Goal: Task Accomplishment & Management: Manage account settings

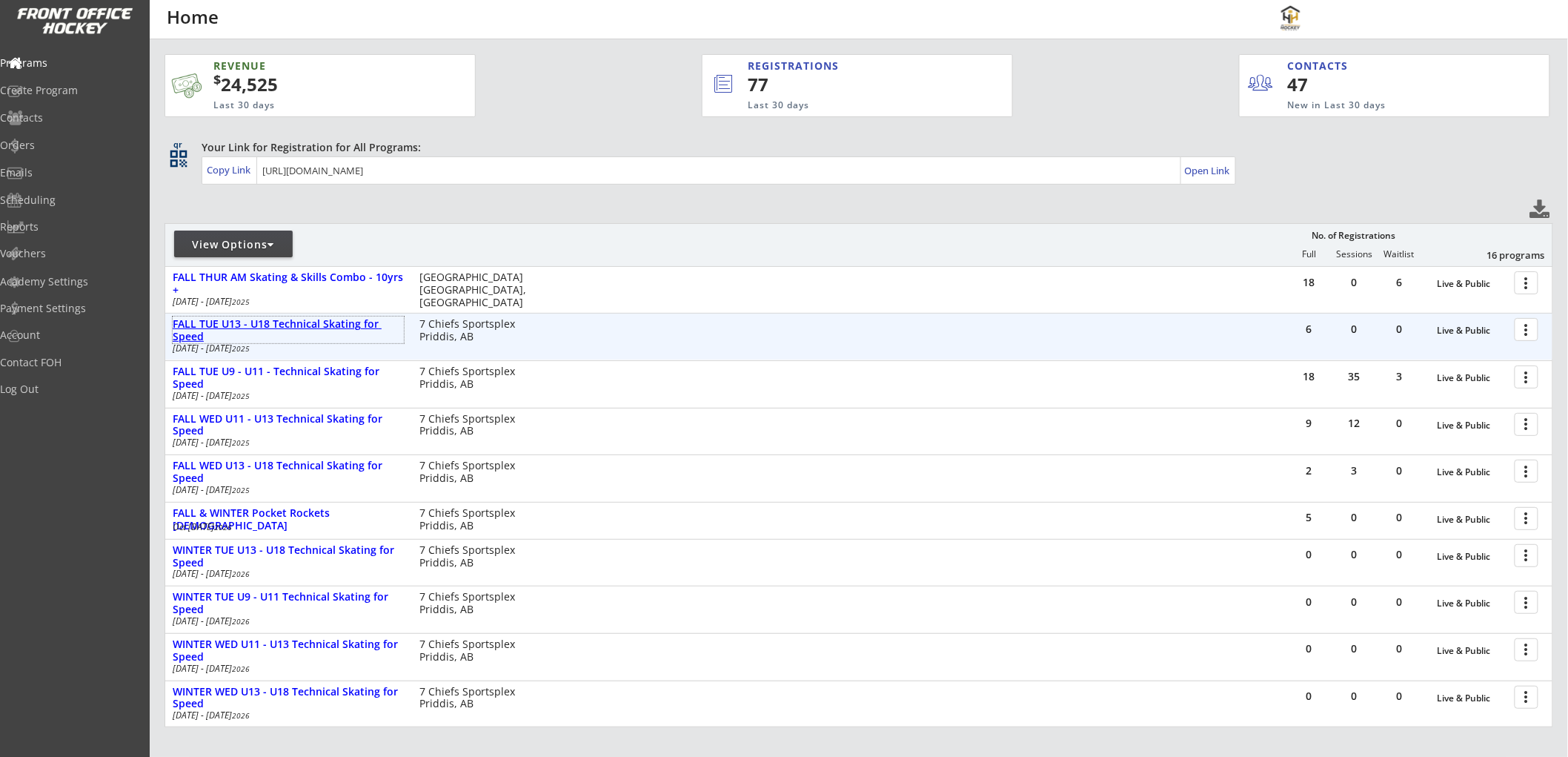
click at [350, 324] on div "FALL TUE U13 - U18 Technical Skating for Speed" at bounding box center [289, 331] width 231 height 26
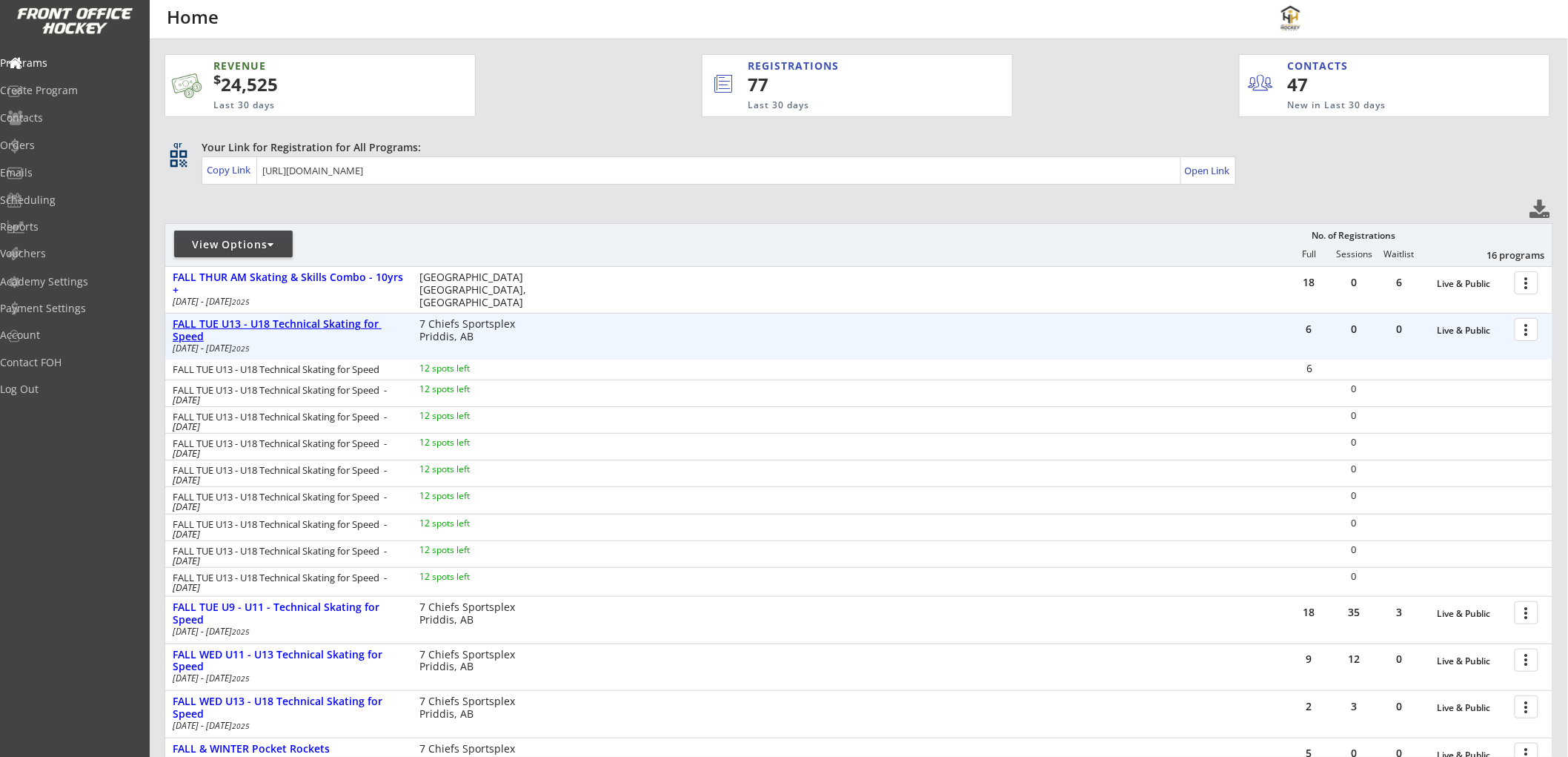
click at [346, 322] on div "FALL TUE U13 - U18 Technical Skating for Speed" at bounding box center [289, 331] width 231 height 26
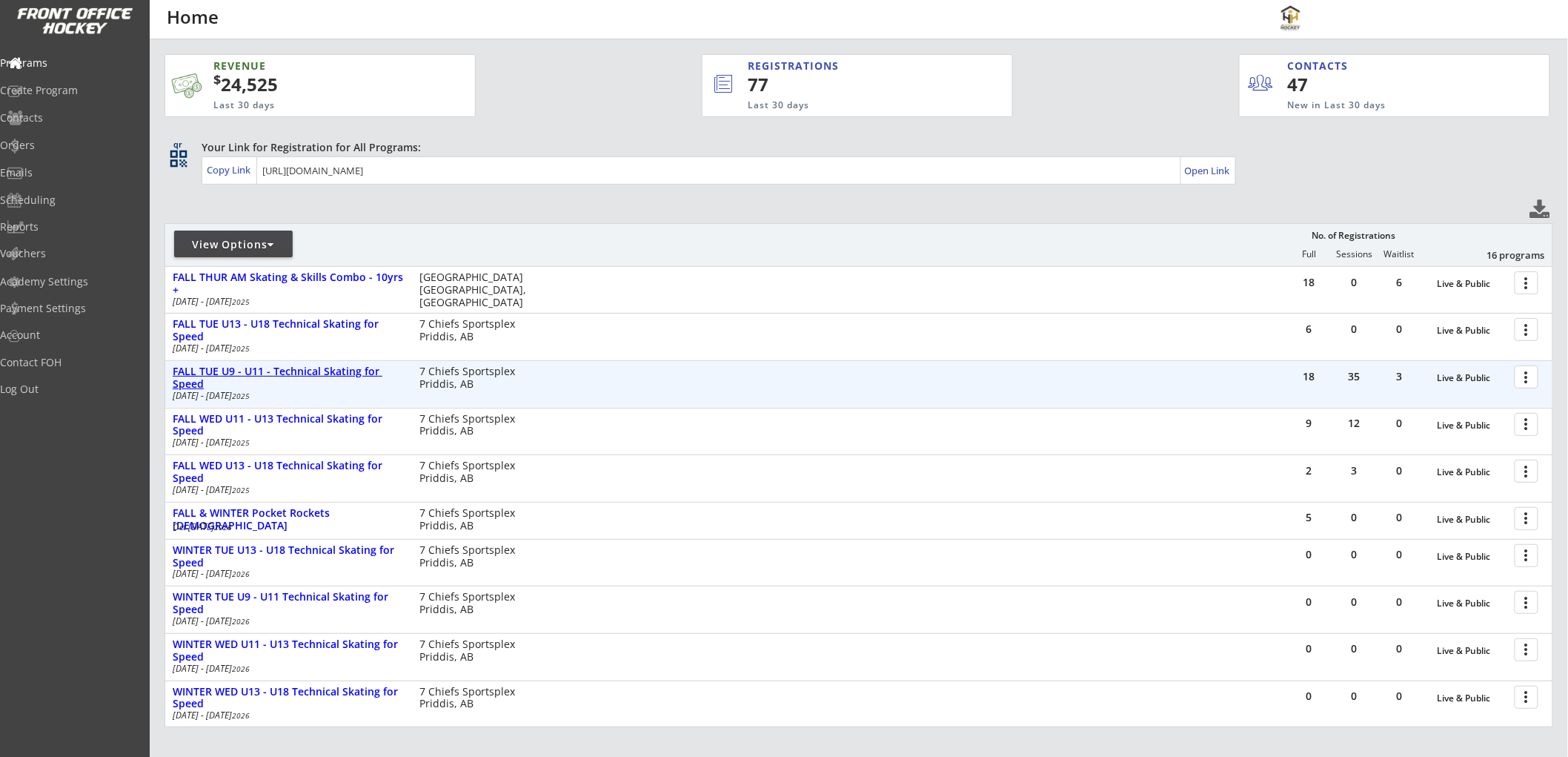
click at [346, 367] on div "FALL TUE U9 - U11 - Technical Skating for Speed" at bounding box center [289, 378] width 231 height 26
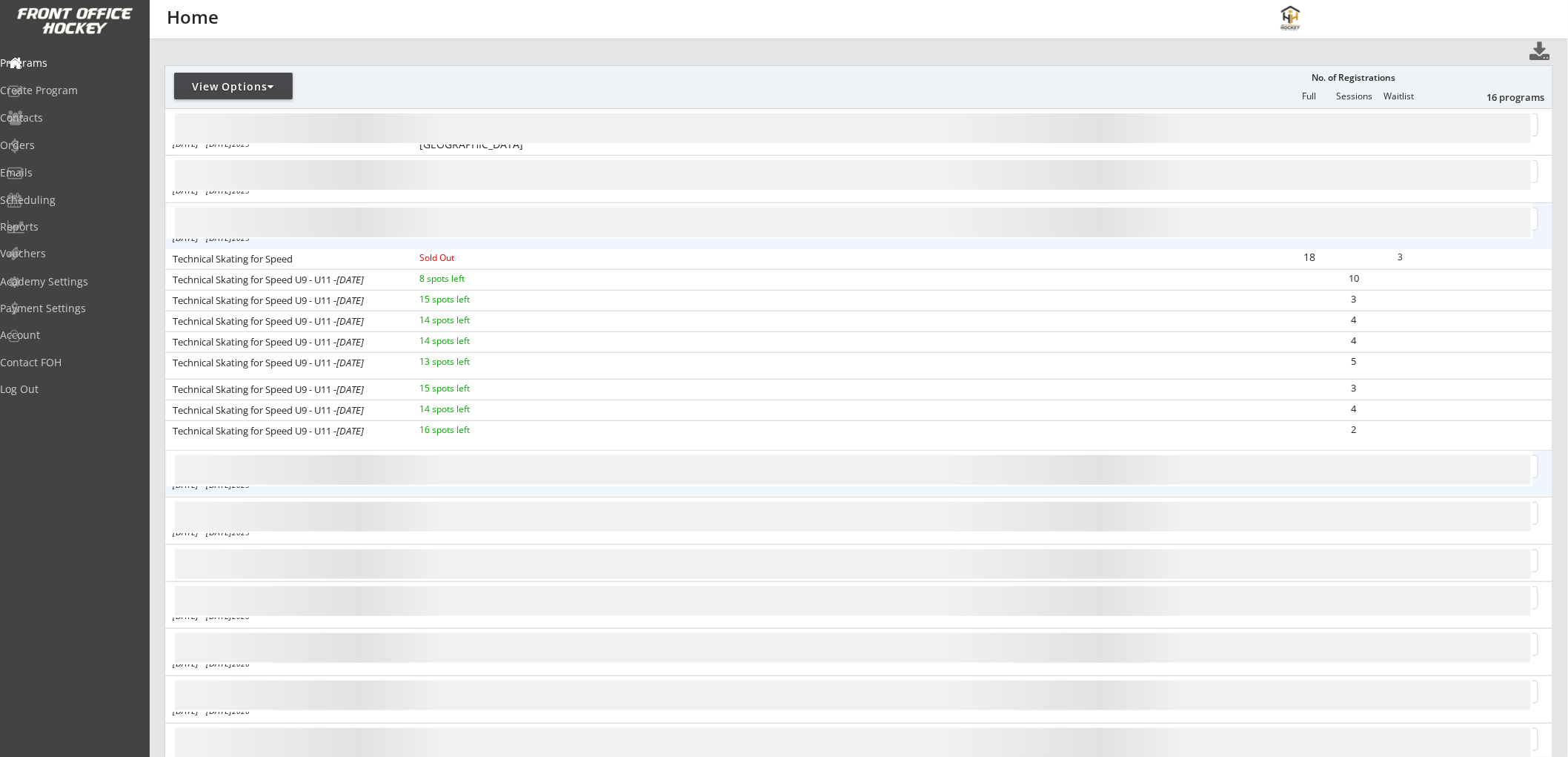
scroll to position [165, 0]
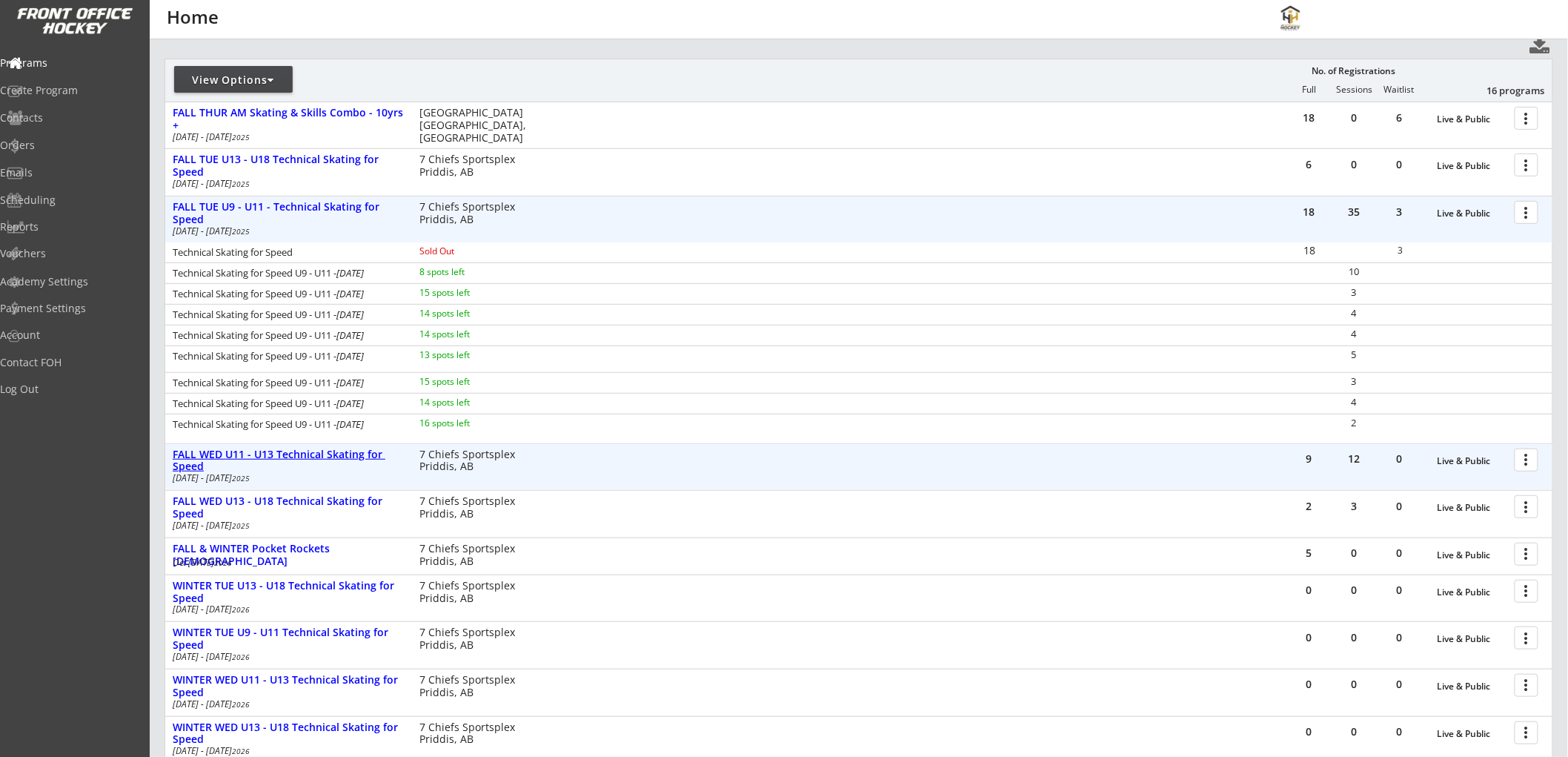
click at [370, 454] on div "FALL WED U11 - U13 Technical Skating for Speed" at bounding box center [289, 462] width 231 height 26
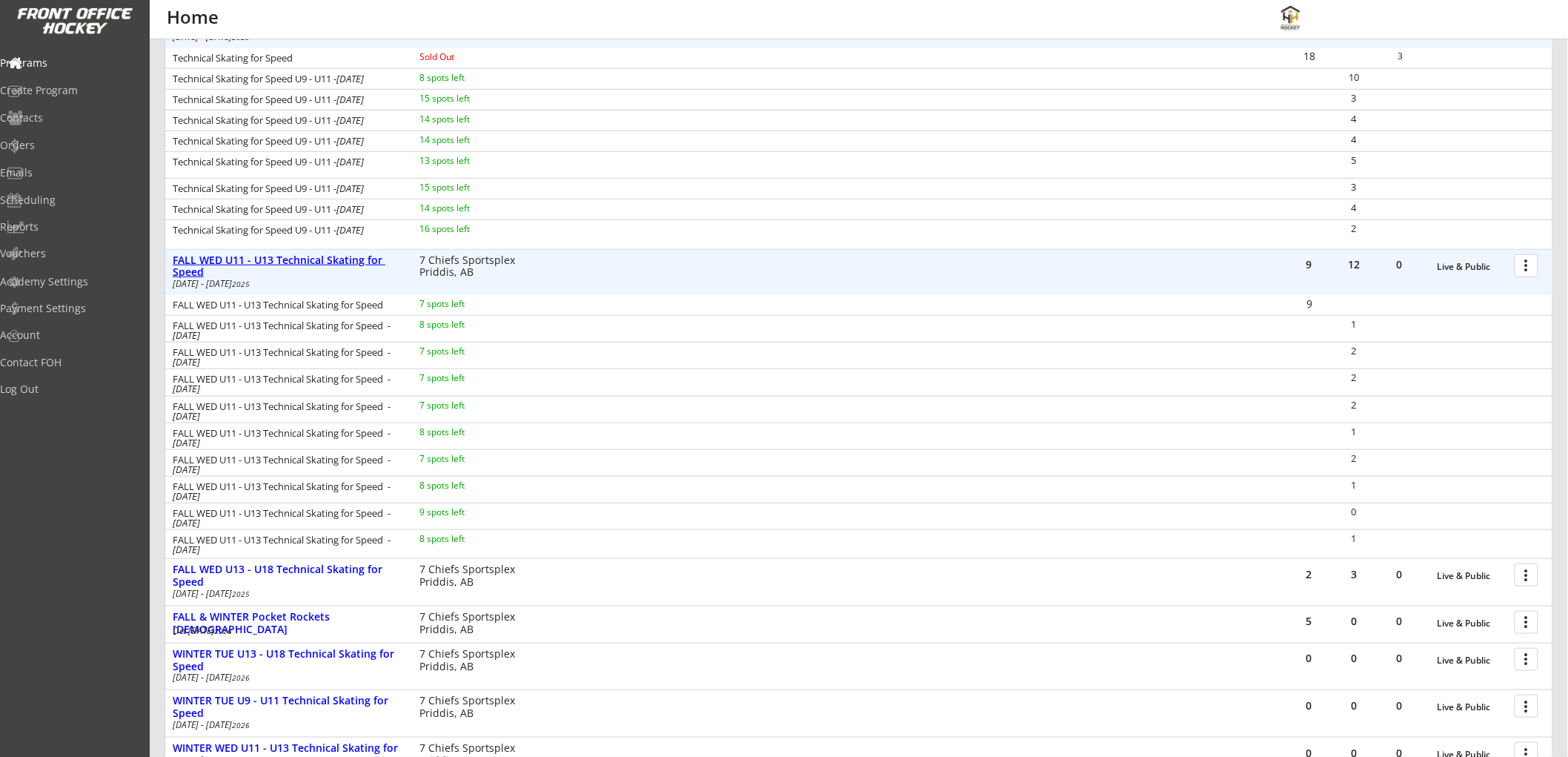
scroll to position [412, 0]
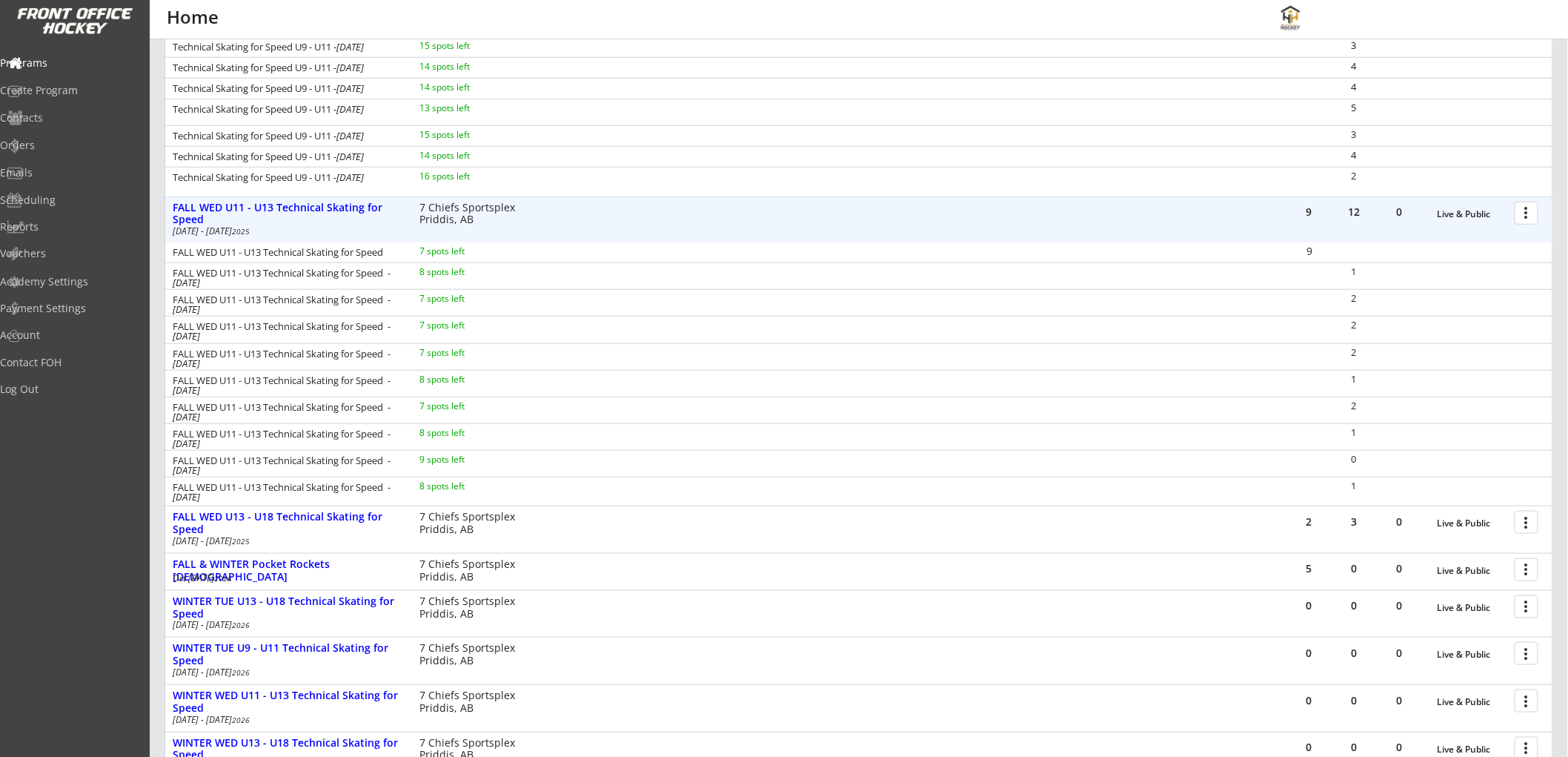
click at [1521, 210] on div at bounding box center [1529, 212] width 26 height 26
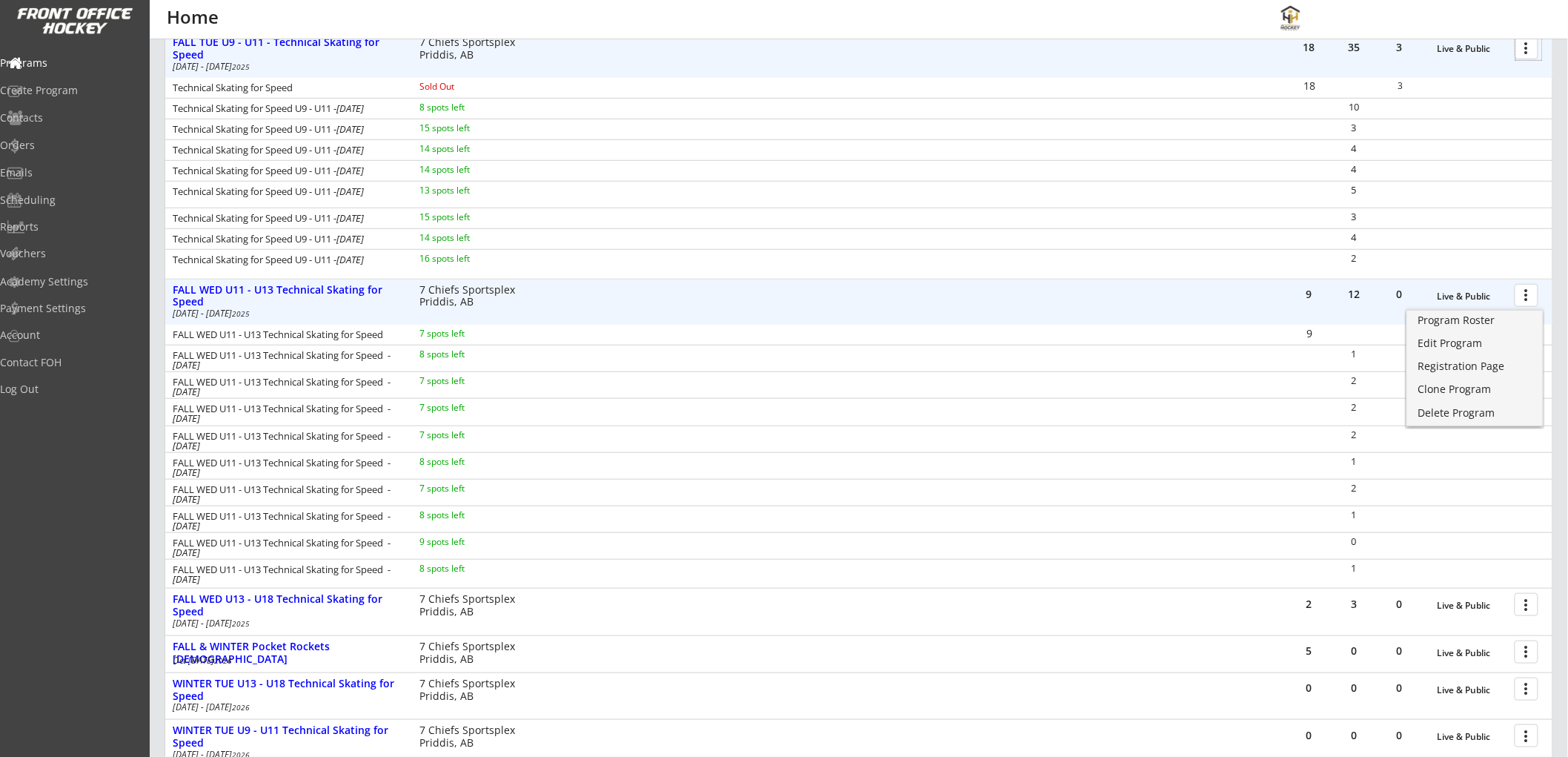
click at [1527, 41] on div at bounding box center [1529, 47] width 26 height 26
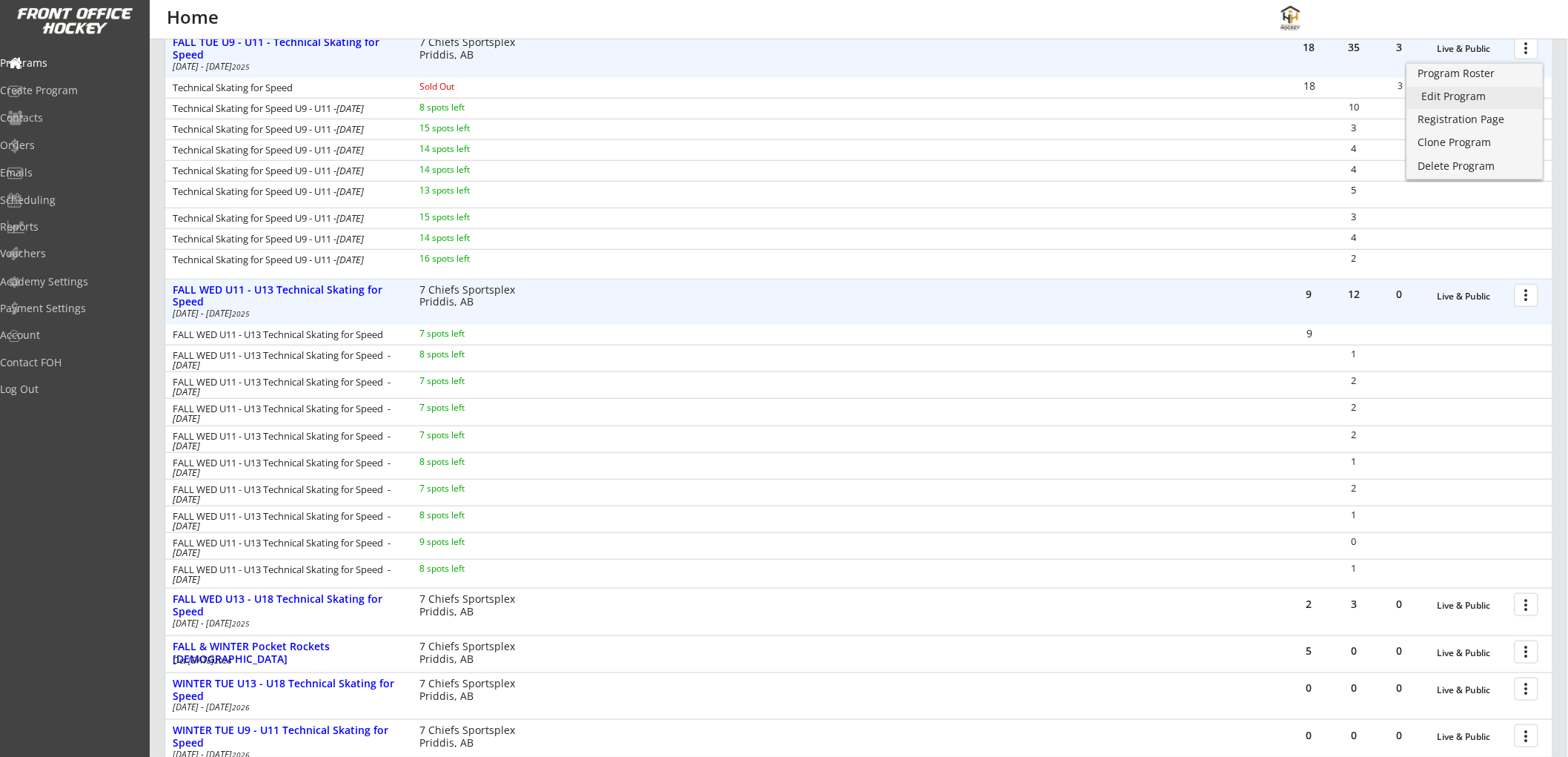
click at [1444, 92] on div "Edit Program" at bounding box center [1475, 96] width 106 height 11
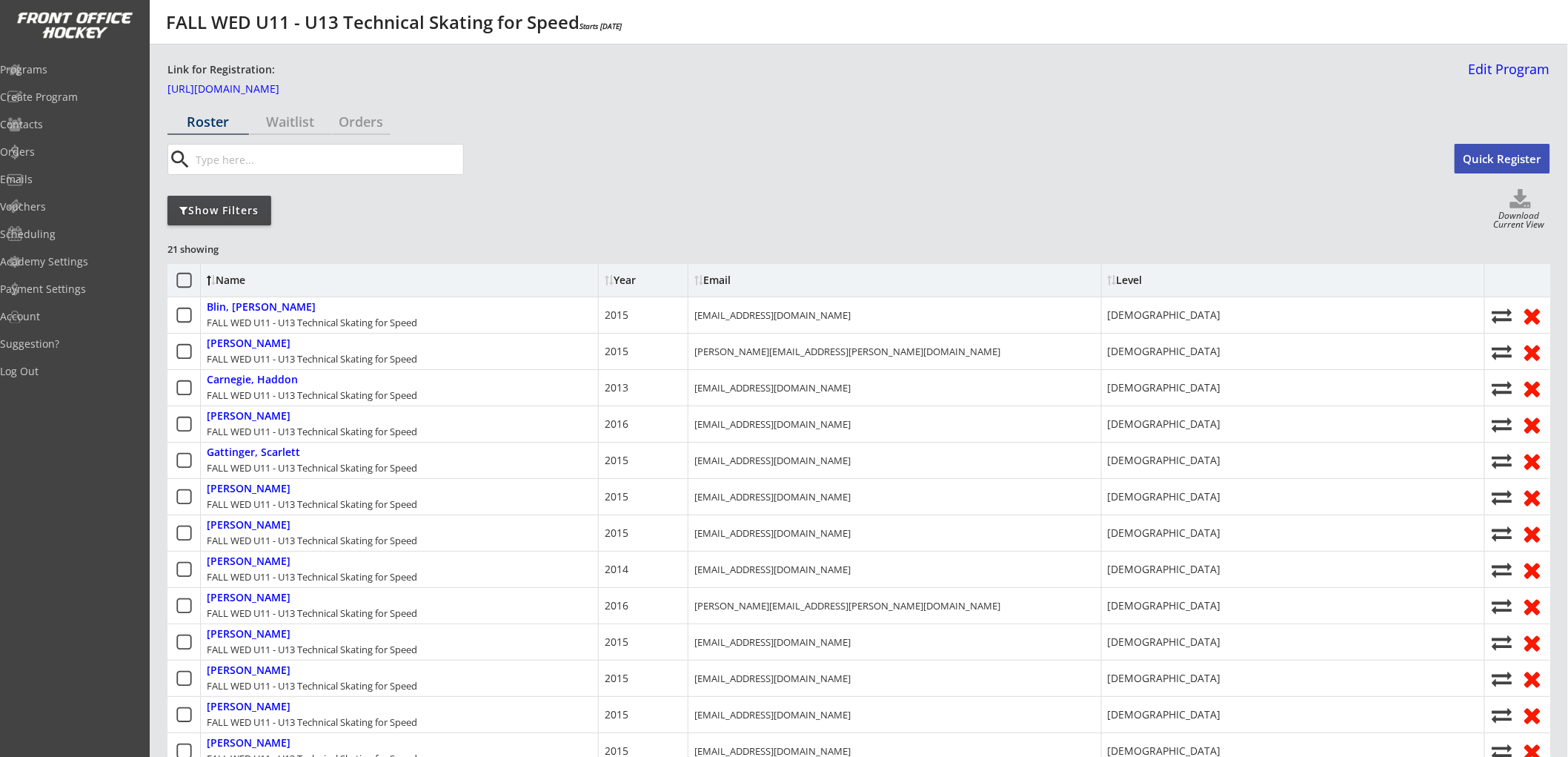
click at [225, 212] on div "Show Filters" at bounding box center [219, 210] width 104 height 15
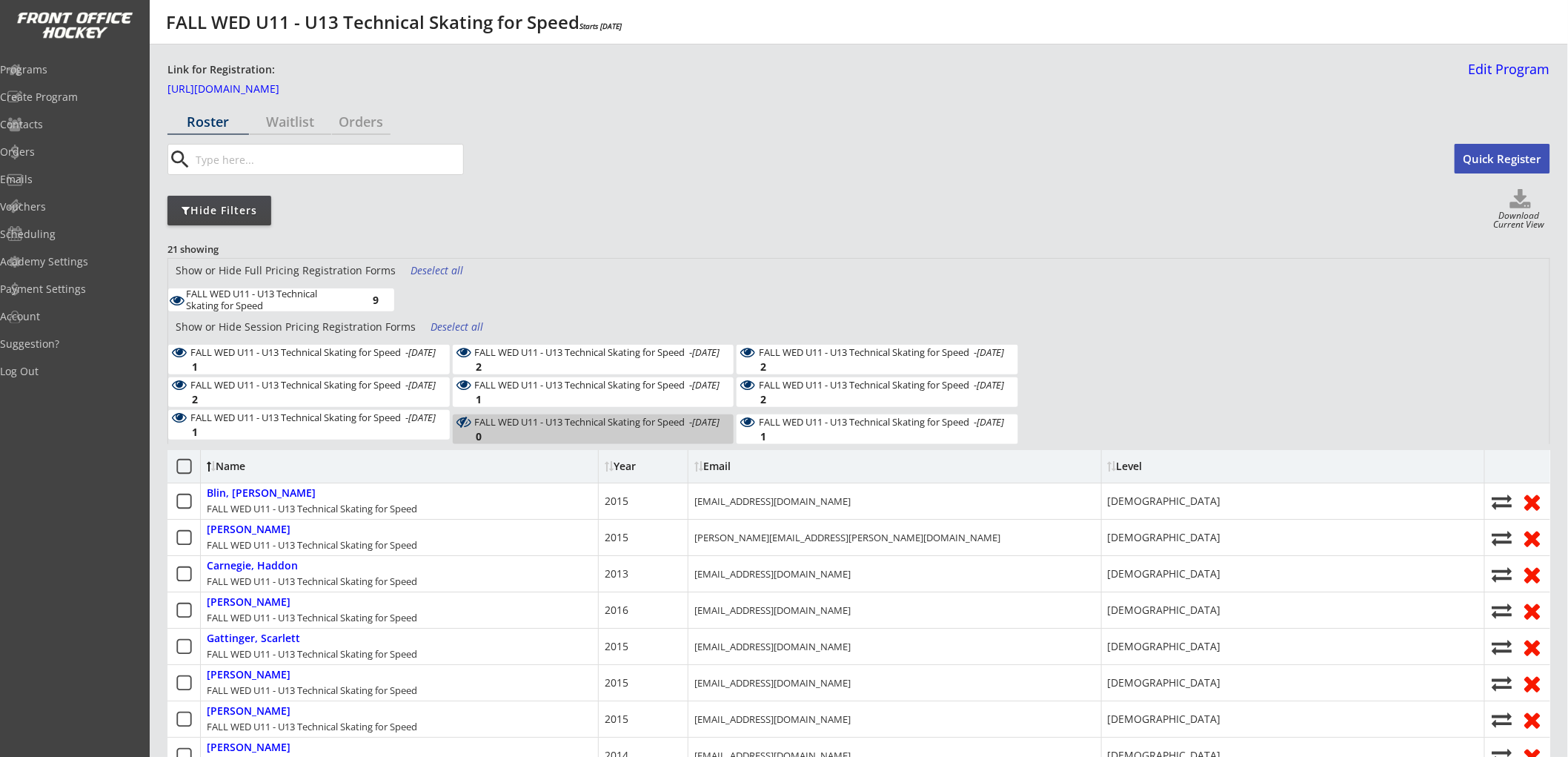
click at [443, 332] on div "Deselect all" at bounding box center [458, 327] width 55 height 15
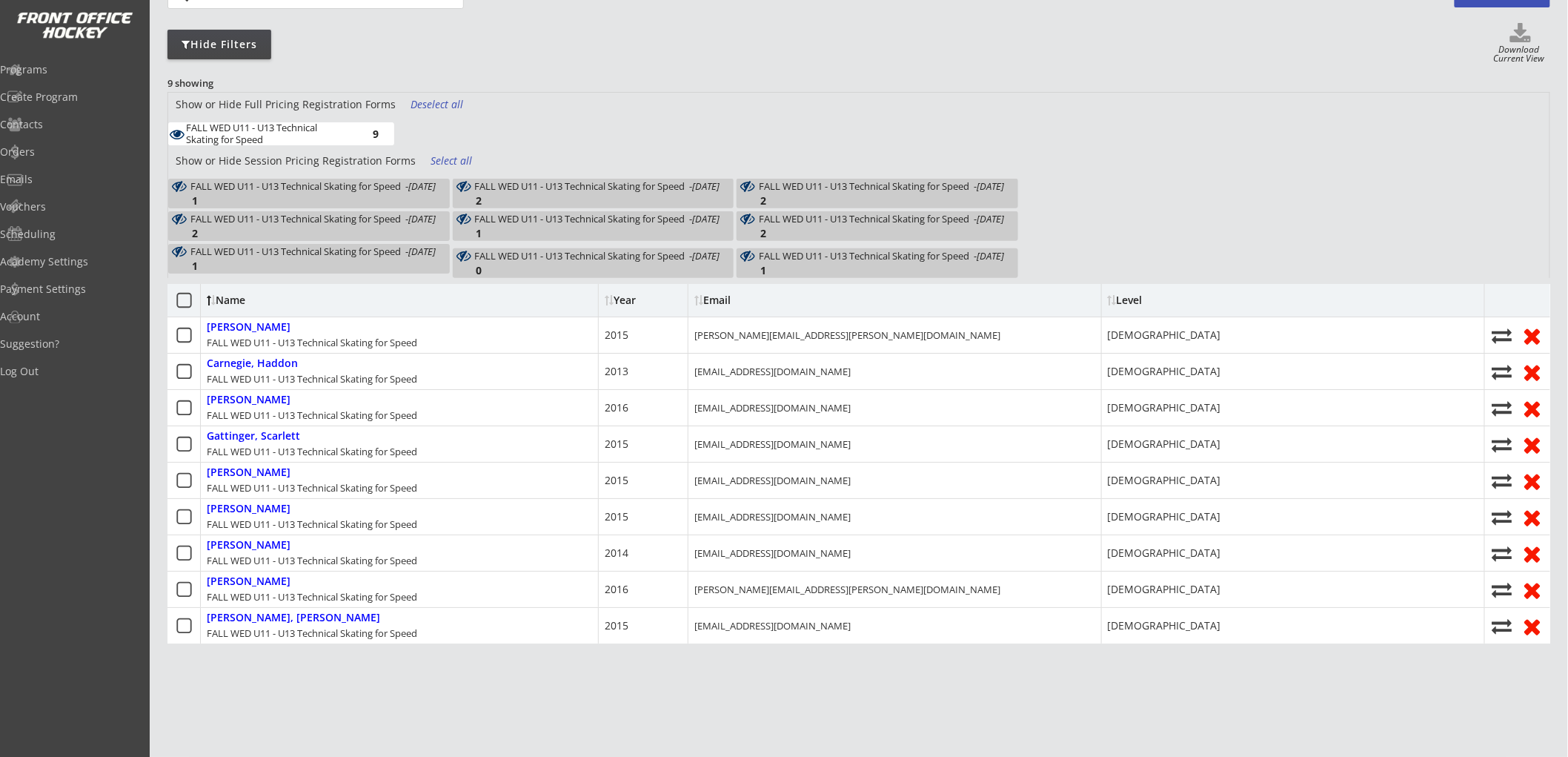
scroll to position [71, 0]
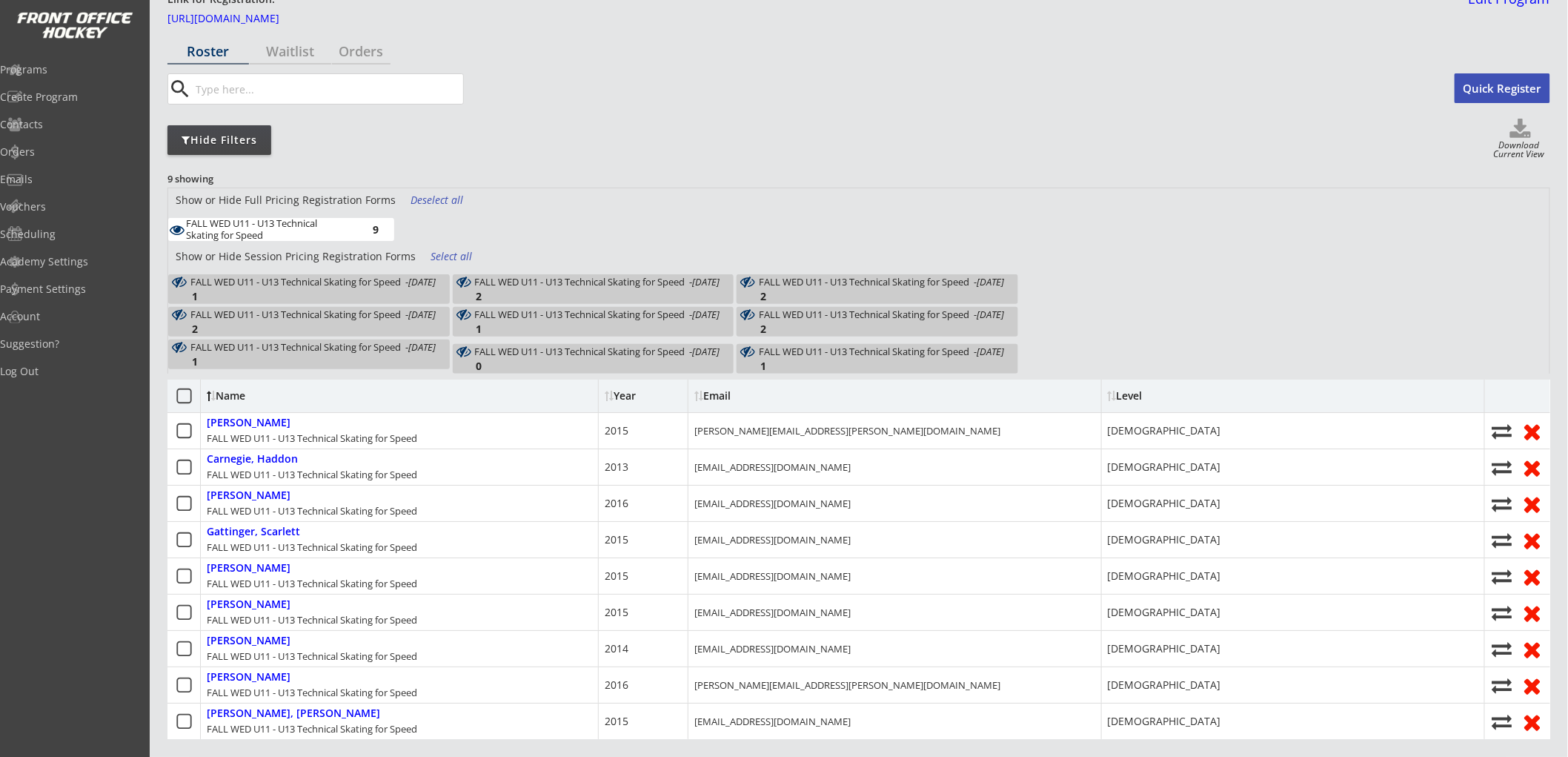
click at [454, 253] on div "Select all" at bounding box center [458, 256] width 55 height 15
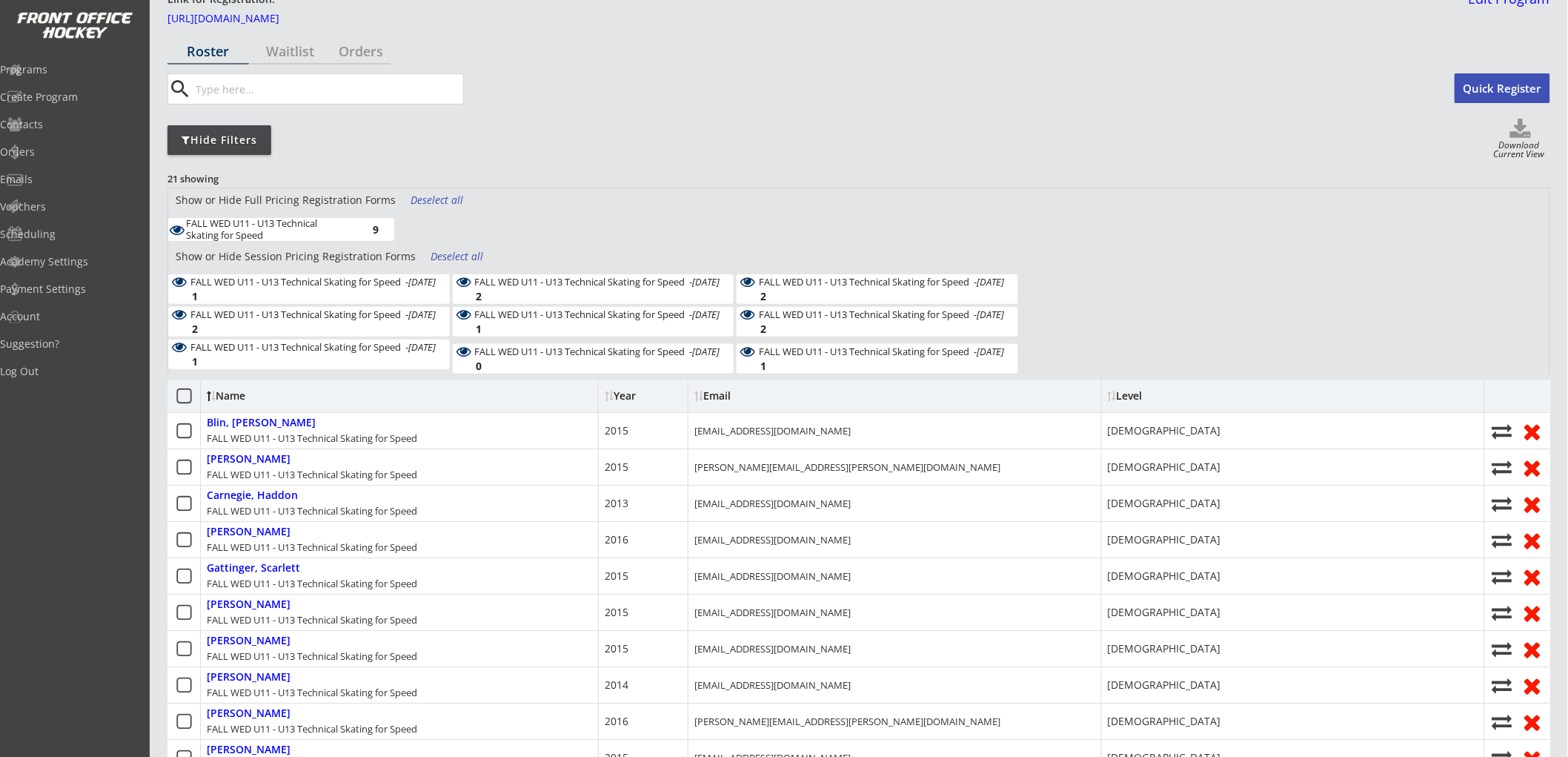
scroll to position [153, 0]
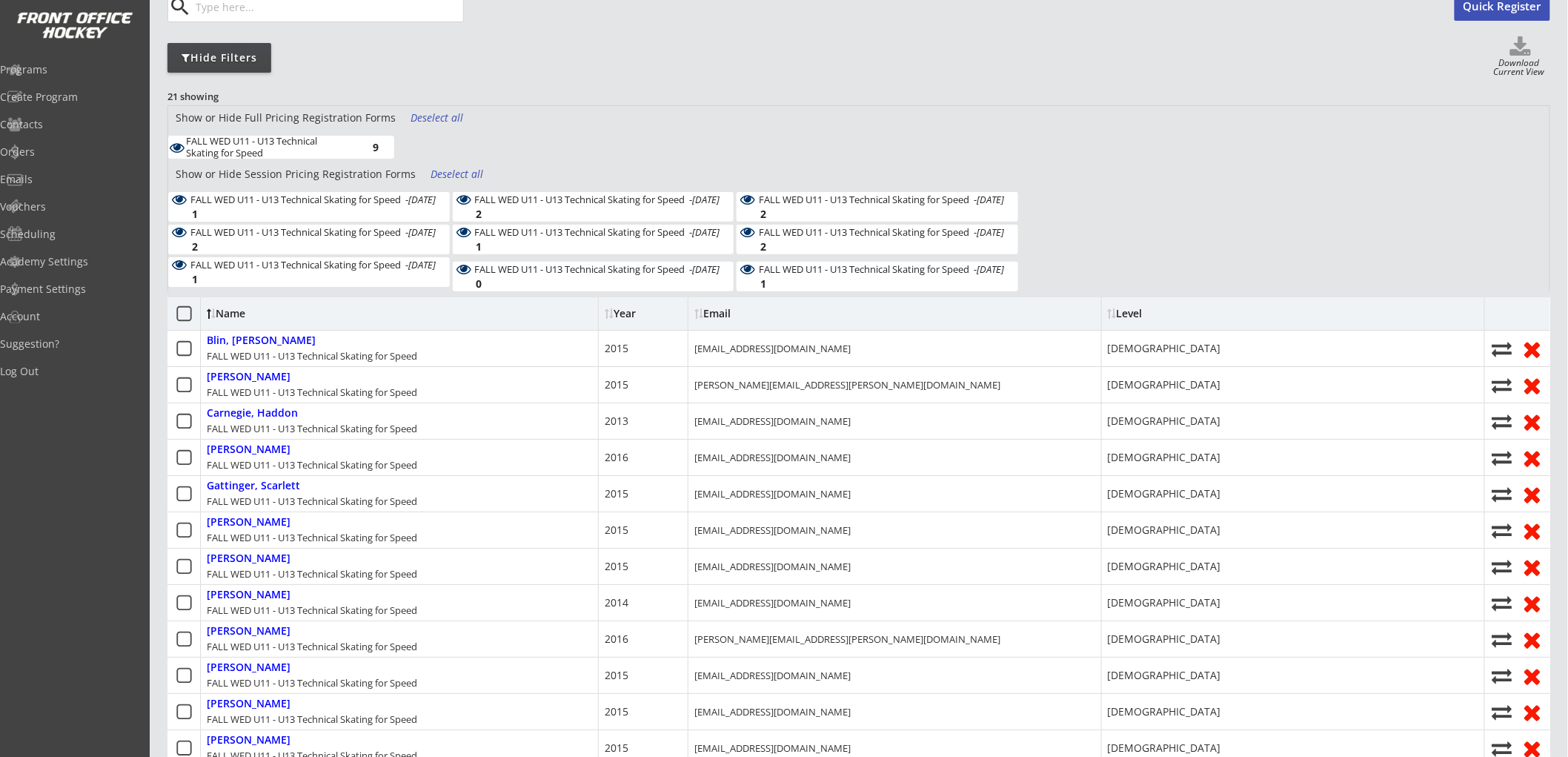
click at [610, 158] on div "FALL WED U11 - U13 Technical Skating for Speed 9" at bounding box center [594, 150] width 850 height 27
click at [424, 113] on div "Deselect all" at bounding box center [438, 118] width 55 height 15
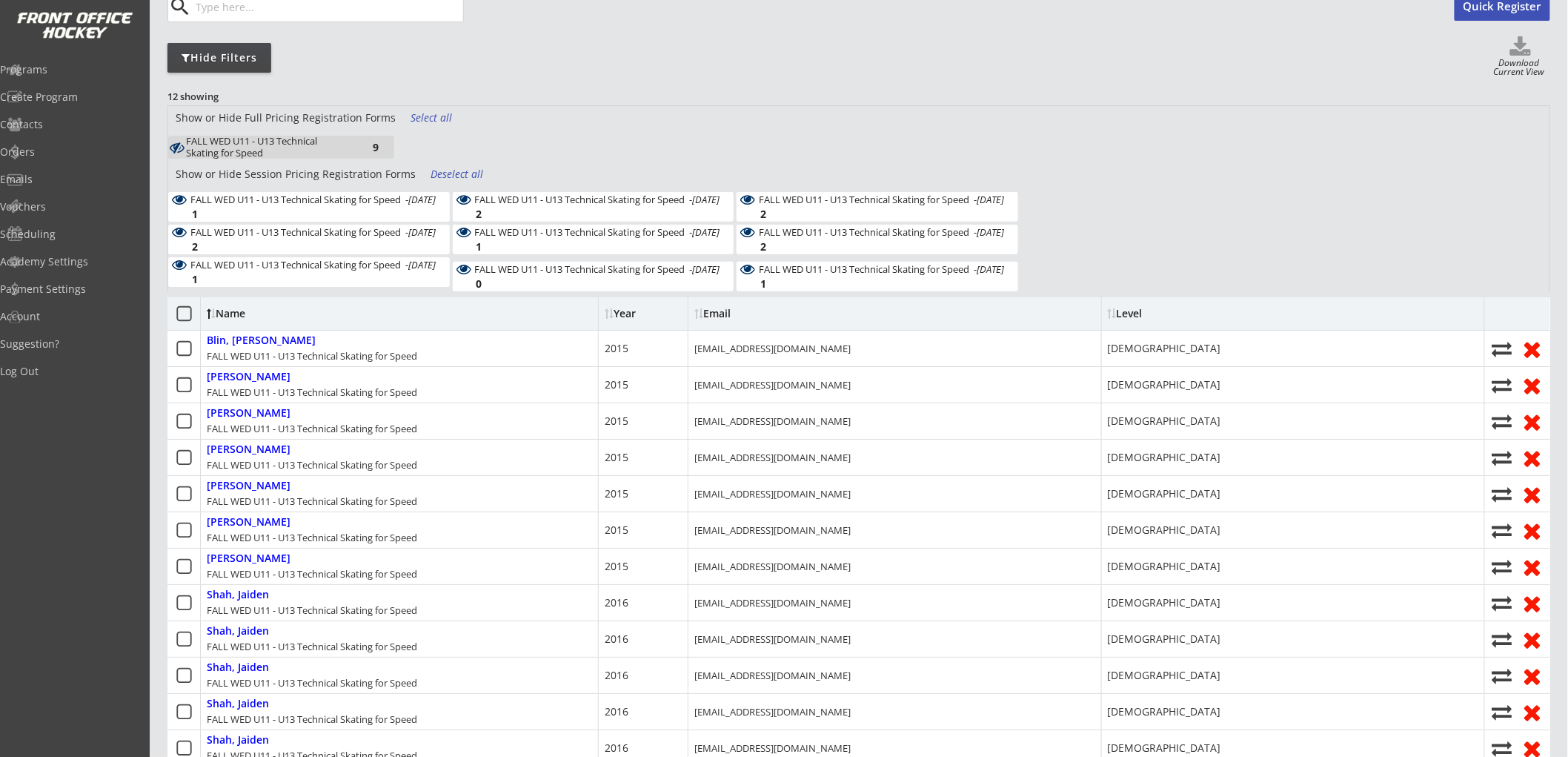
click at [439, 171] on div "Deselect all" at bounding box center [458, 174] width 55 height 15
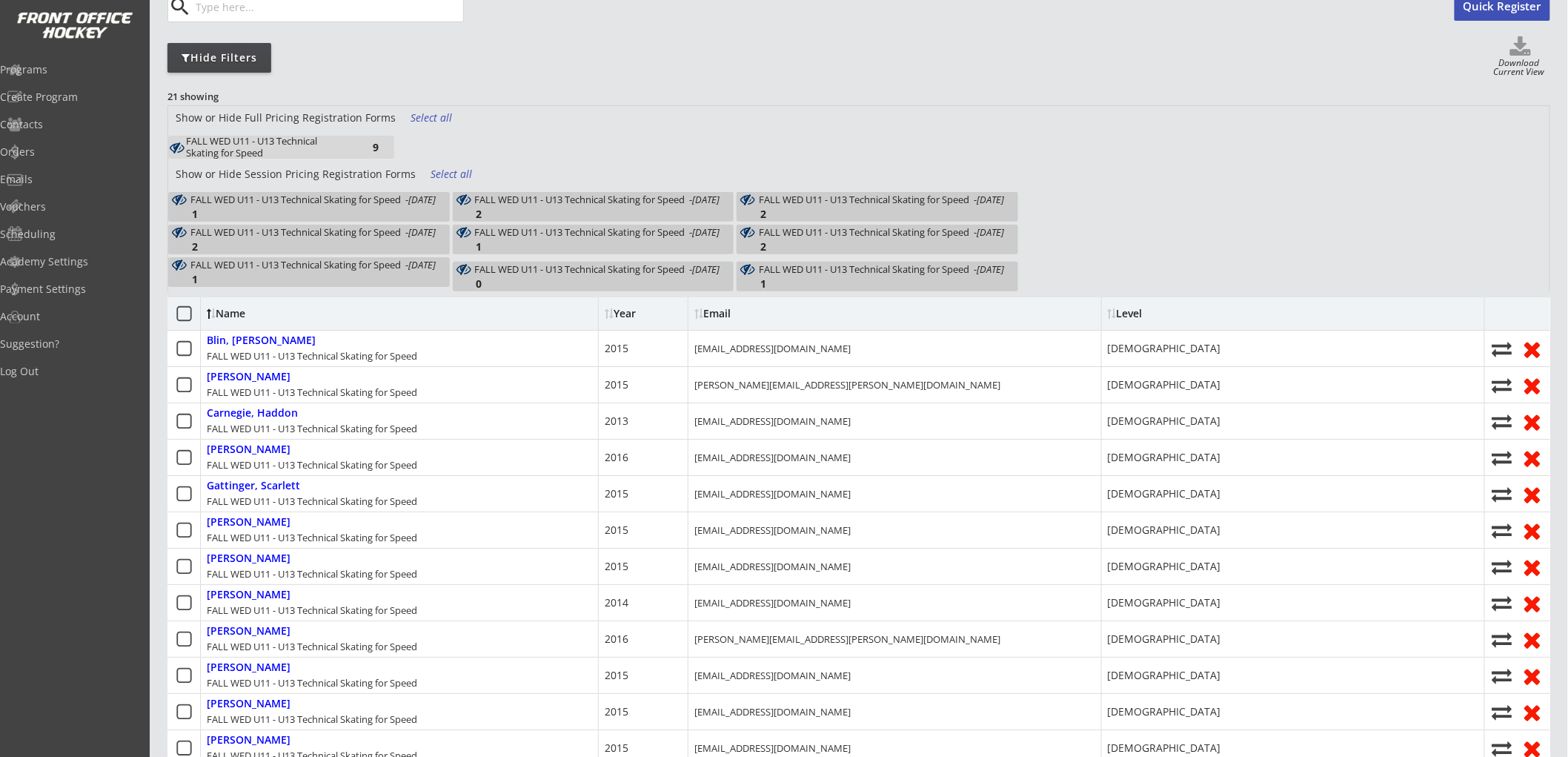
click at [356, 204] on div "FALL WED U11 - U13 Technical Skating for Speed - [DATE]" at bounding box center [313, 199] width 246 height 11
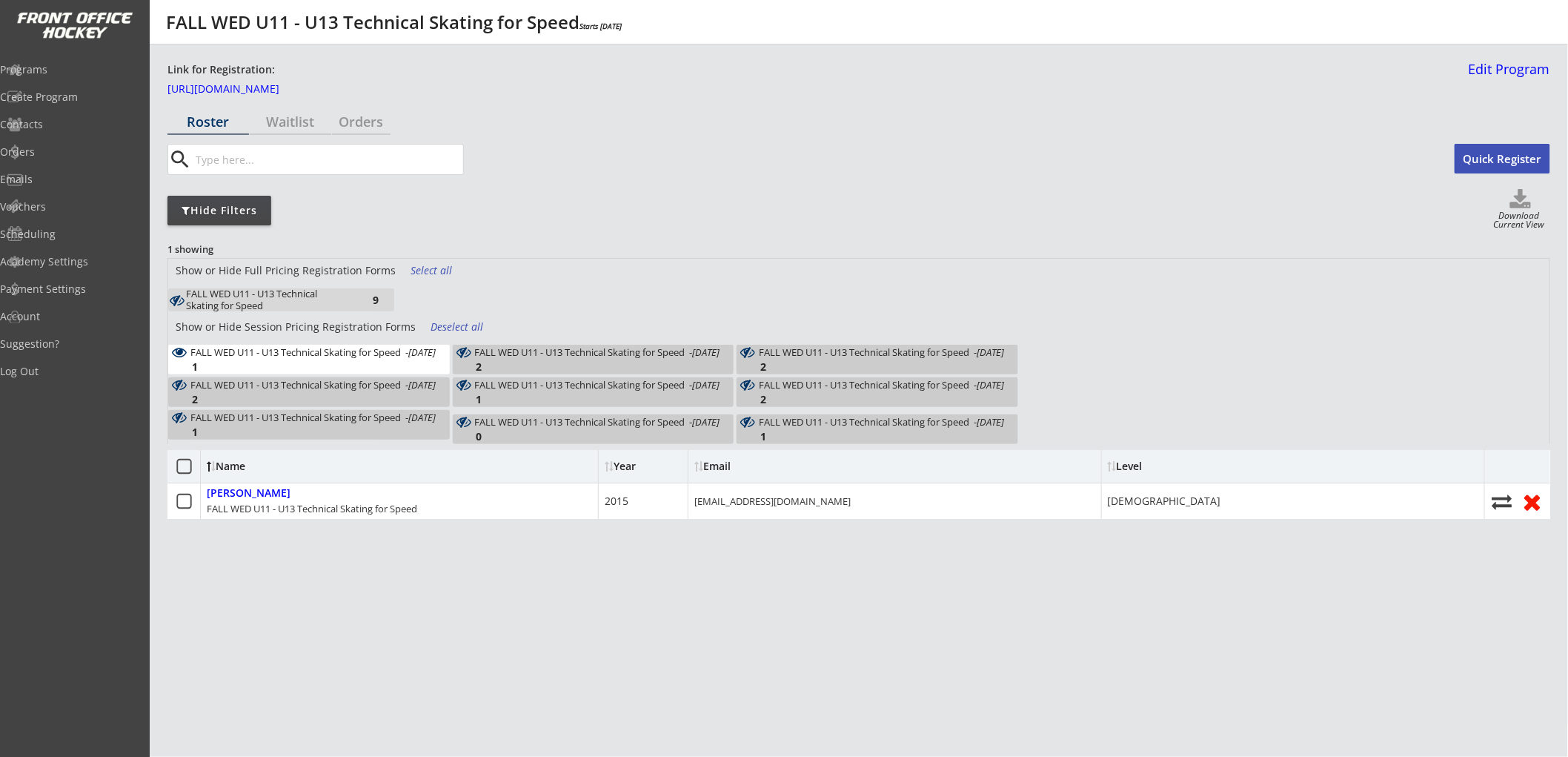
click at [439, 319] on div "Deselect all" at bounding box center [458, 327] width 55 height 15
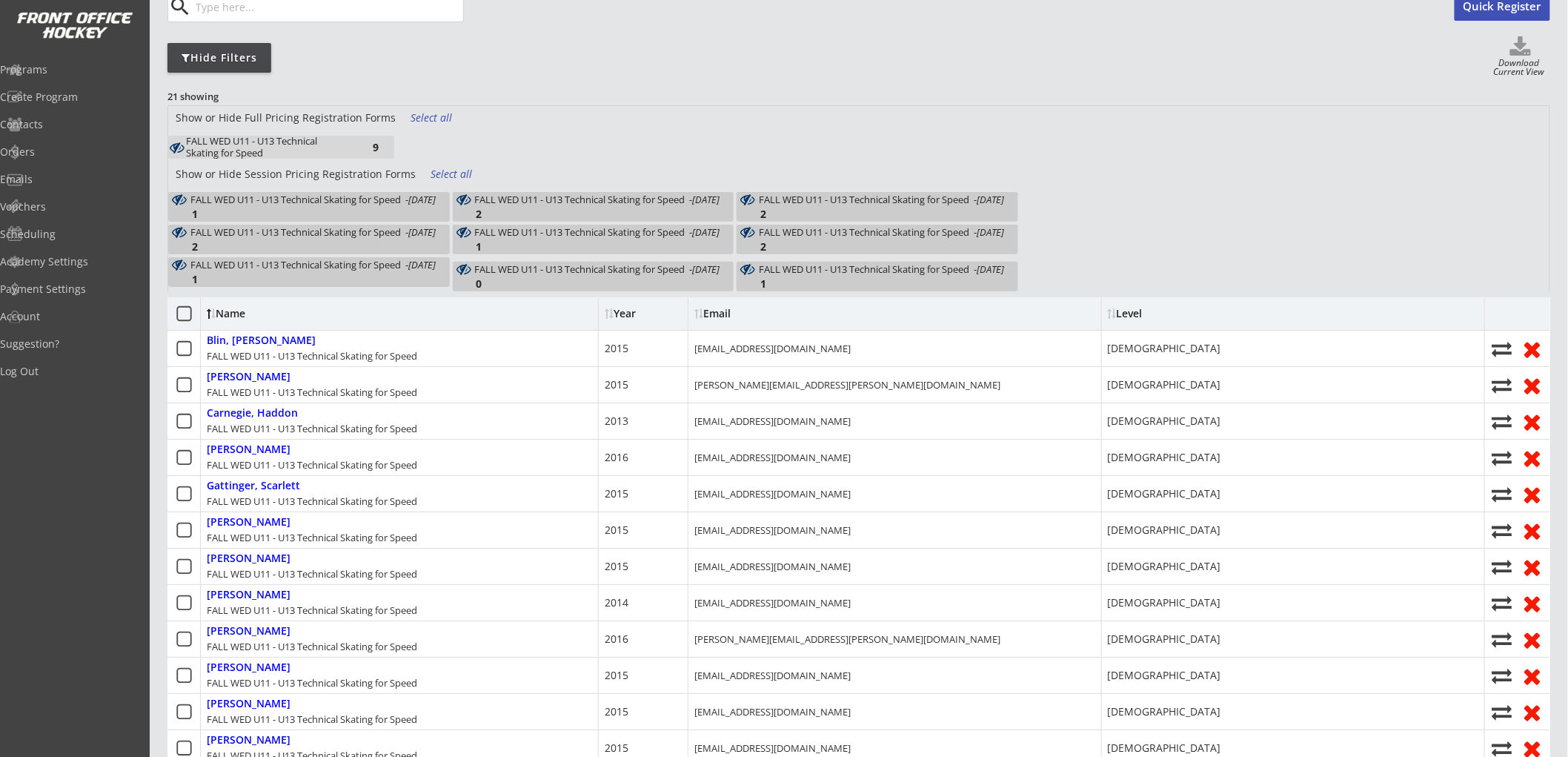
drag, startPoint x: 458, startPoint y: 171, endPoint x: 455, endPoint y: 161, distance: 10.4
click at [458, 169] on div "Select all" at bounding box center [458, 174] width 55 height 15
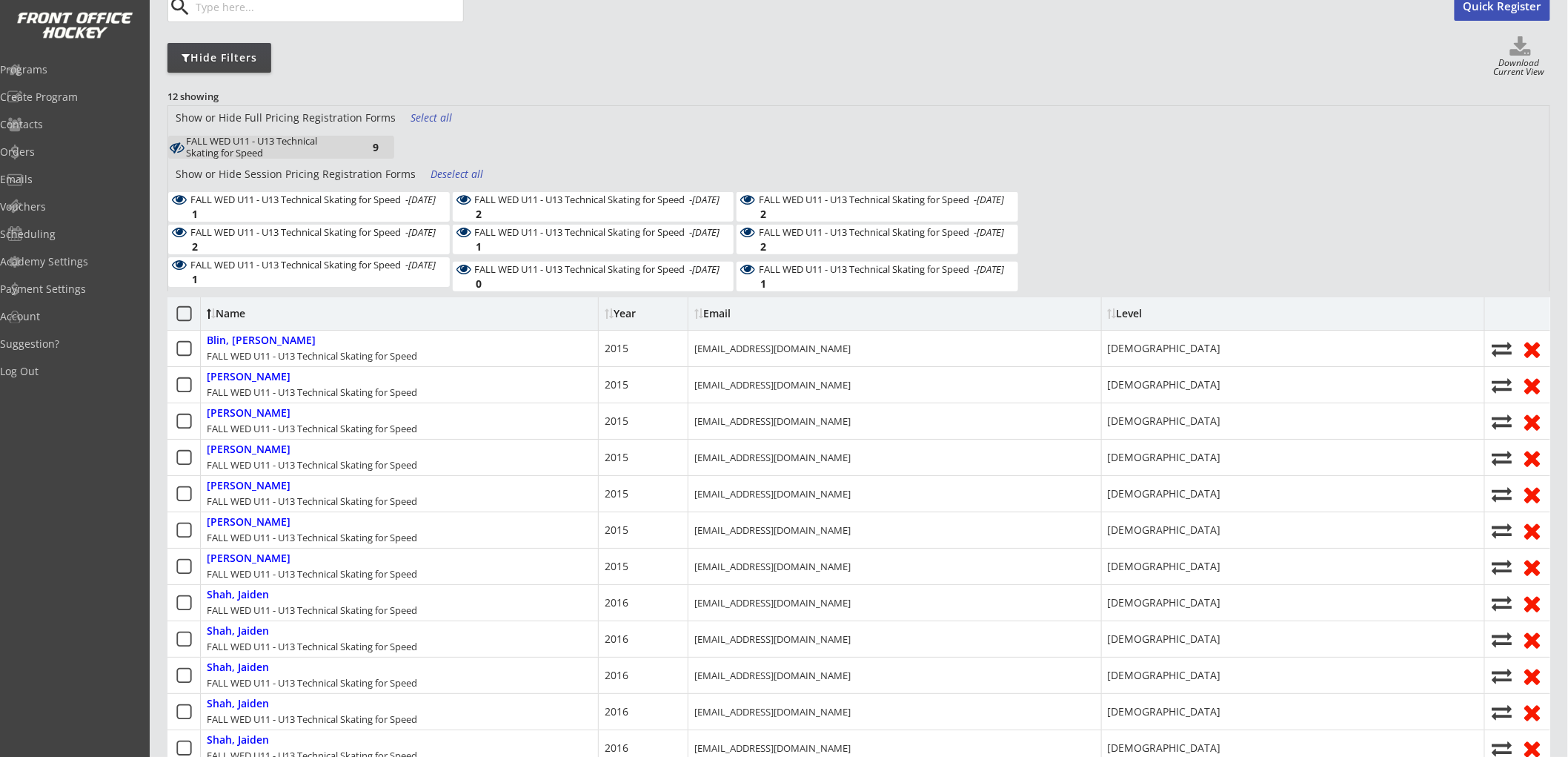
click at [442, 117] on div "Select all" at bounding box center [438, 118] width 55 height 15
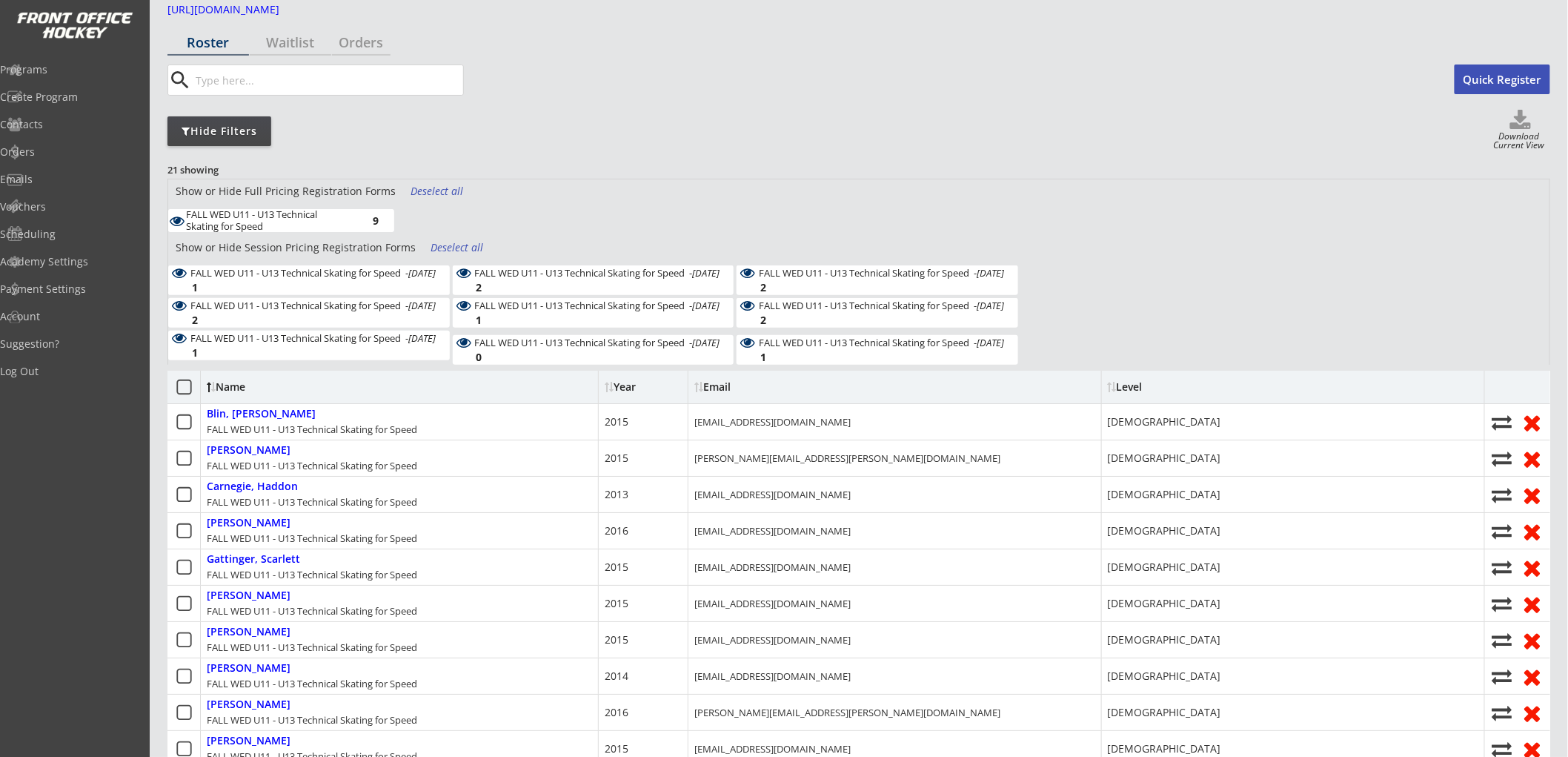
scroll to position [0, 0]
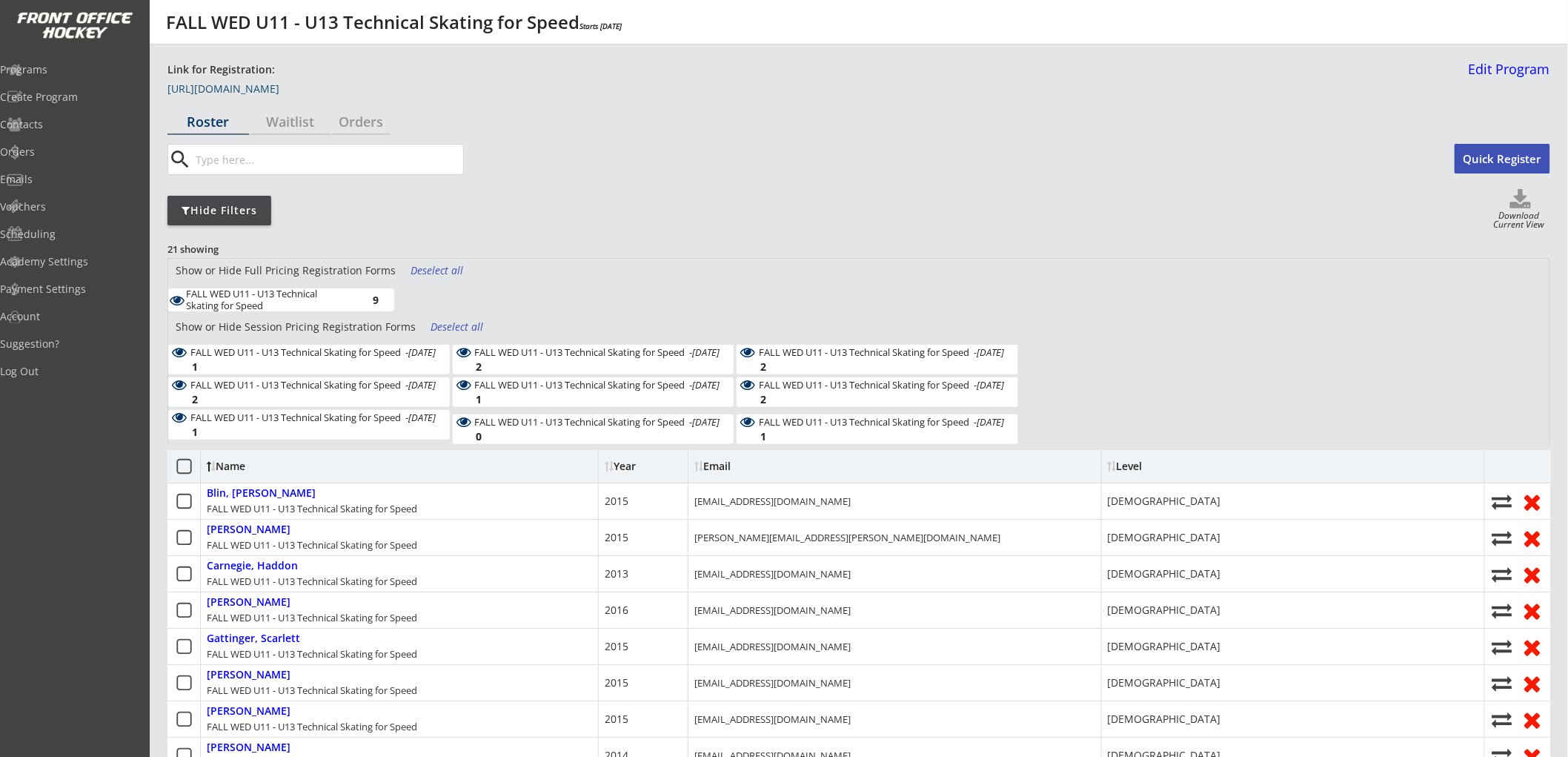
click at [316, 85] on link "[URL][DOMAIN_NAME]" at bounding box center [241, 92] width 148 height 17
click at [316, 89] on link "[URL][DOMAIN_NAME]" at bounding box center [241, 92] width 148 height 17
click at [1491, 65] on link "Edit Program" at bounding box center [1506, 75] width 87 height 26
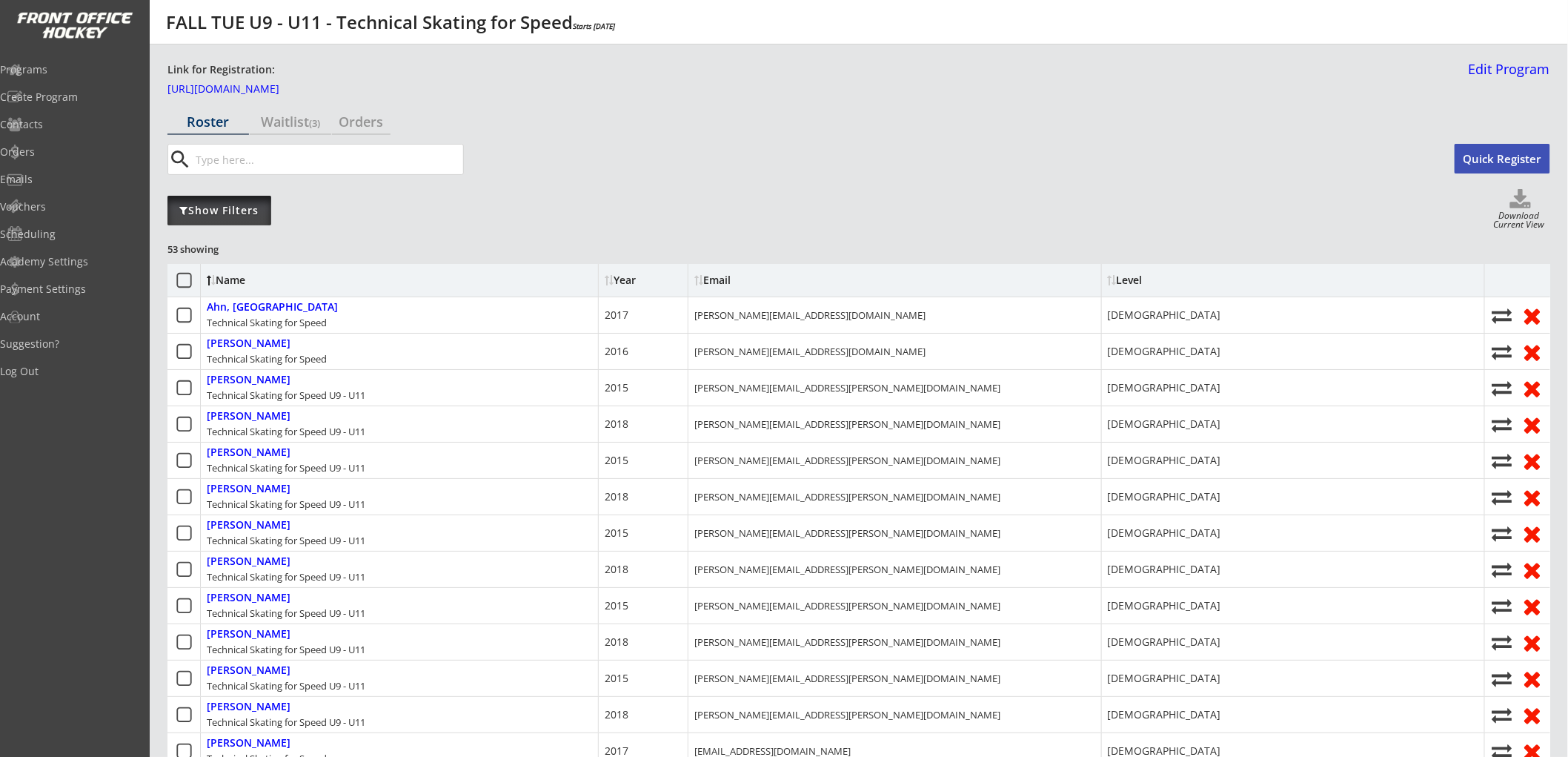
click at [239, 210] on div "Show Filters" at bounding box center [219, 210] width 104 height 15
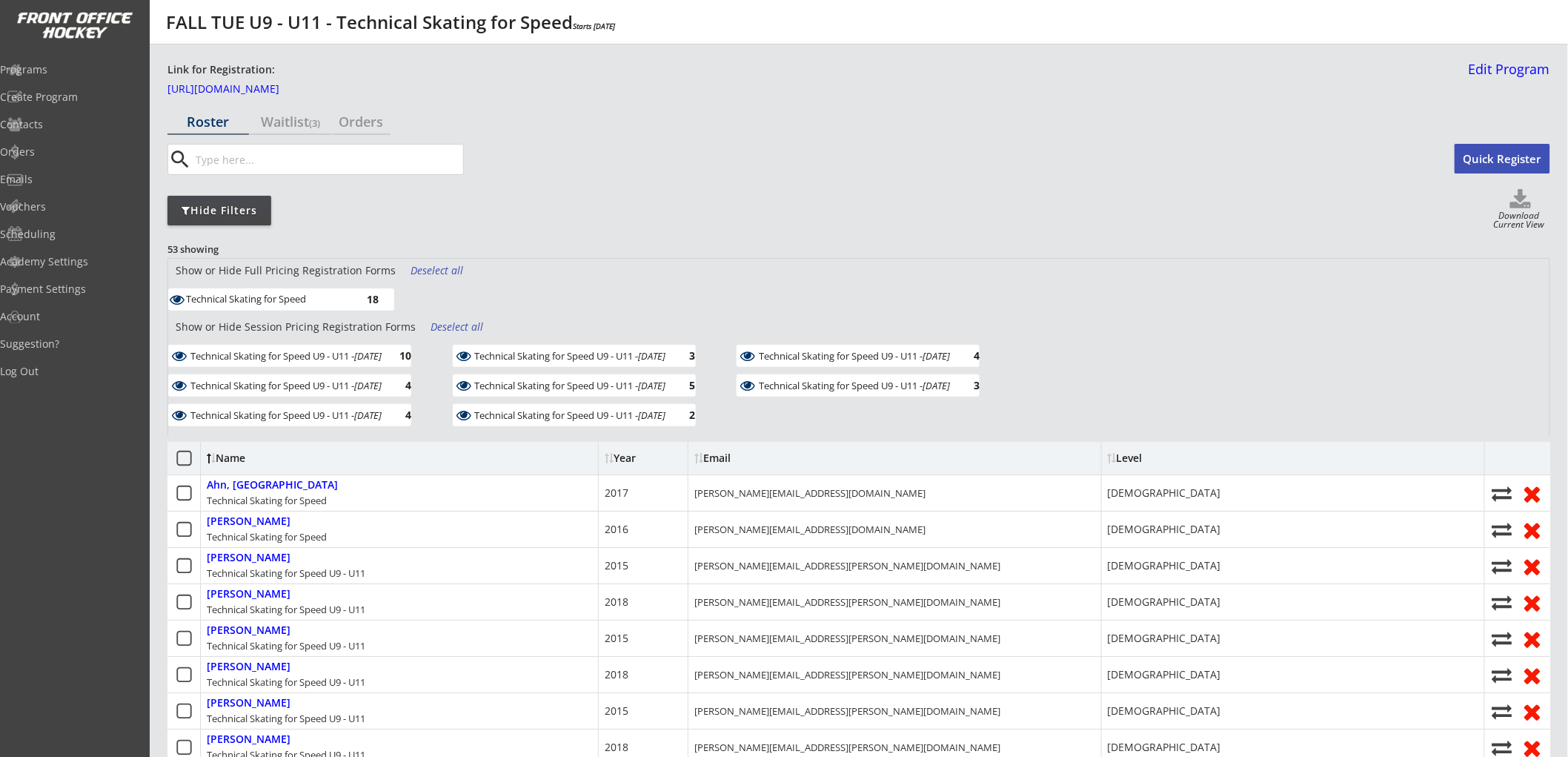
click at [445, 322] on div "Deselect all" at bounding box center [458, 327] width 55 height 15
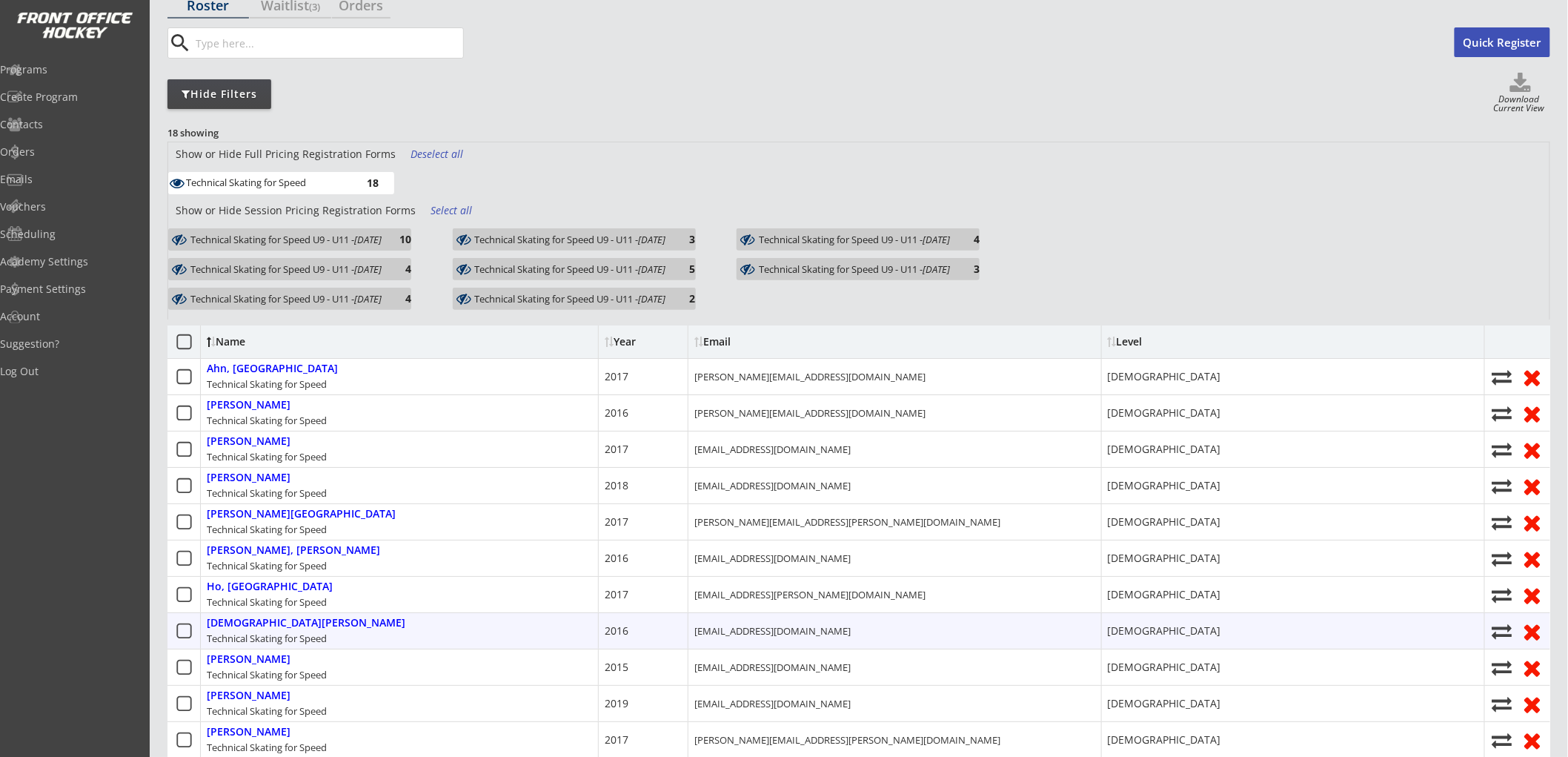
scroll to position [83, 0]
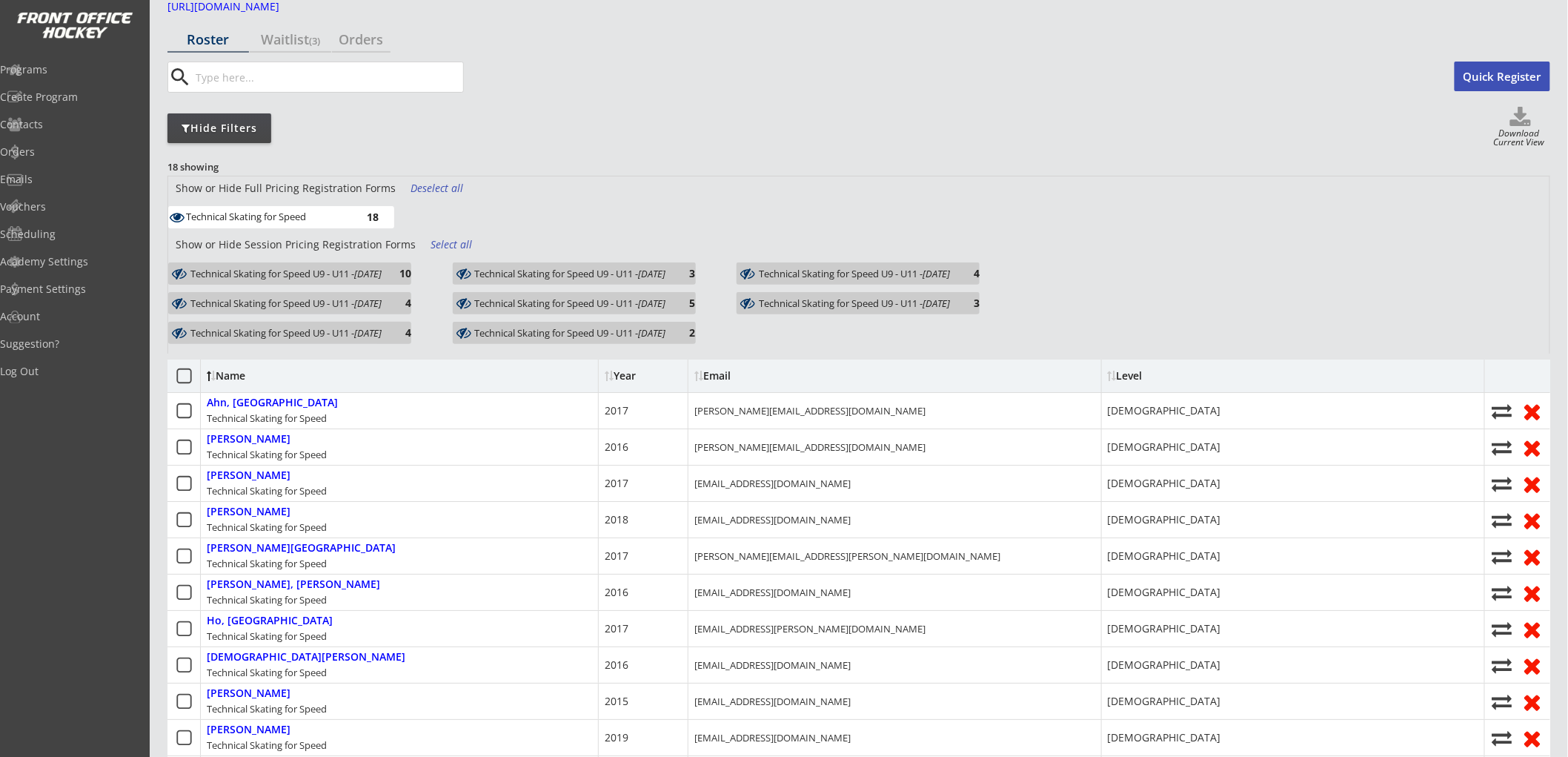
drag, startPoint x: 443, startPoint y: 183, endPoint x: 443, endPoint y: 196, distance: 13.0
click at [443, 183] on div "Deselect all" at bounding box center [438, 189] width 55 height 15
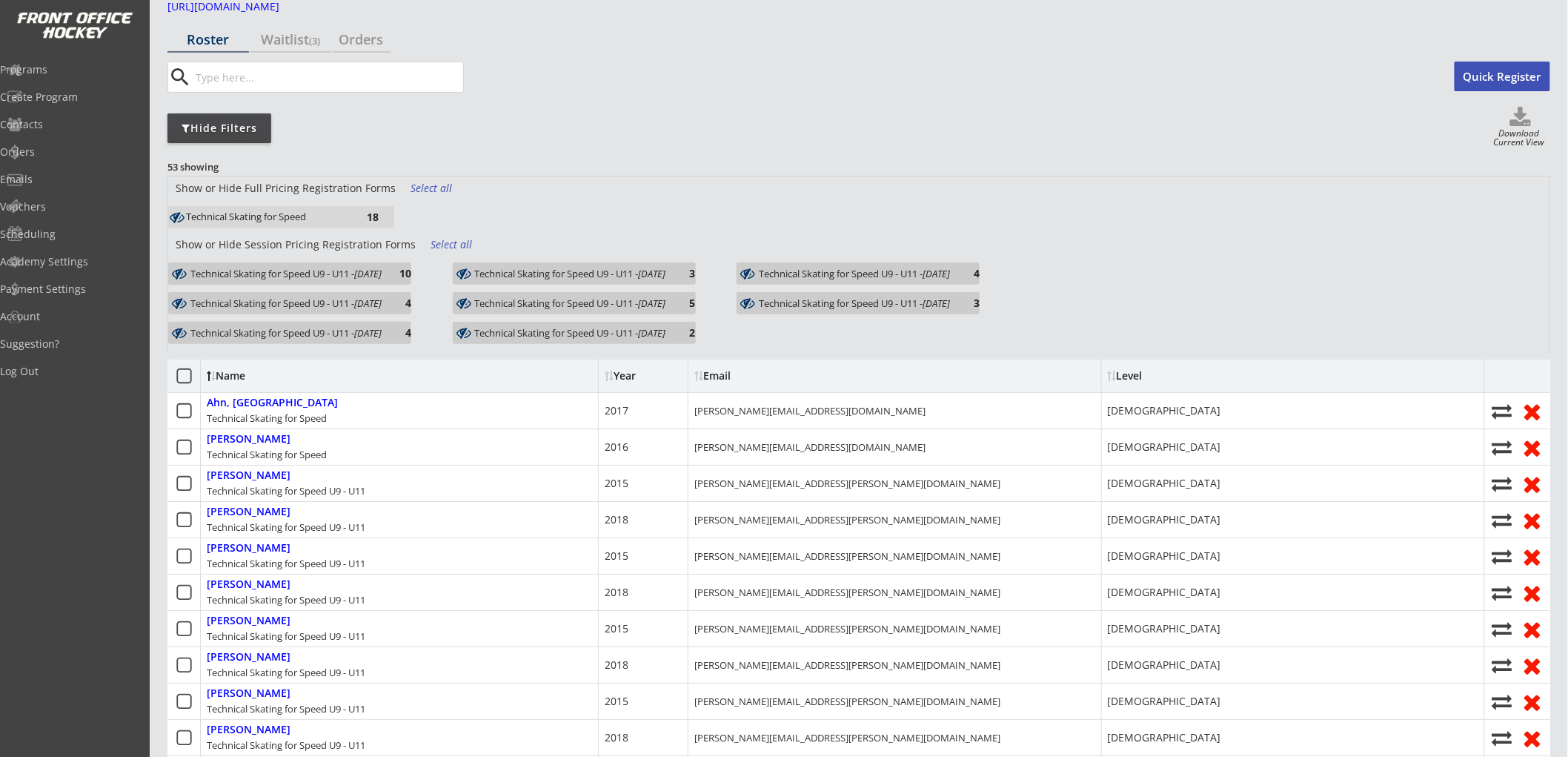
click at [440, 240] on div "Select all" at bounding box center [458, 245] width 55 height 15
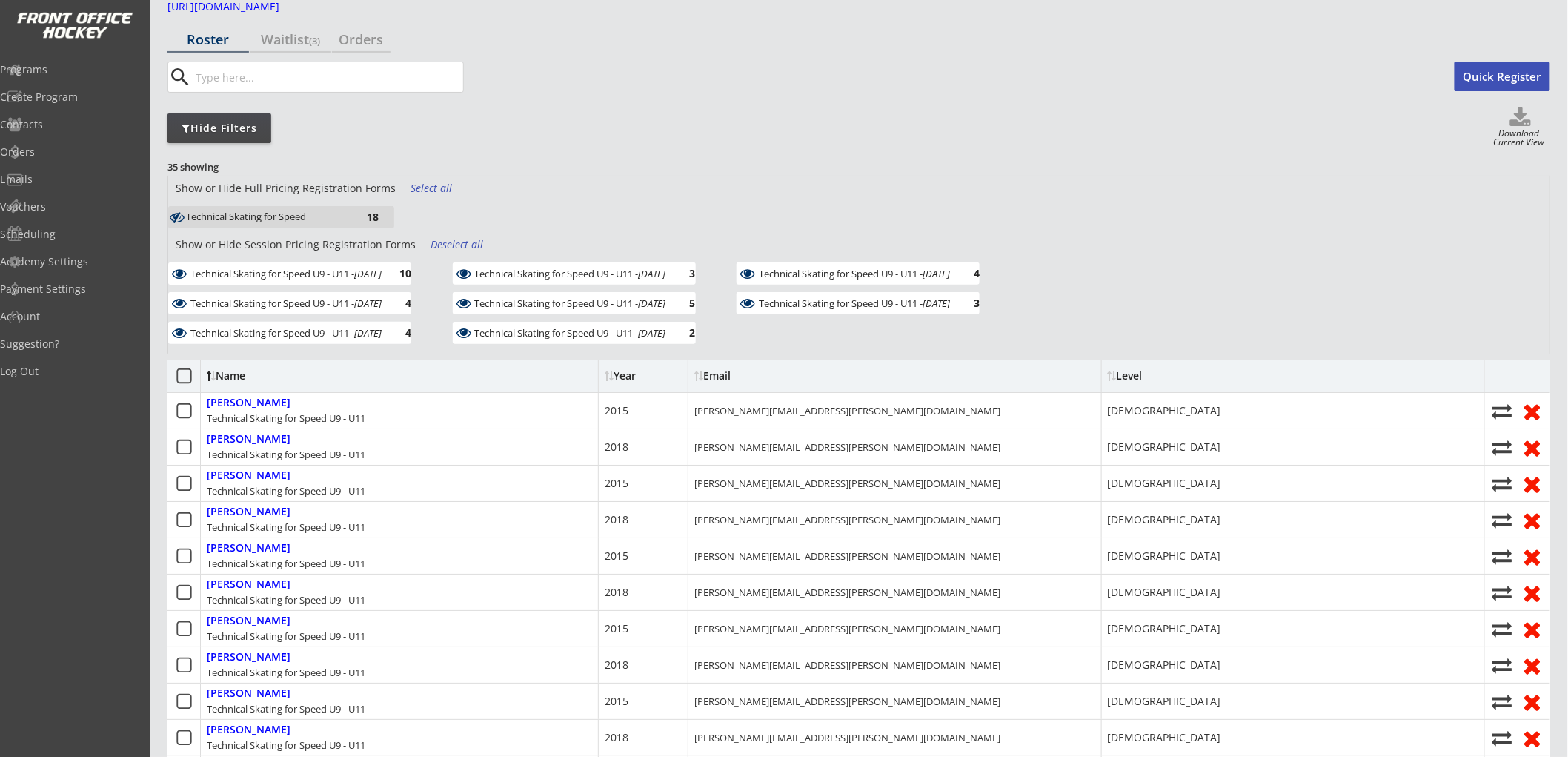
click at [382, 269] on em "Oct 14, 2025" at bounding box center [368, 274] width 28 height 14
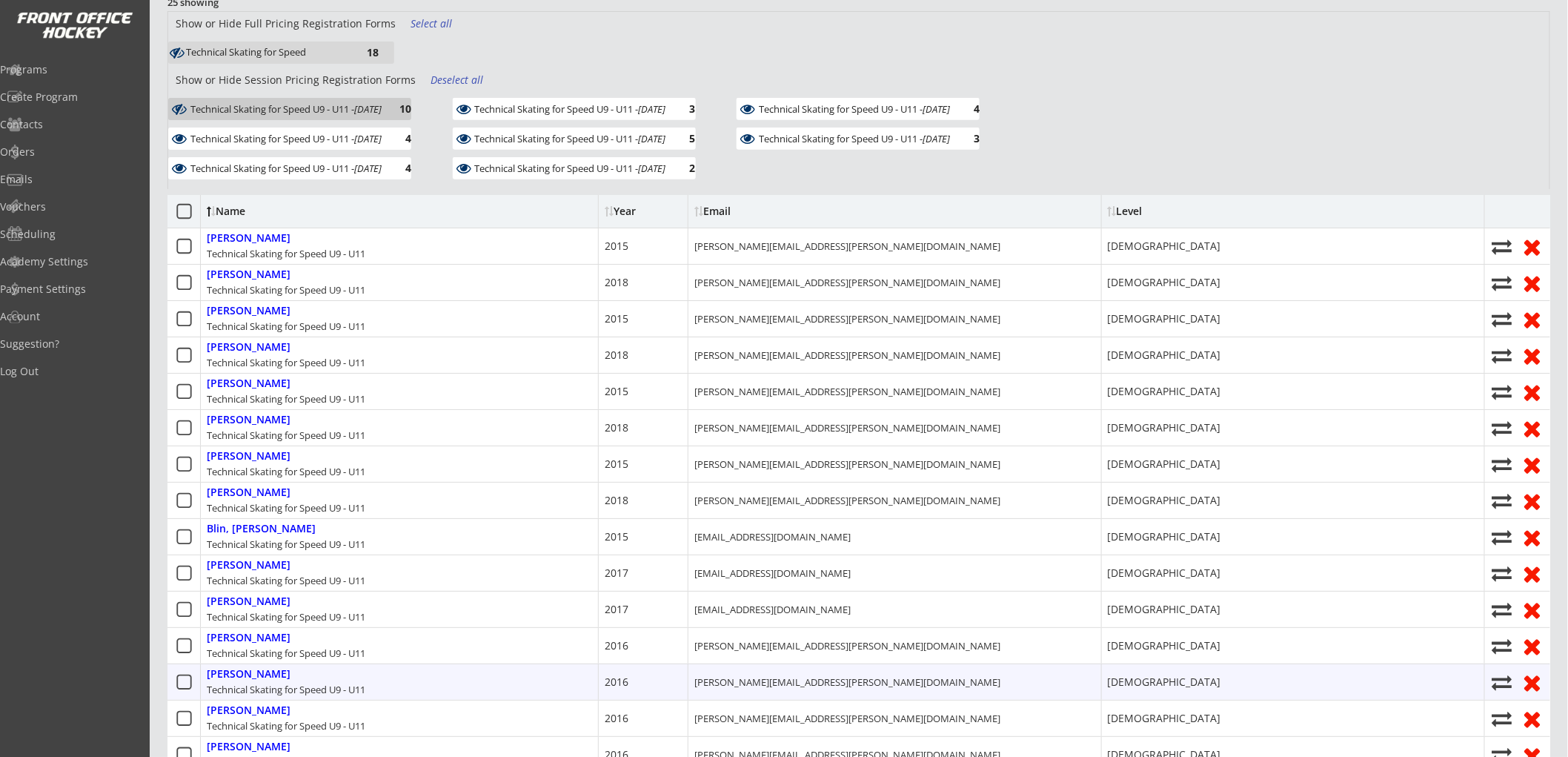
scroll to position [165, 0]
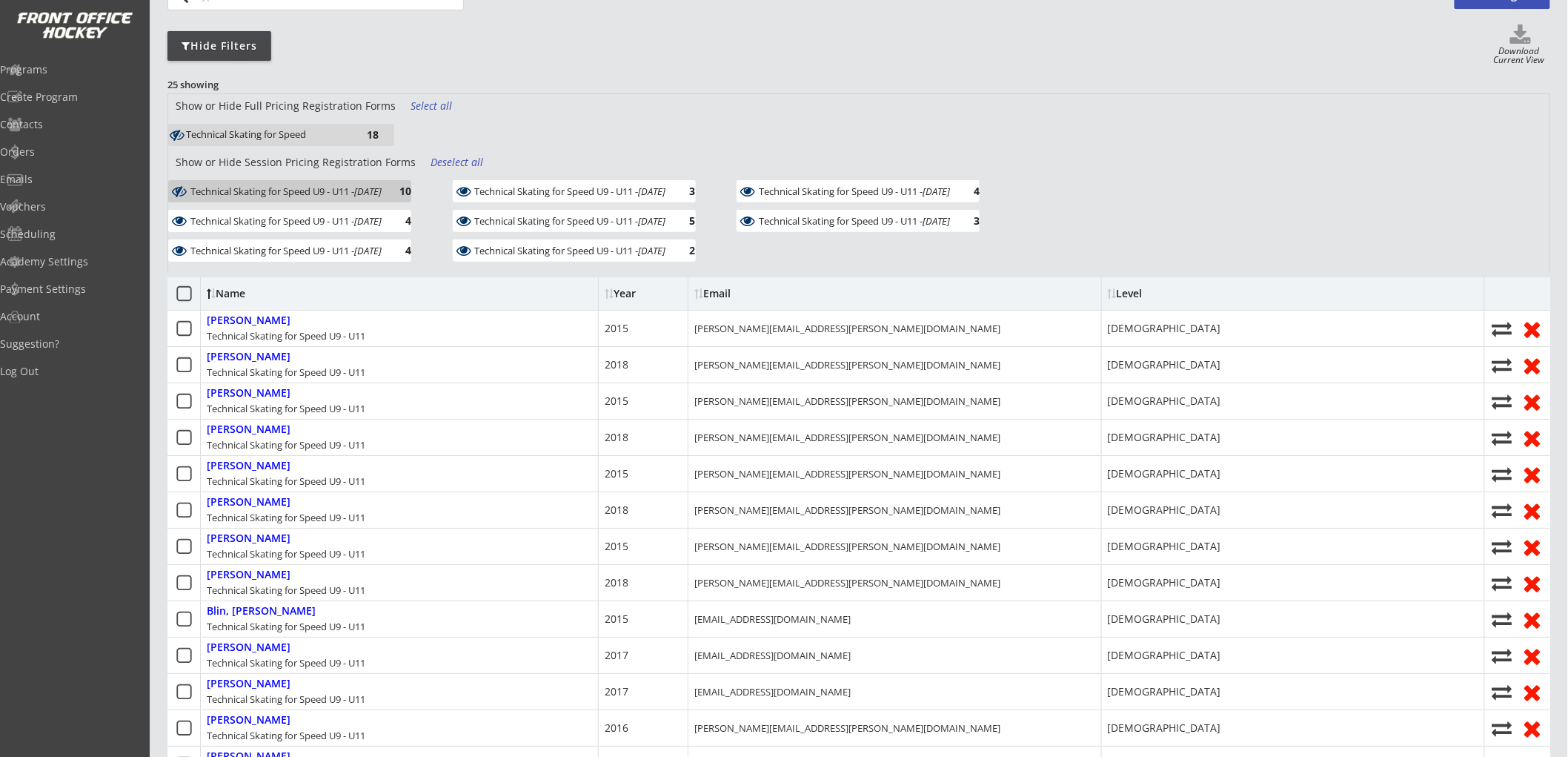
click at [476, 162] on div "Deselect all" at bounding box center [458, 162] width 55 height 15
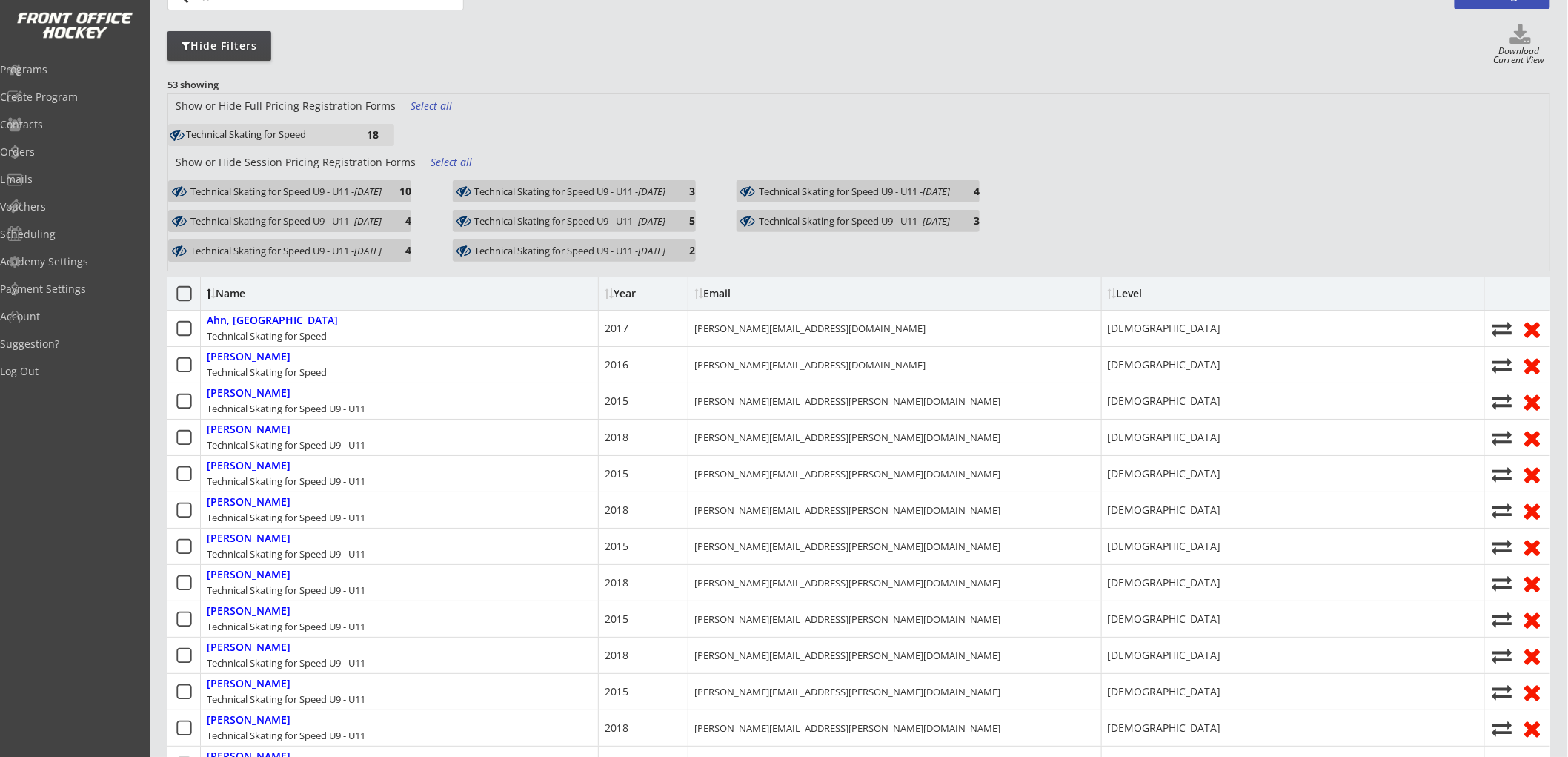
click at [412, 187] on div "10" at bounding box center [396, 191] width 29 height 11
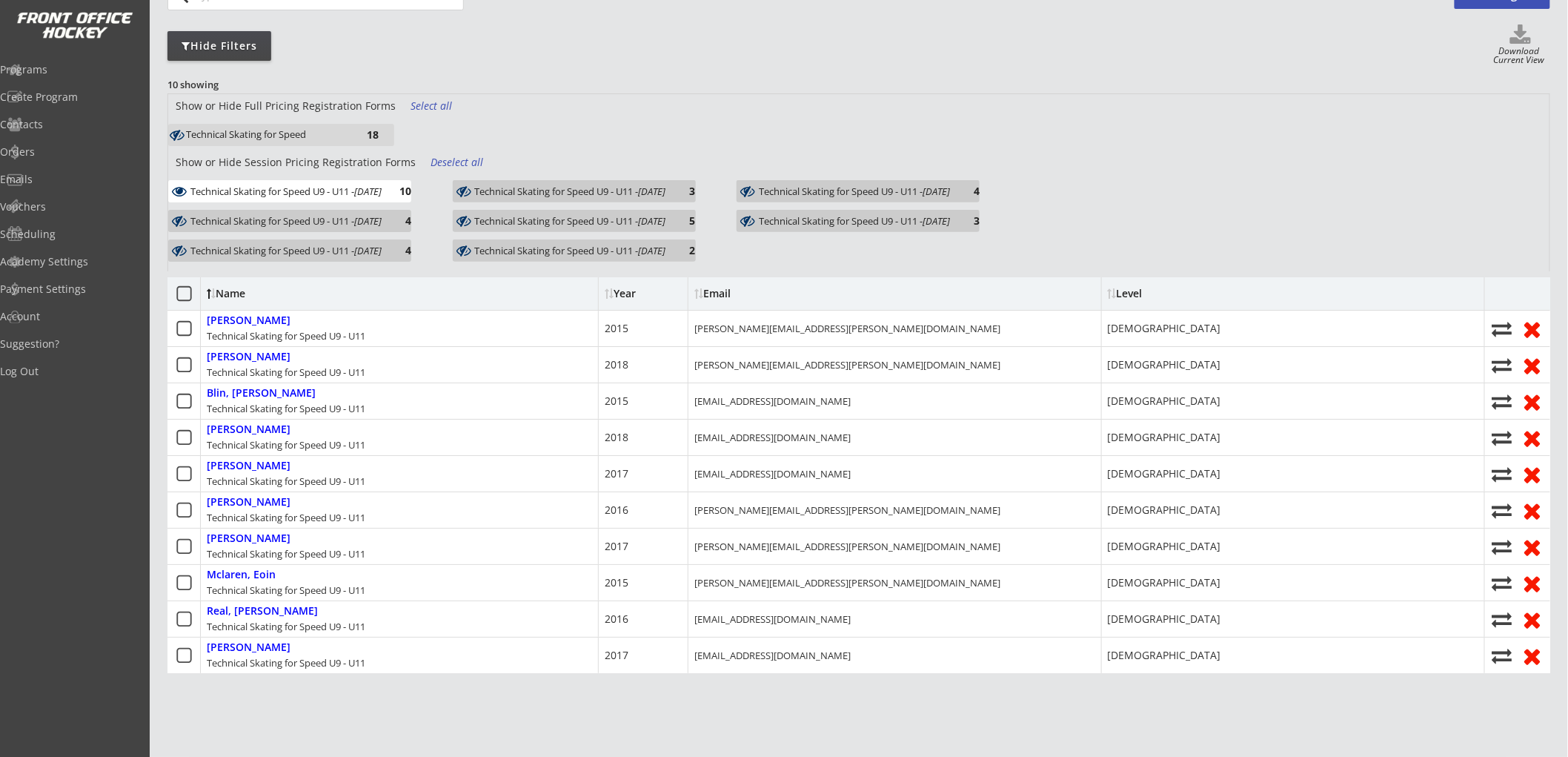
click at [464, 153] on div "Show or Hide Session Pricing Registration Forms Deselect all" at bounding box center [859, 165] width 1382 height 29
click at [461, 158] on div "Deselect all" at bounding box center [458, 162] width 55 height 15
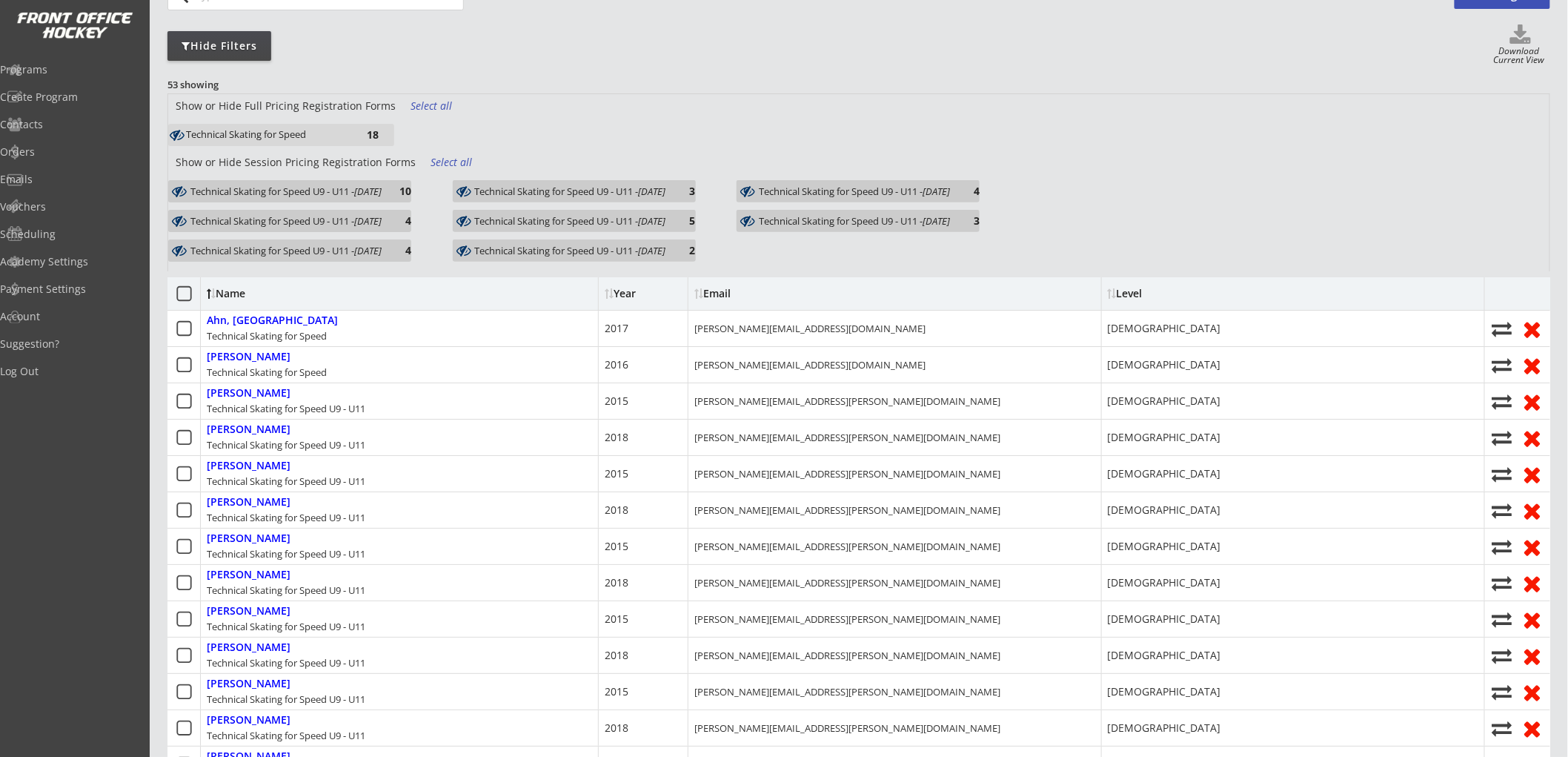
click at [482, 184] on div "Technical Skating for Speed U9 - U11 - Oct 21, 2025" at bounding box center [570, 192] width 192 height 15
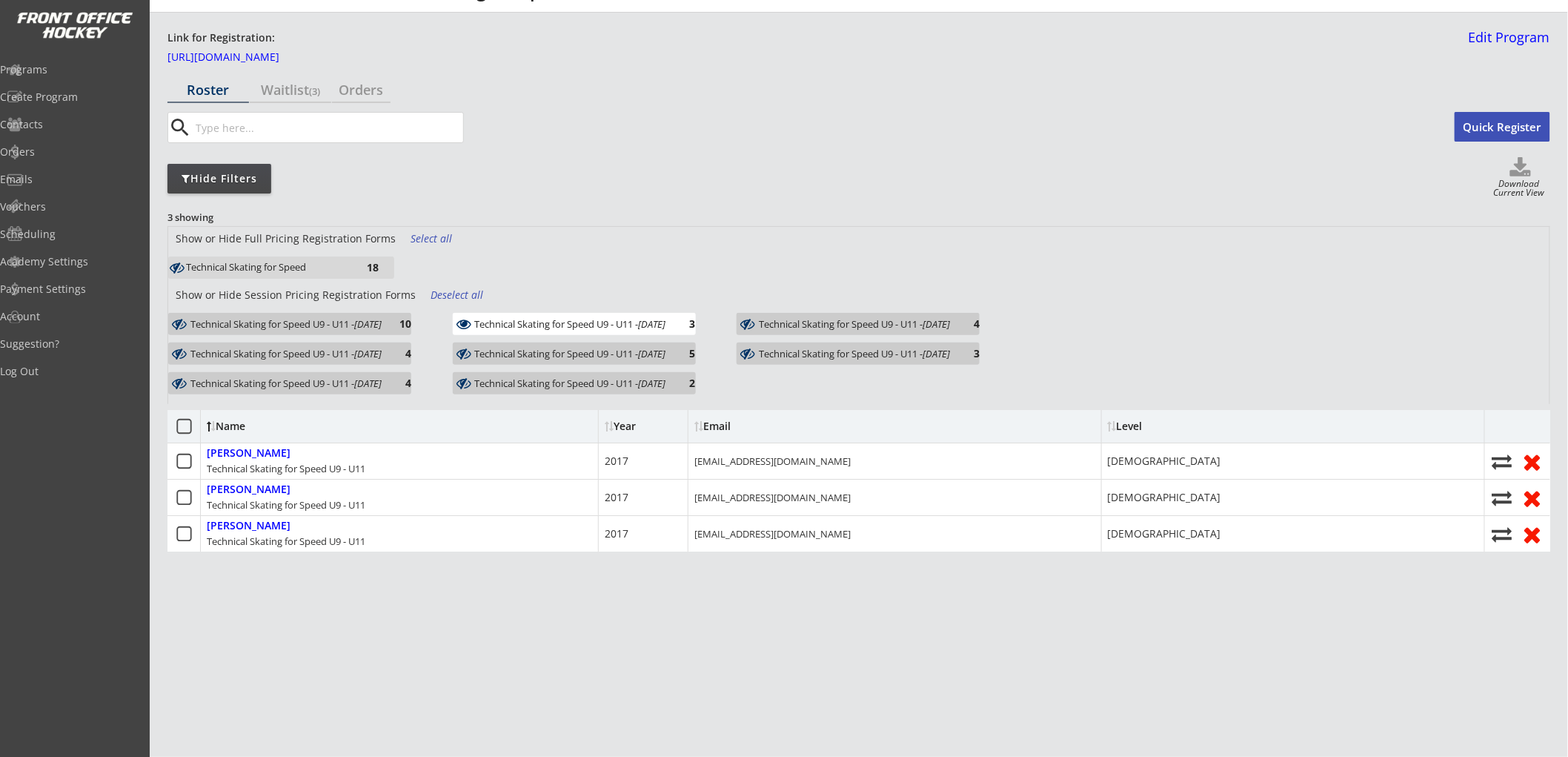
scroll to position [32, 0]
click at [394, 310] on div "Show or Hide Session Pricing Registration Forms Deselect all" at bounding box center [859, 298] width 1382 height 29
click at [382, 321] on em "Oct 14, 2025" at bounding box center [368, 324] width 28 height 14
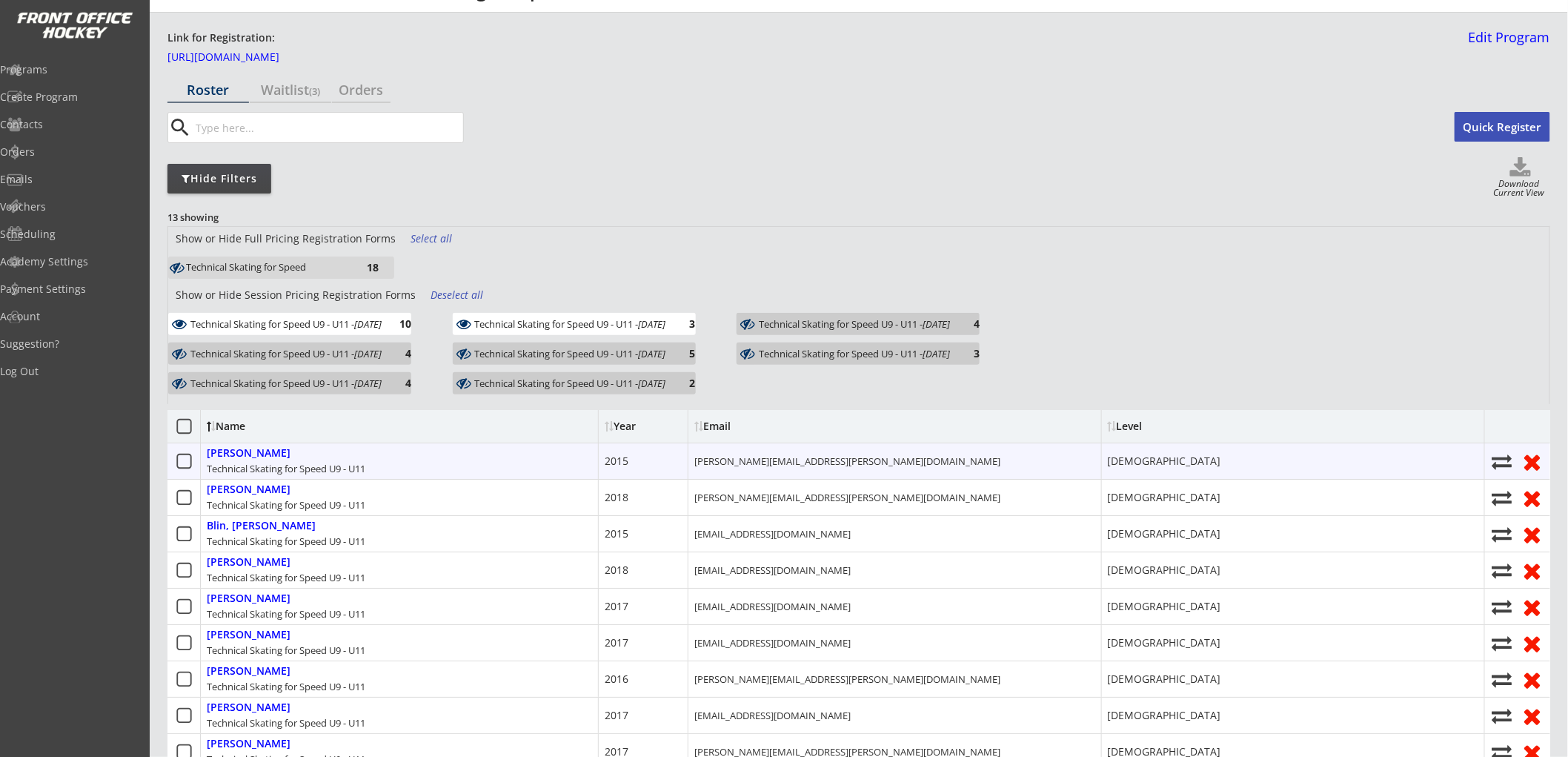
scroll to position [165, 0]
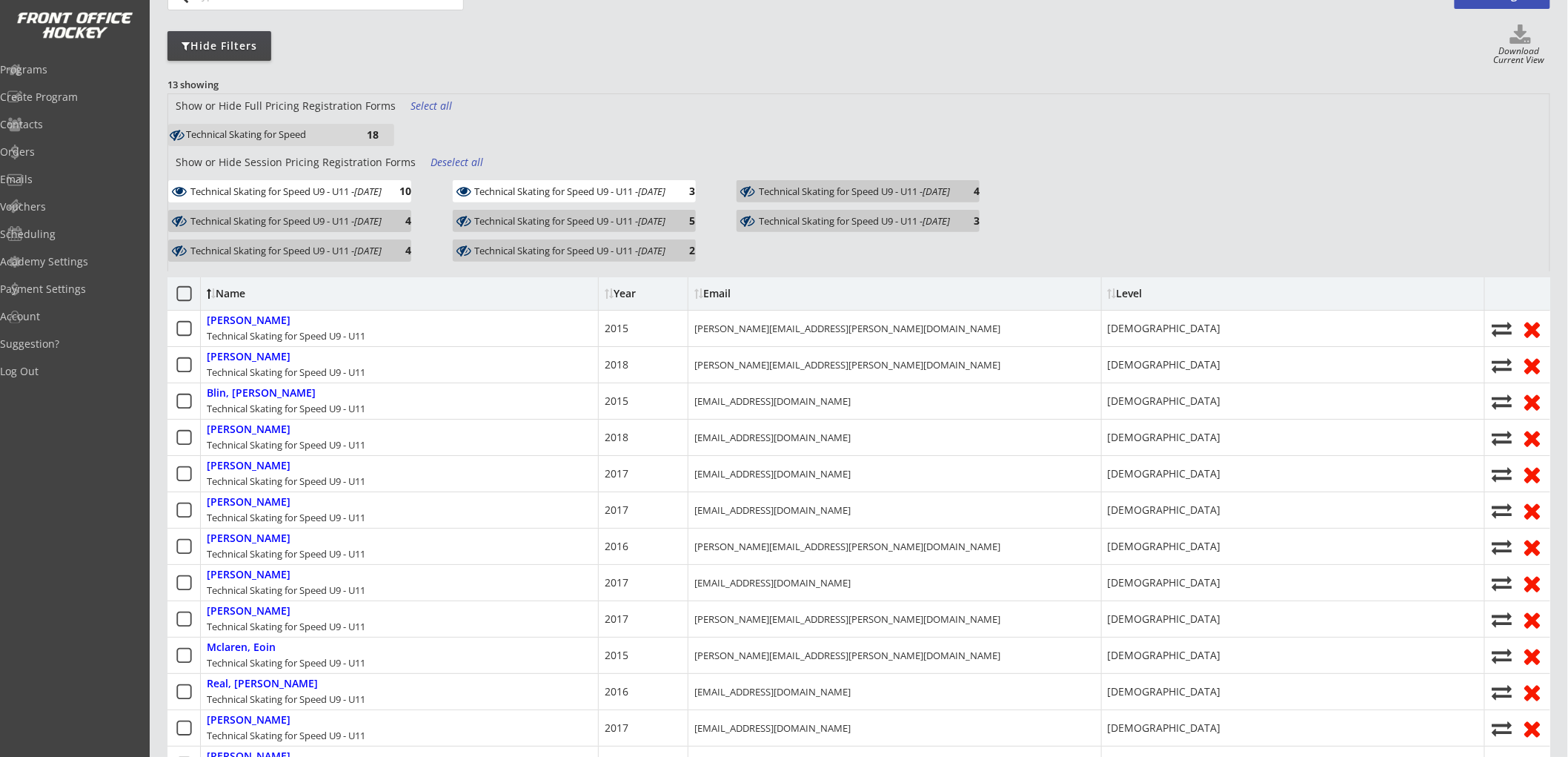
click at [500, 190] on div "Technical Skating for Speed U9 - U11 - Oct 21, 2025" at bounding box center [570, 192] width 192 height 11
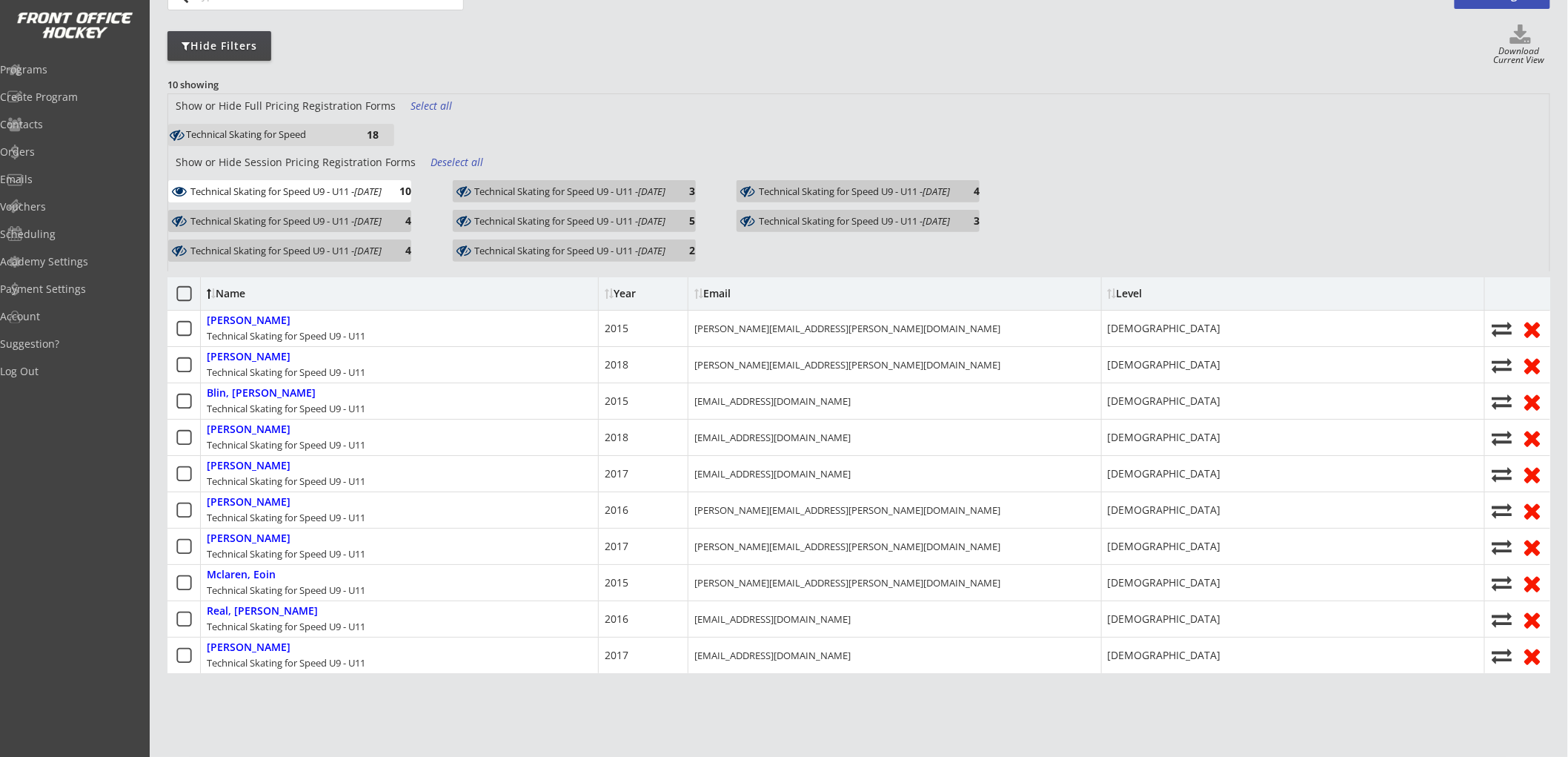
click at [805, 189] on div "Technical Skating for Speed U9 - U11 - Oct 28, 2025" at bounding box center [854, 192] width 192 height 11
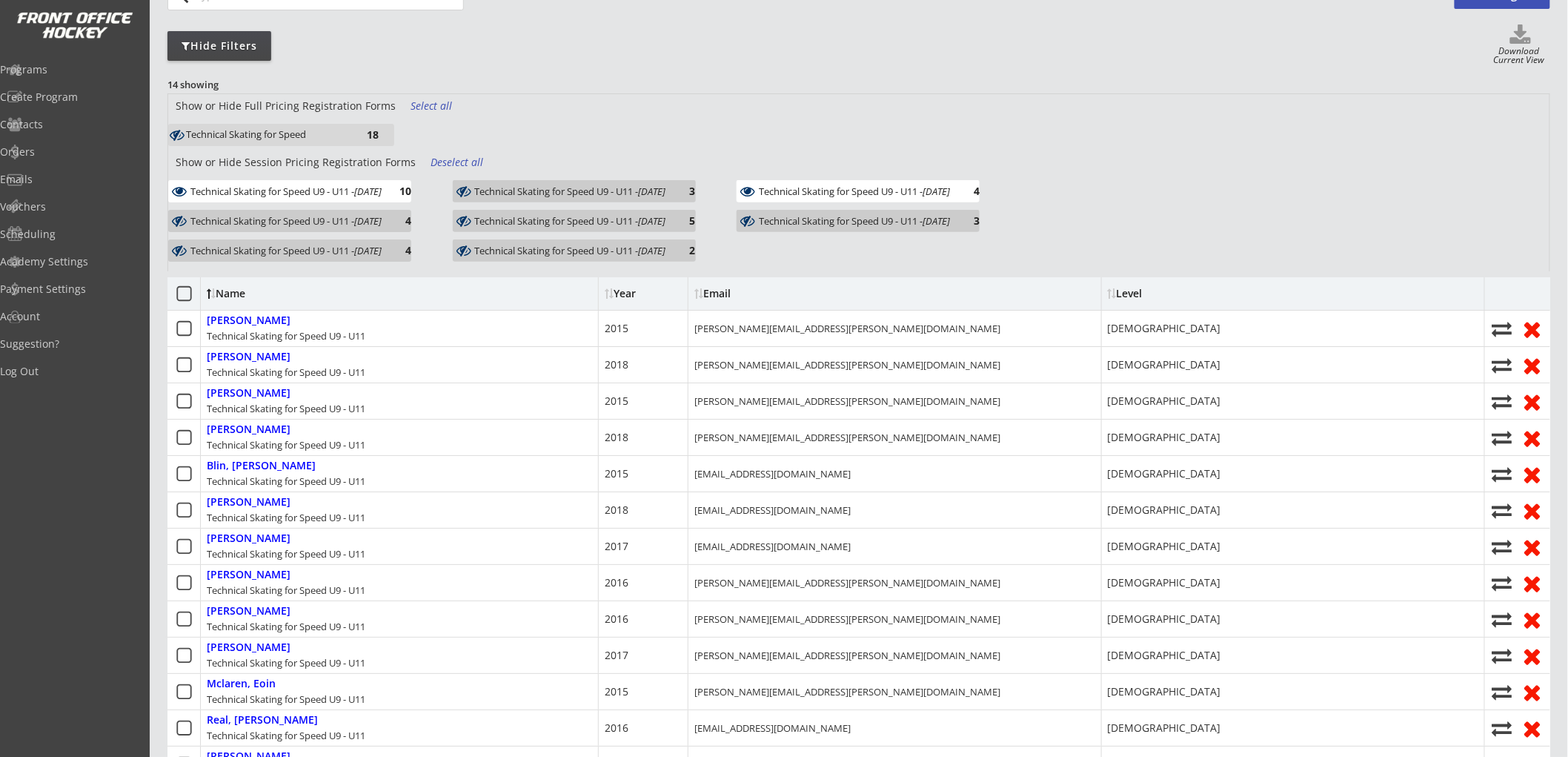
click at [796, 217] on div "Technical Skating for Speed U9 - U11 - Dec 2, 2025" at bounding box center [854, 221] width 192 height 11
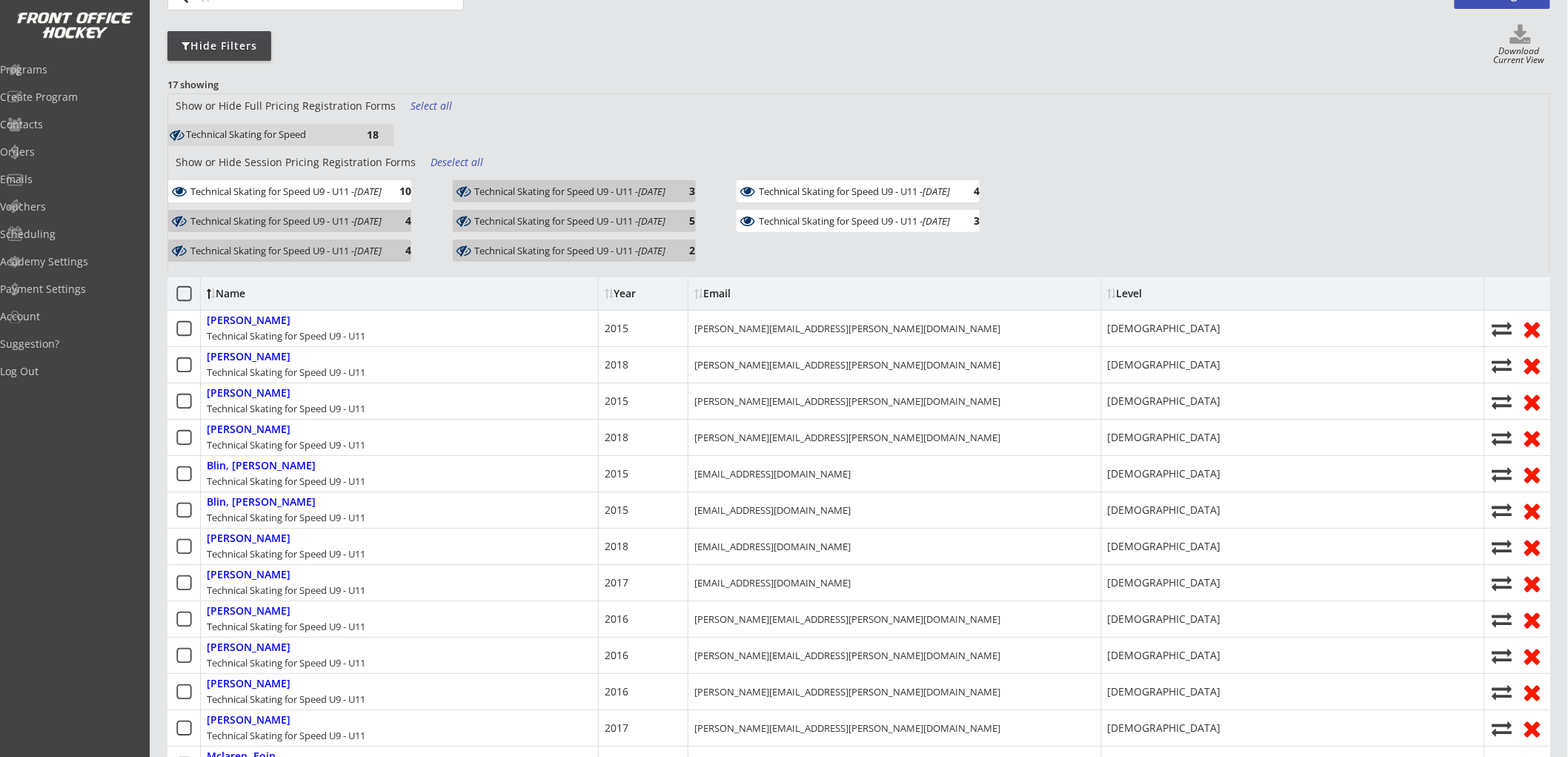
click at [796, 212] on div "Technical Skating for Speed U9 - U11 - Dec 2, 2025 3" at bounding box center [859, 221] width 243 height 23
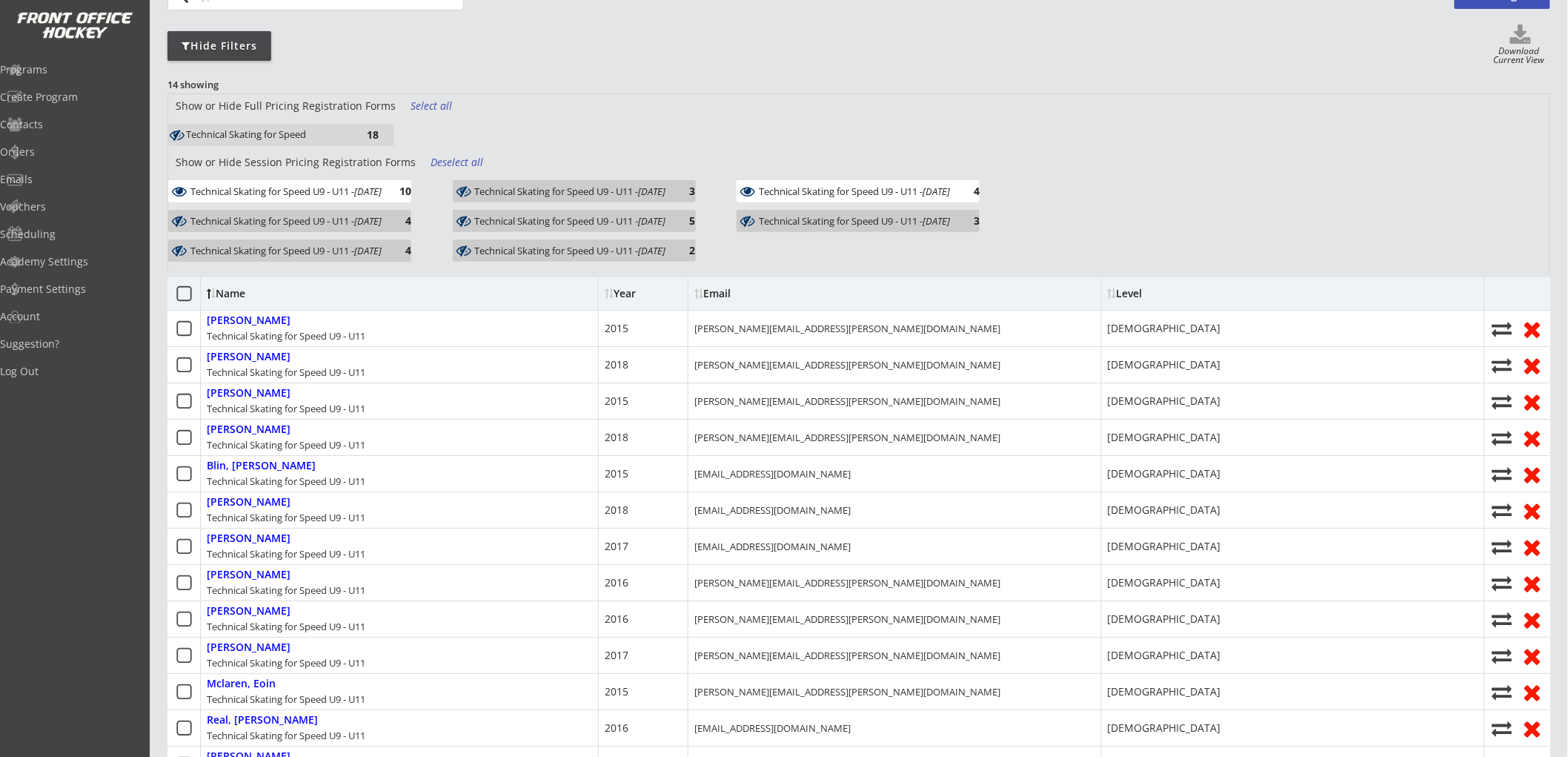
click at [796, 194] on div "Technical Skating for Speed U9 - U11 - Oct 28, 2025" at bounding box center [854, 192] width 192 height 11
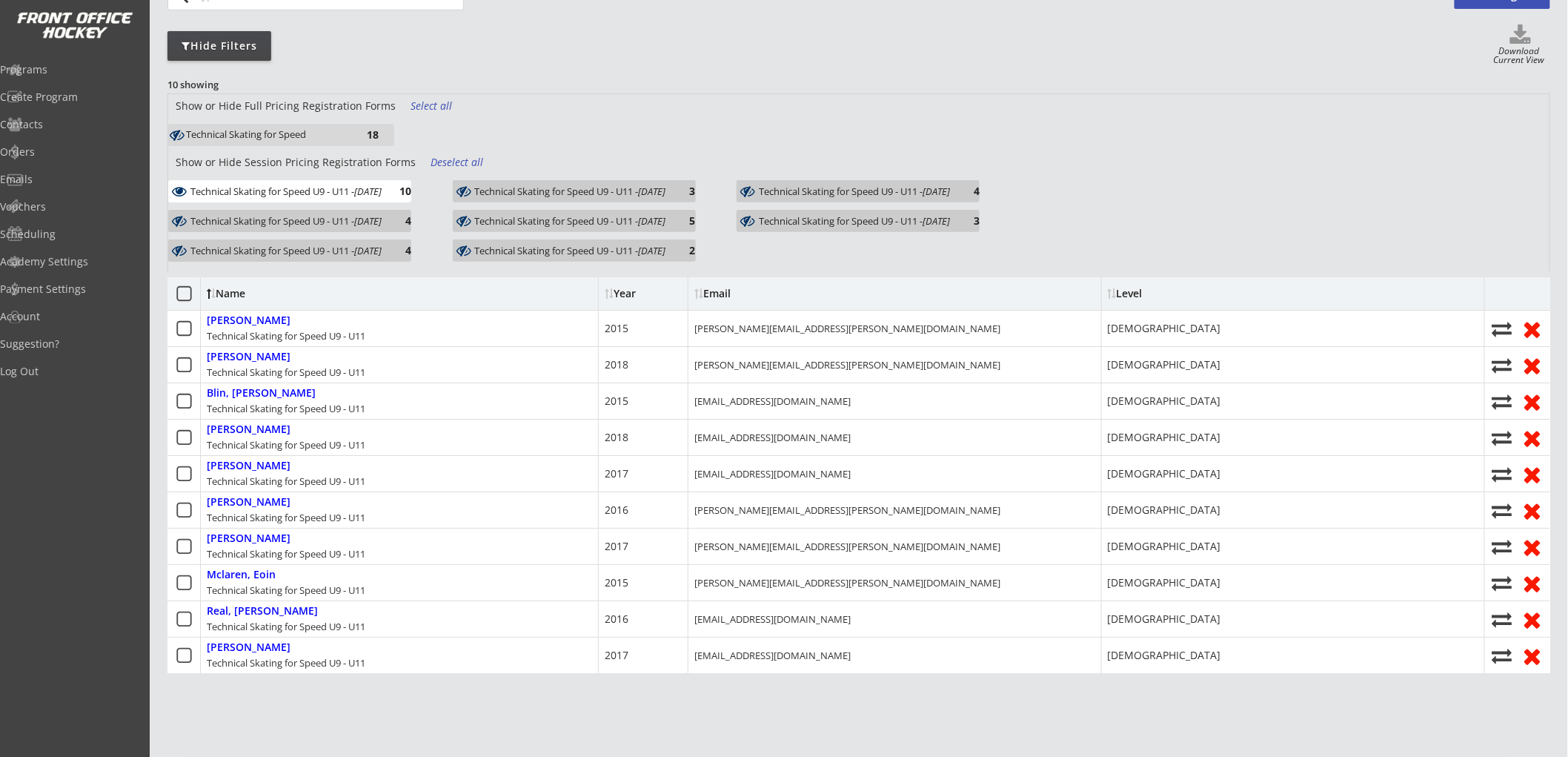
click at [412, 190] on div "10" at bounding box center [396, 191] width 29 height 11
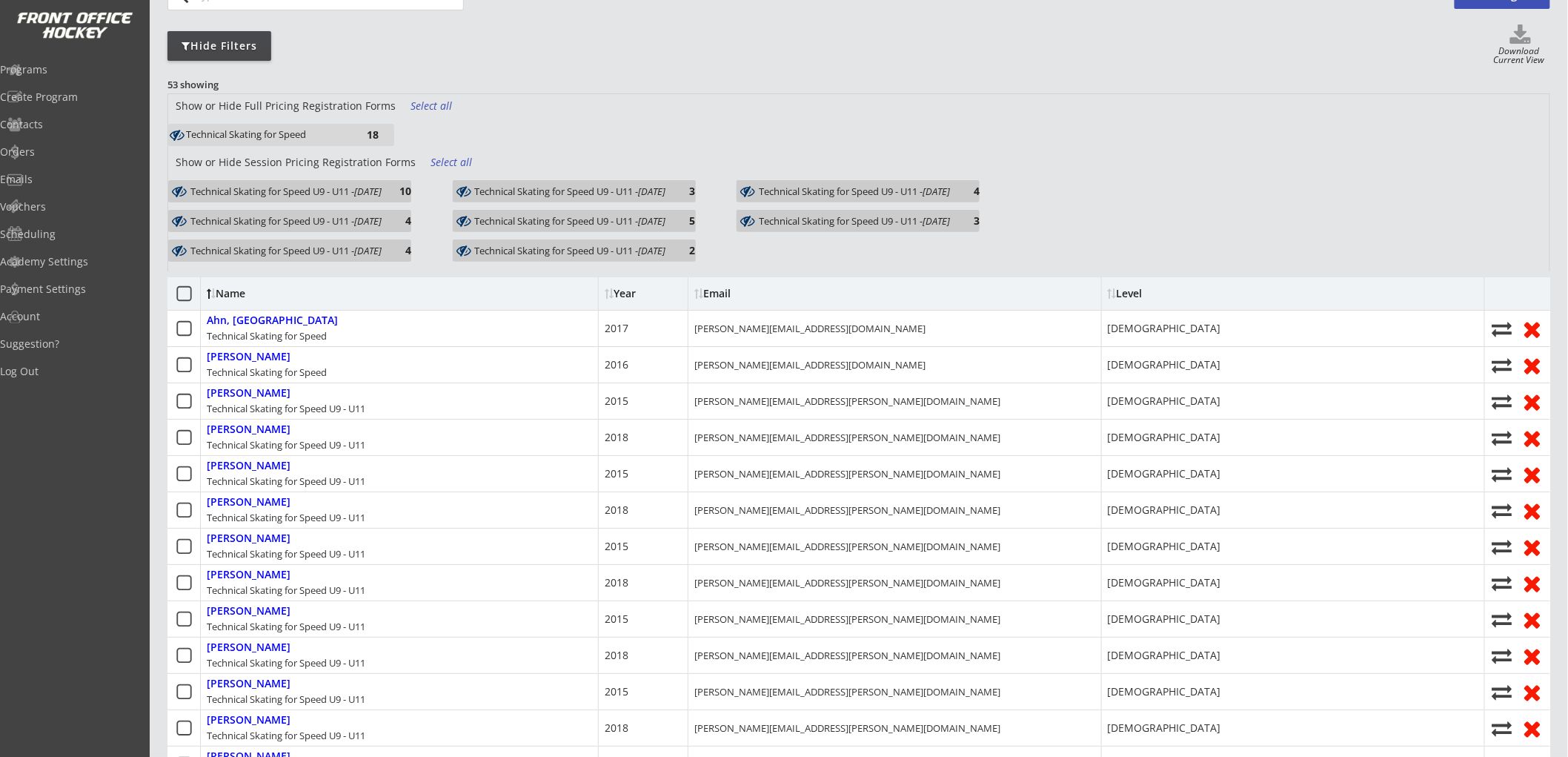
click at [382, 189] on em "Oct 14, 2025" at bounding box center [368, 192] width 28 height 14
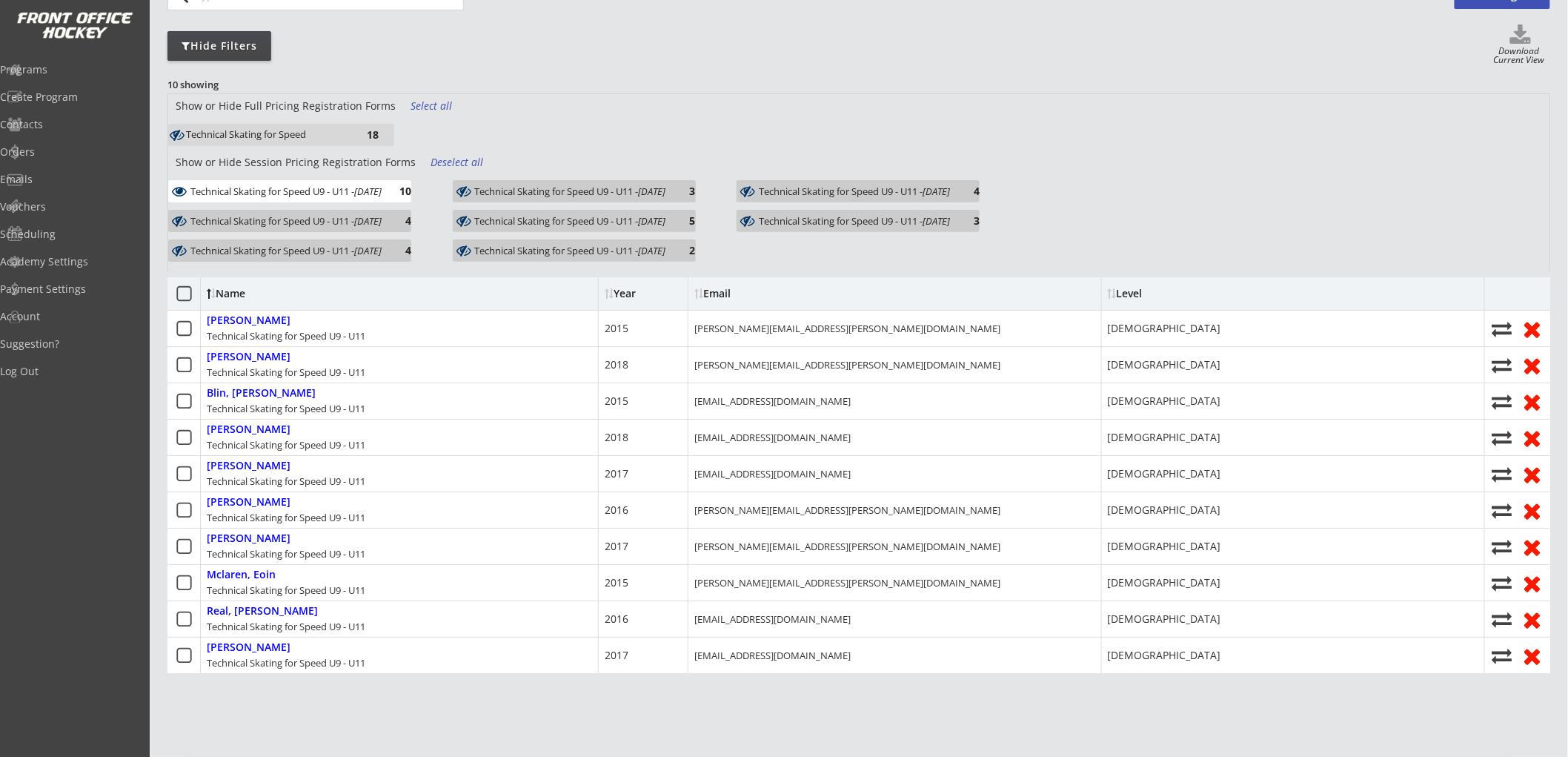
click at [554, 147] on div "Technical Skating for Speed 18" at bounding box center [594, 138] width 850 height 27
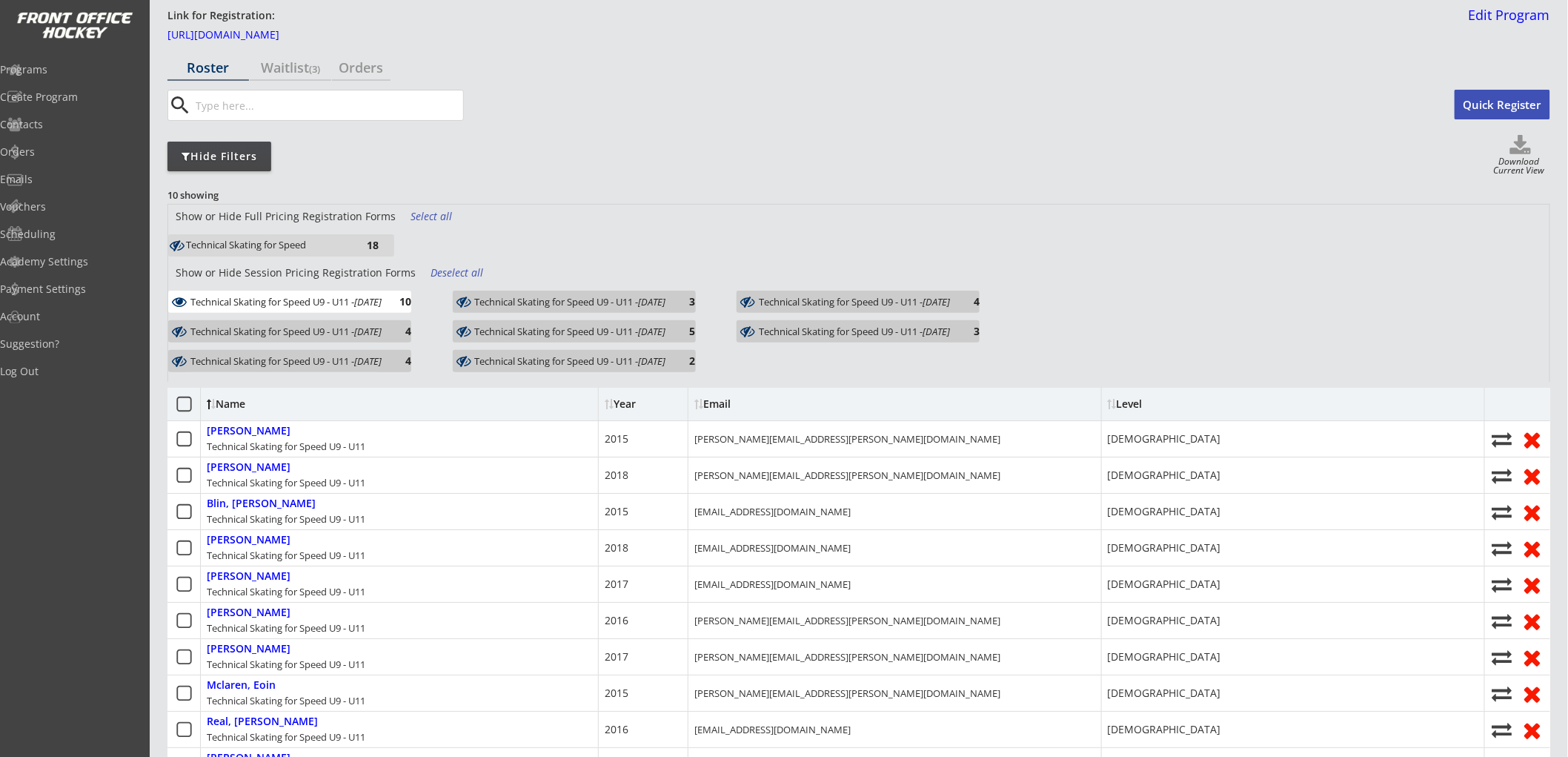
scroll to position [83, 0]
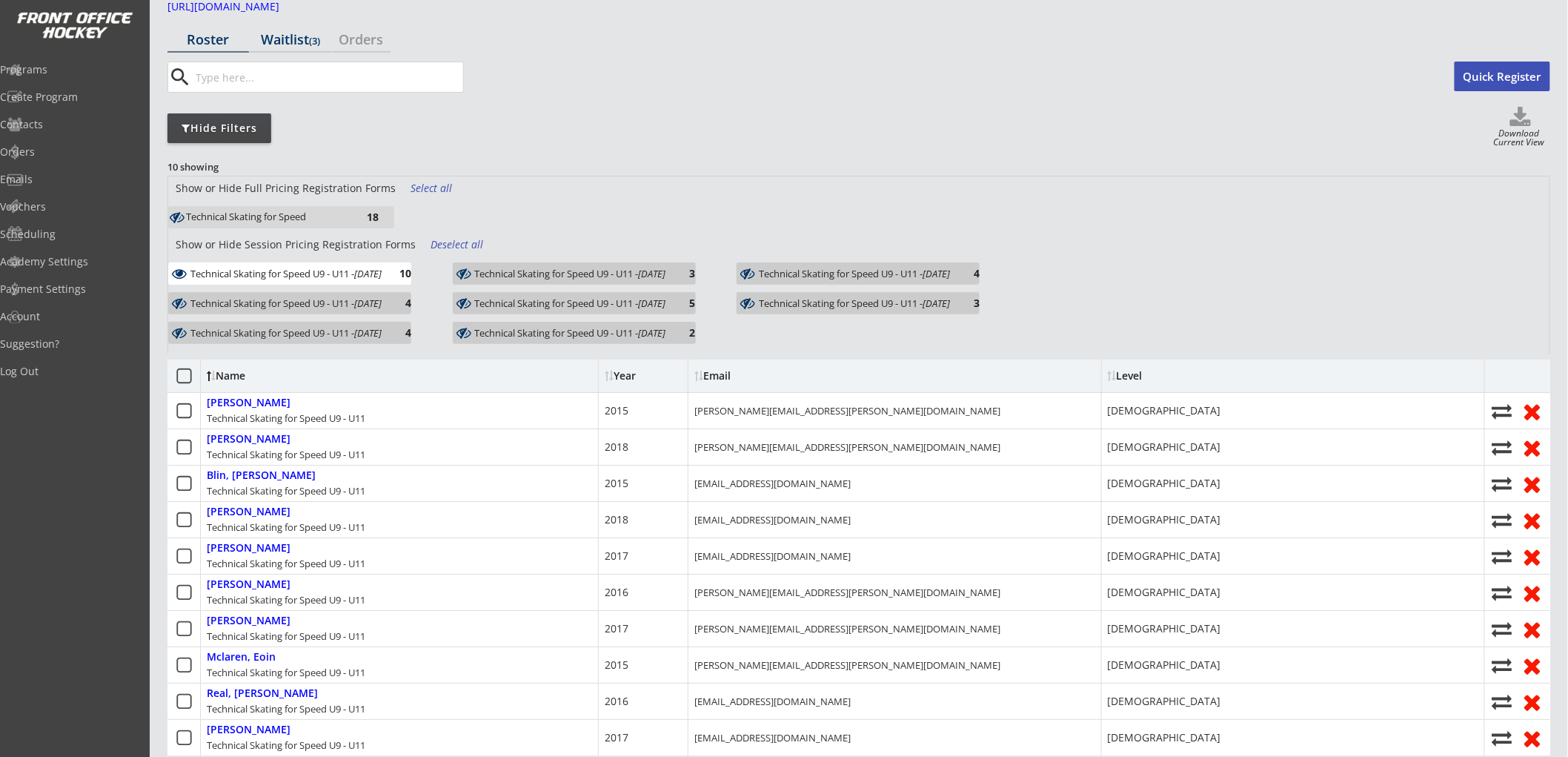
click at [305, 32] on div "Waitlist (3)" at bounding box center [290, 39] width 82 height 14
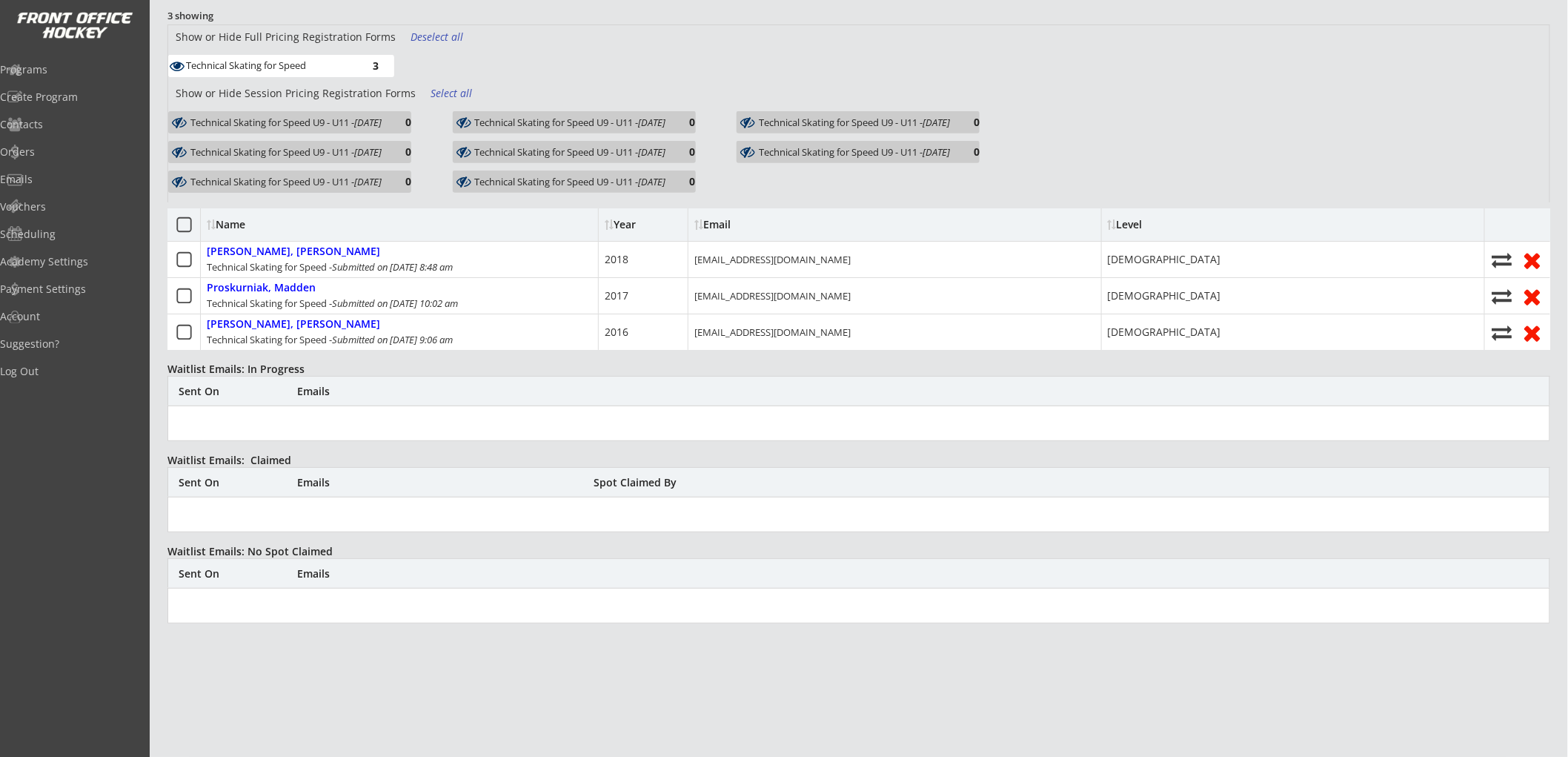
scroll to position [83, 0]
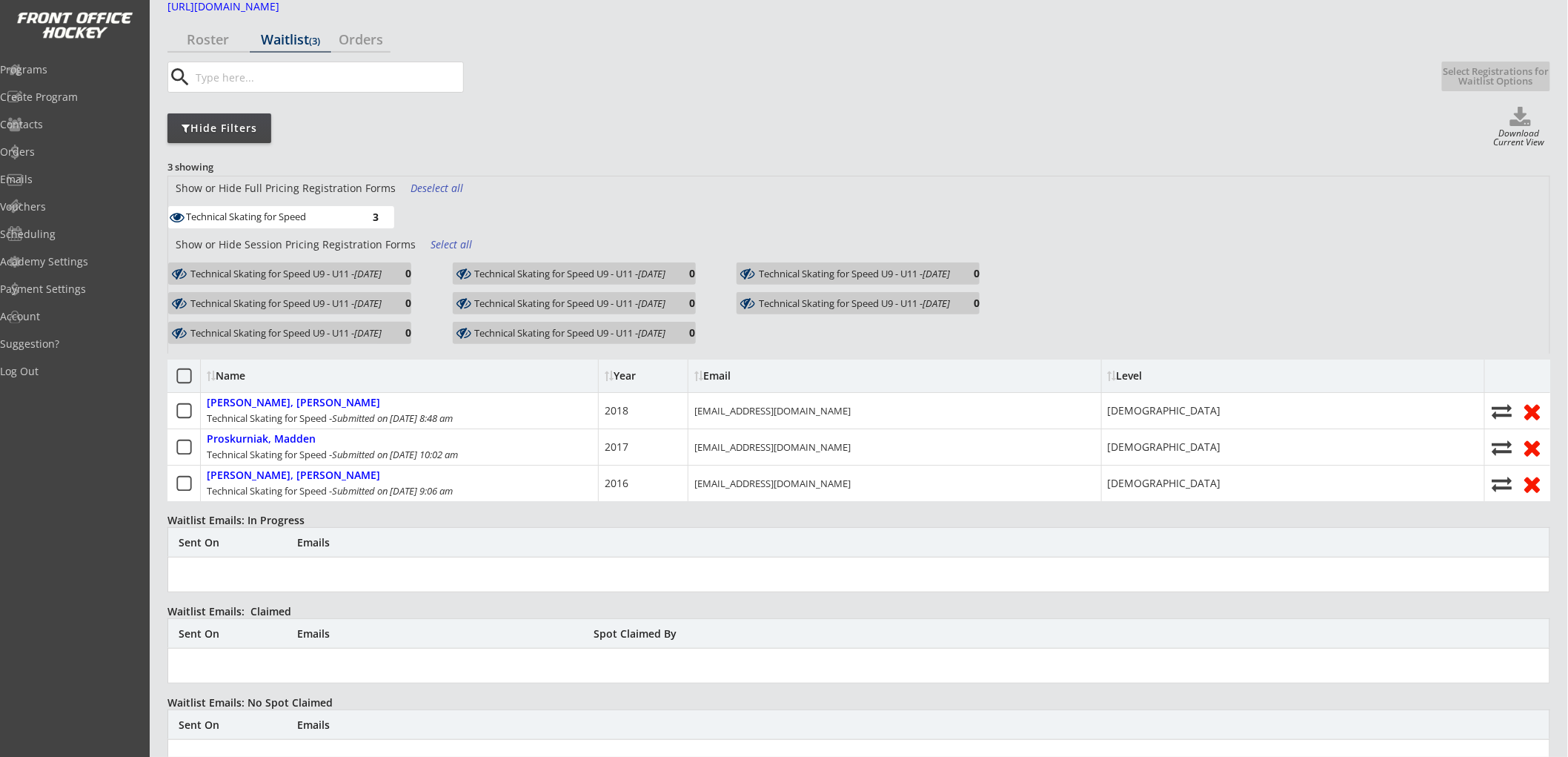
click at [310, 40] on div "Waitlist (3)" at bounding box center [290, 39] width 82 height 14
click at [213, 33] on div "Roster" at bounding box center [208, 39] width 82 height 14
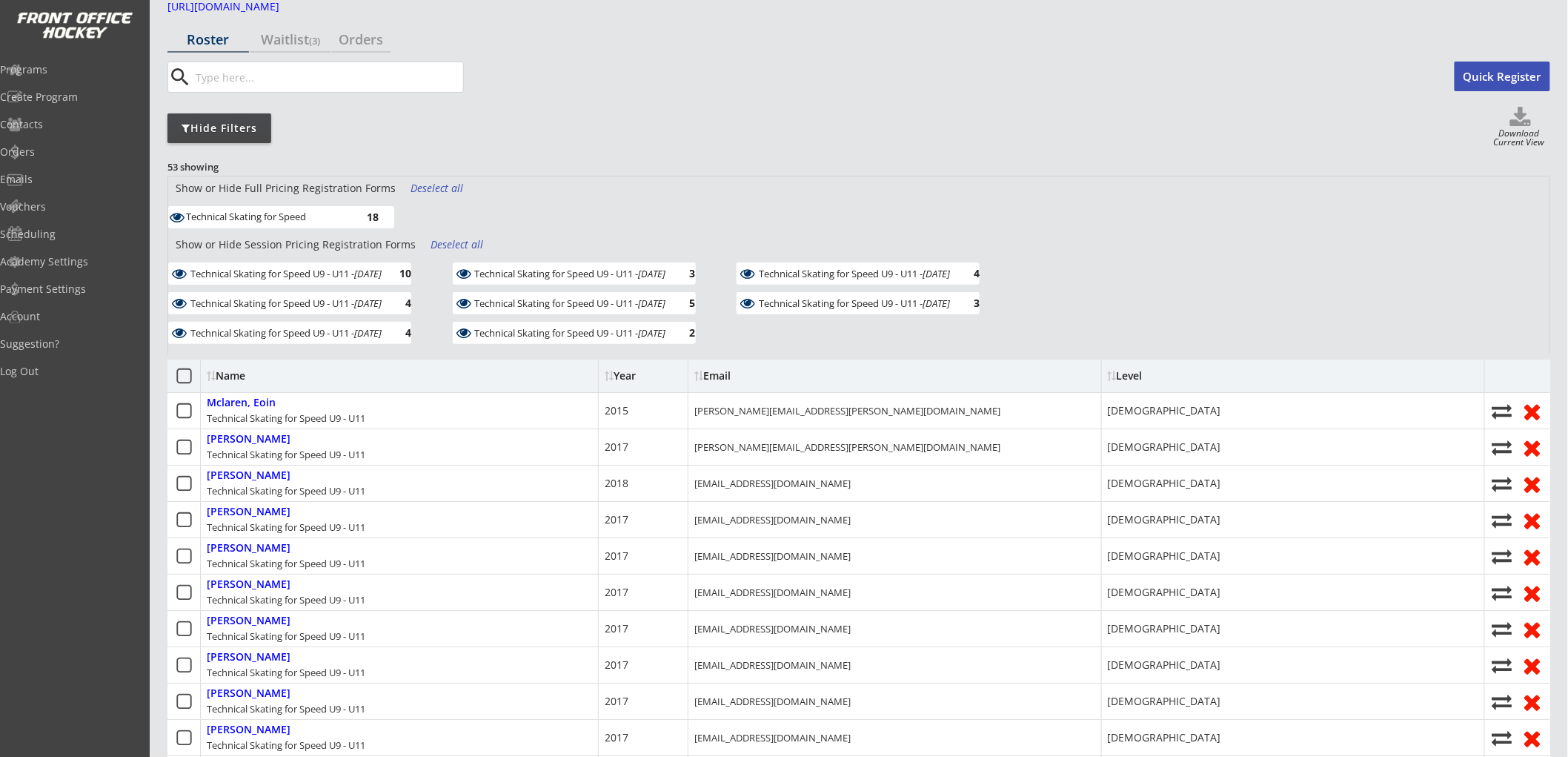
click at [436, 190] on div "Deselect all" at bounding box center [438, 189] width 55 height 15
click at [437, 242] on div "Deselect all" at bounding box center [458, 245] width 55 height 15
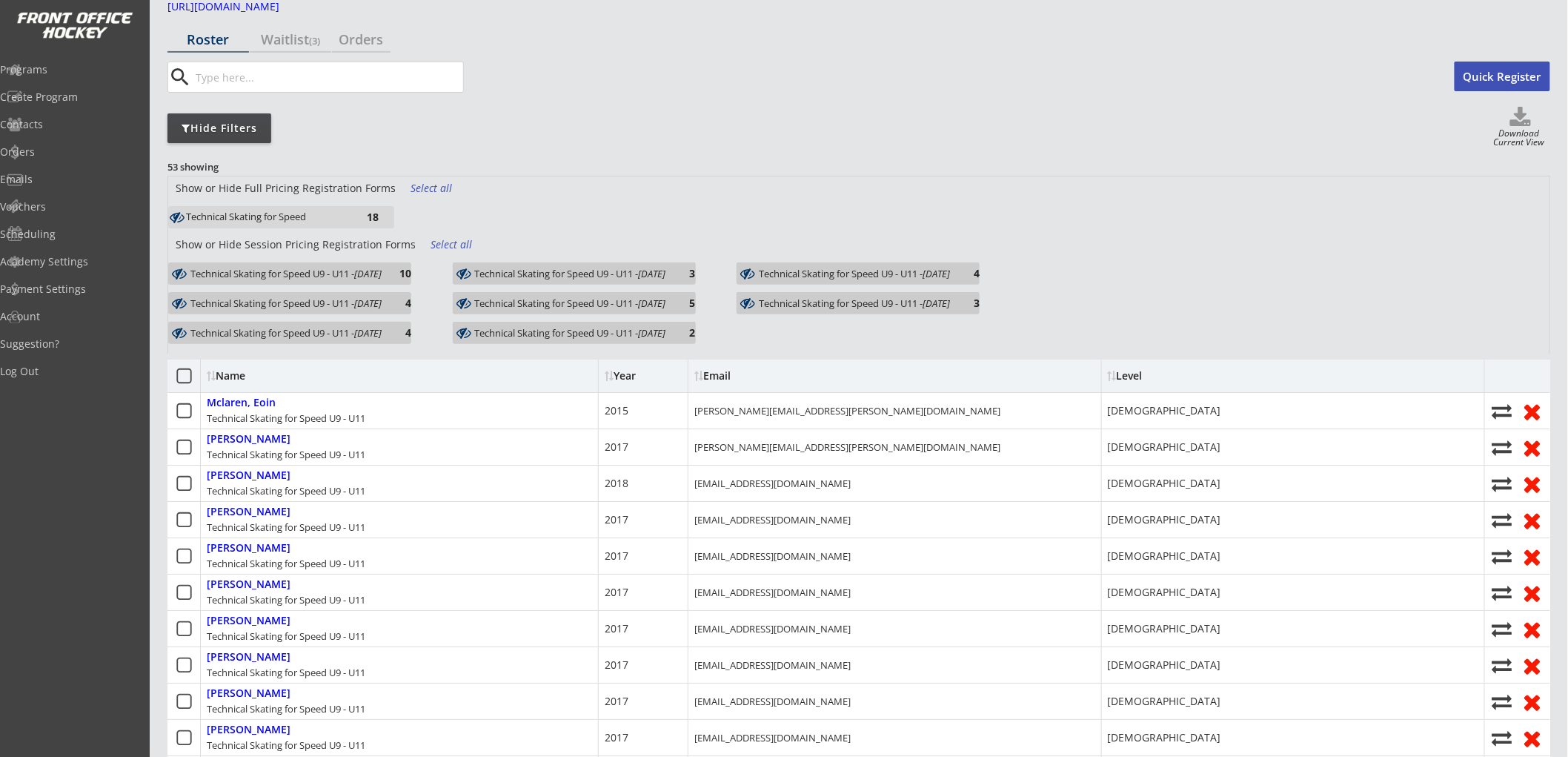
click at [412, 267] on div "10" at bounding box center [396, 274] width 29 height 15
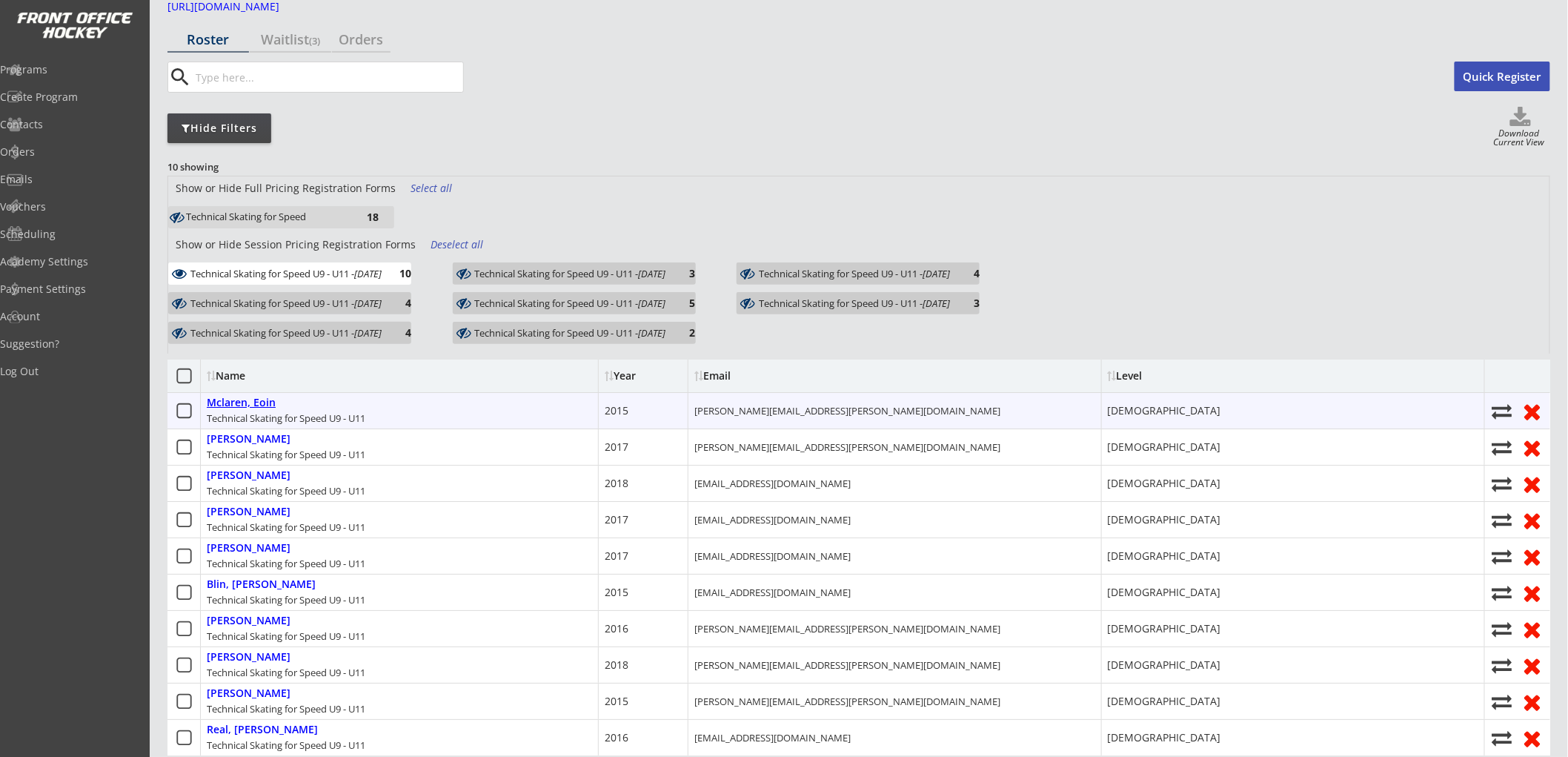
click at [267, 406] on div "Mclaren, Eoin" at bounding box center [241, 403] width 69 height 13
select select ""Forward""
select select ""10 years old""
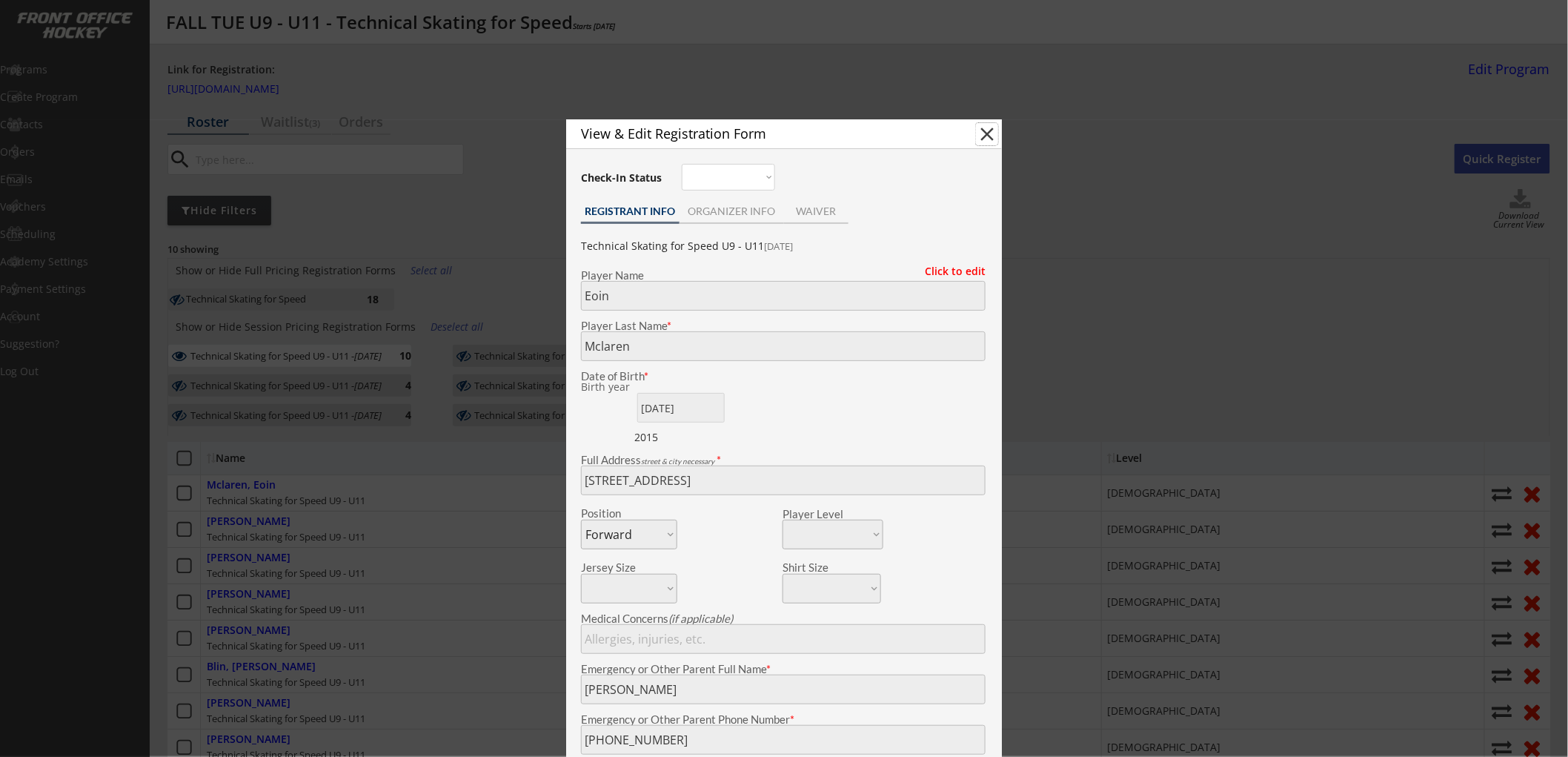
click at [984, 131] on button "close" at bounding box center [987, 135] width 23 height 23
select select ""PLACEHOLDER_1427118222253""
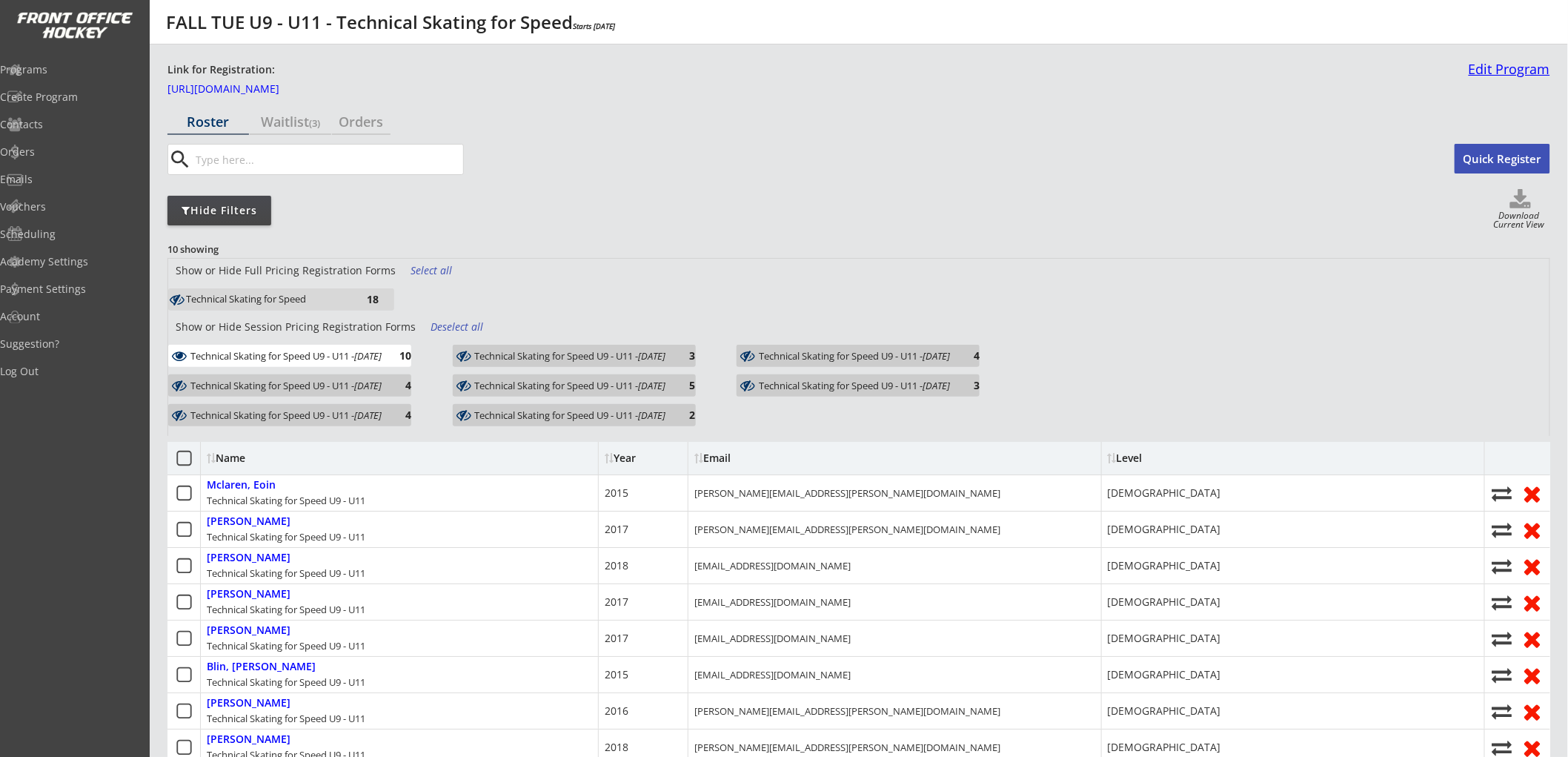
click at [1498, 71] on link "Edit Program" at bounding box center [1506, 75] width 87 height 26
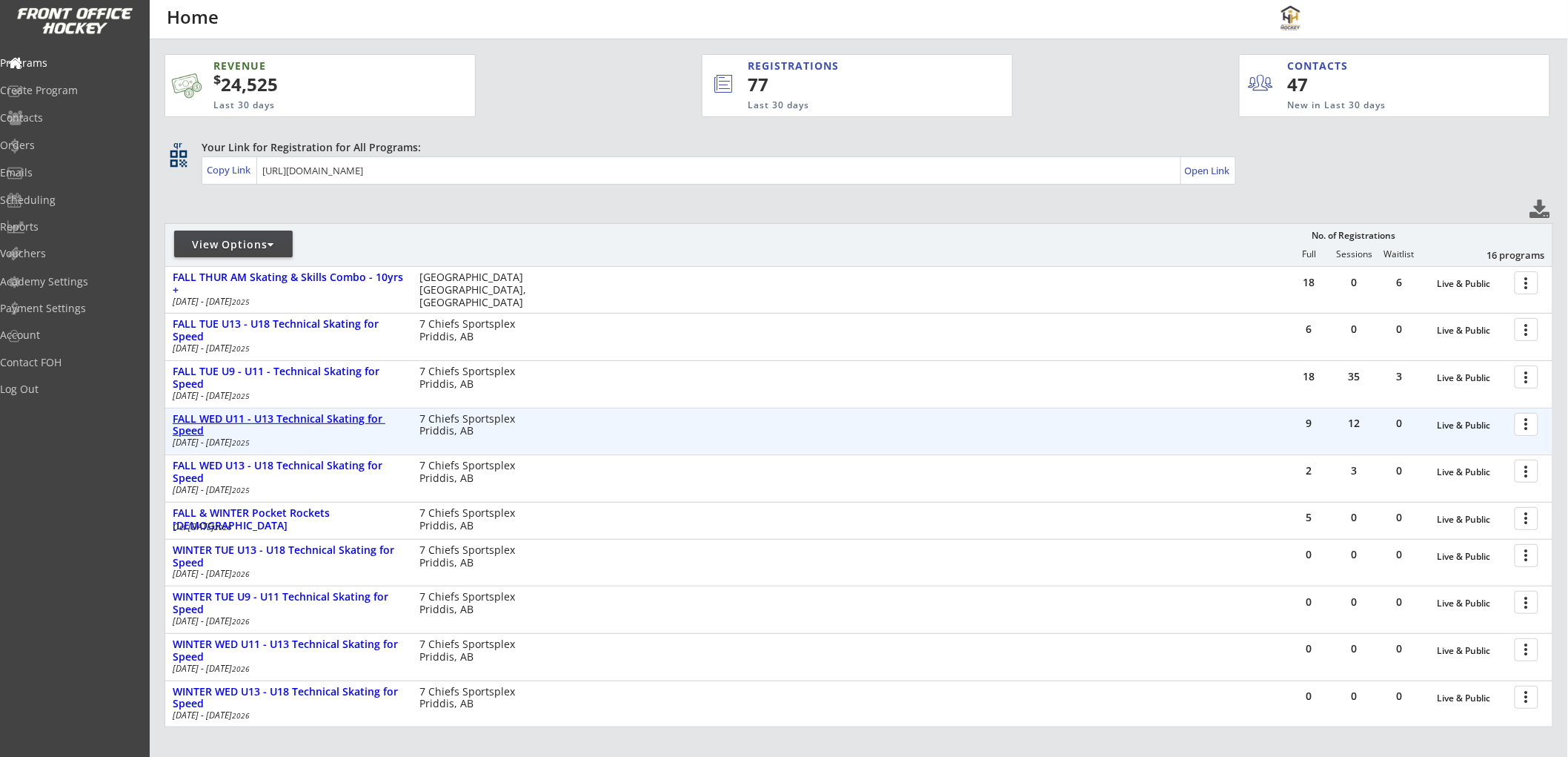
click at [279, 413] on div "FALL WED U11 - U13 Technical Skating for Speed" at bounding box center [289, 425] width 231 height 26
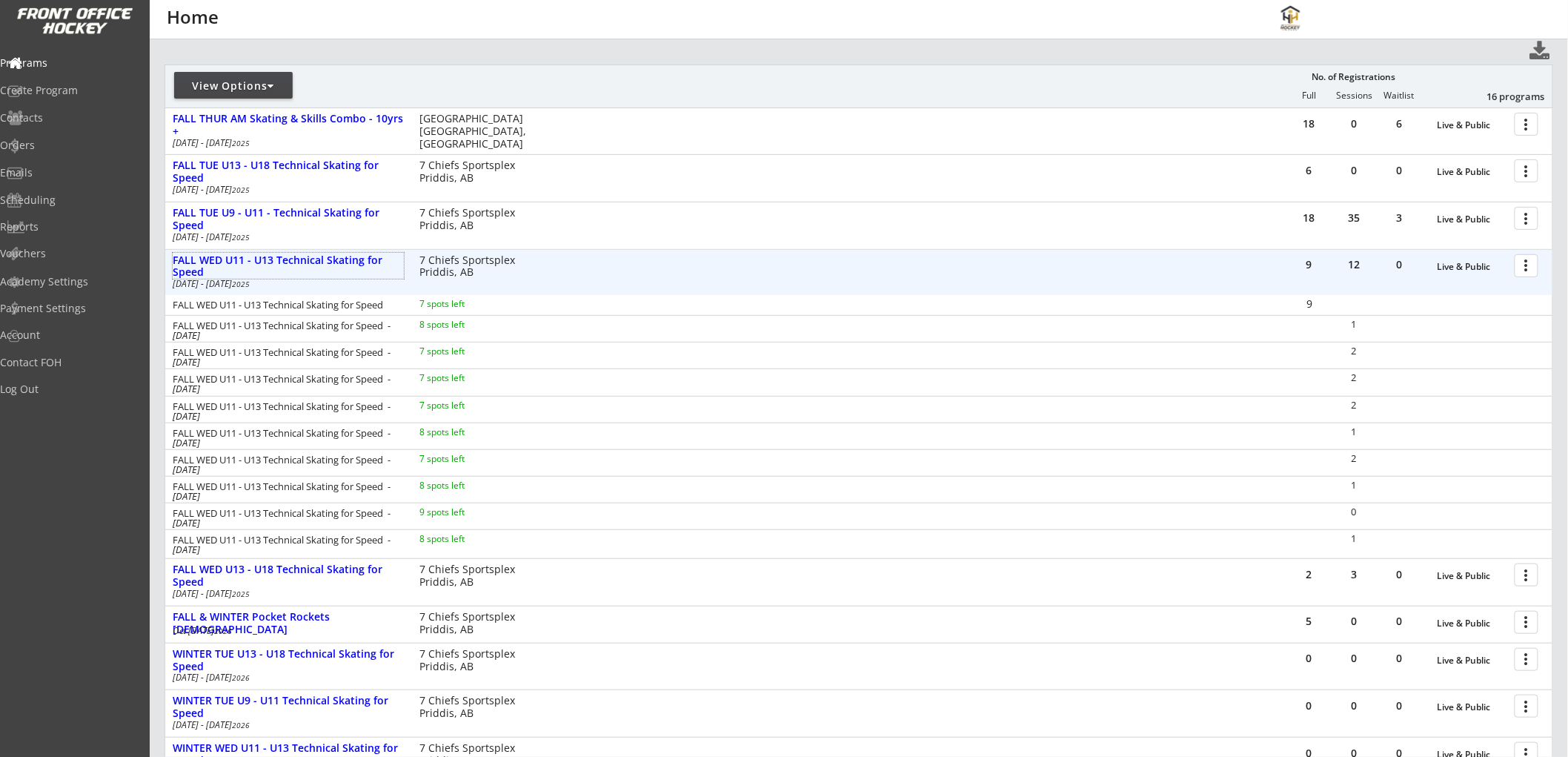
scroll to position [165, 0]
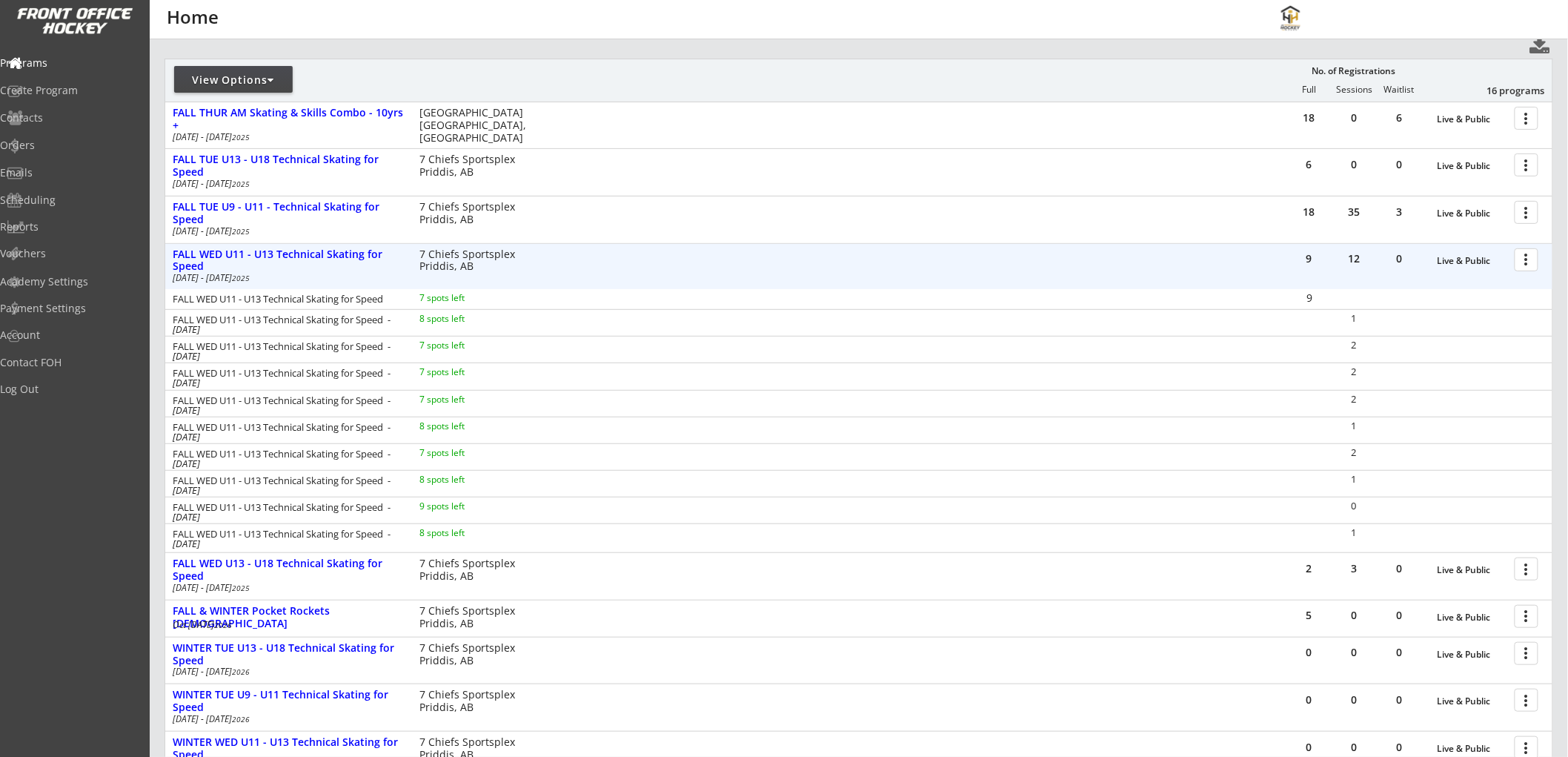
drag, startPoint x: 1527, startPoint y: 257, endPoint x: 1544, endPoint y: 255, distance: 17.1
click at [1544, 255] on div "9 12 0 Live & Public more_vert" at bounding box center [1420, 262] width 265 height 35
click at [1534, 256] on div at bounding box center [1529, 259] width 26 height 26
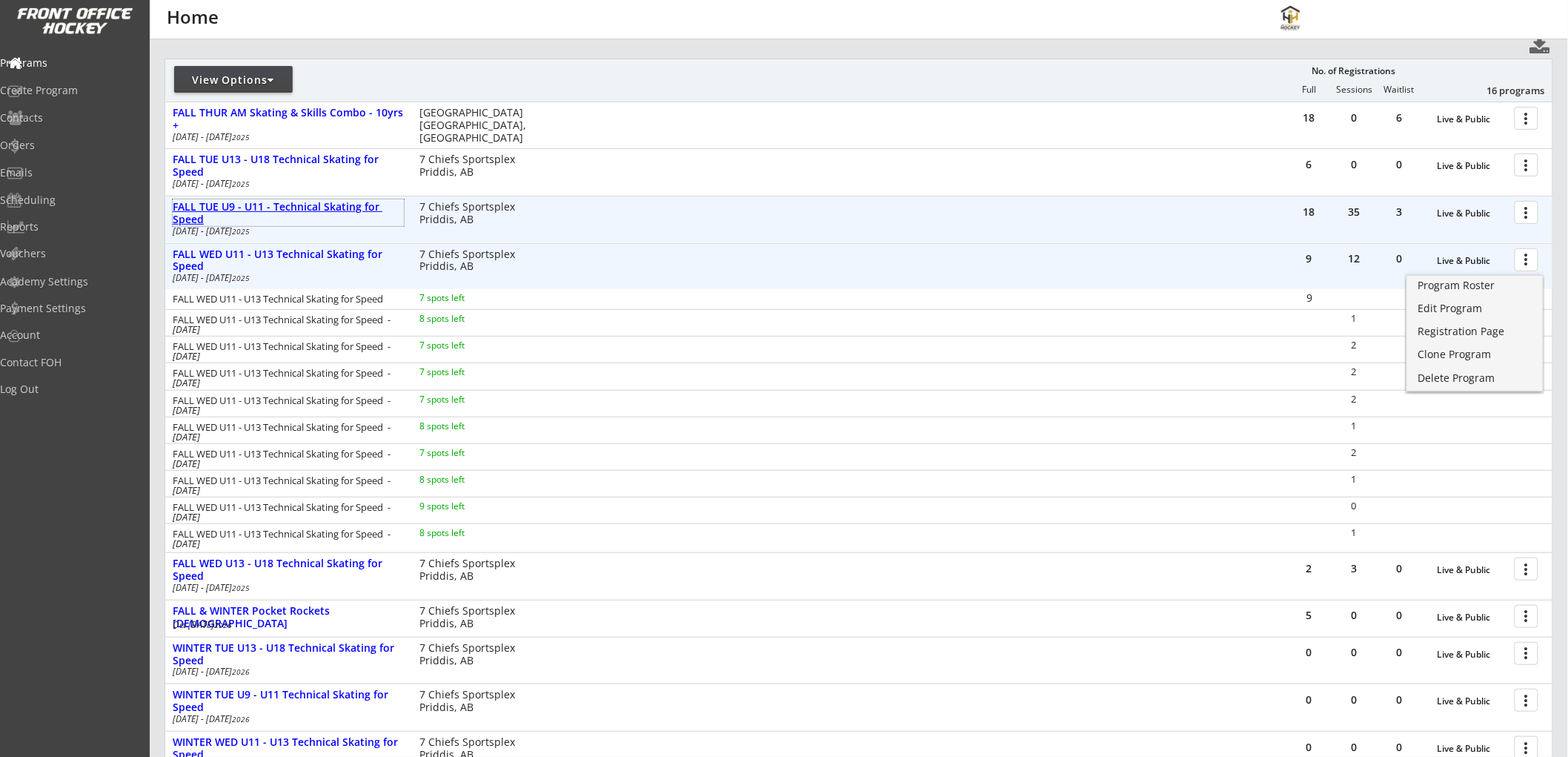
click at [305, 201] on div "FALL TUE U9 - U11 - Technical Skating for Speed" at bounding box center [289, 213] width 231 height 26
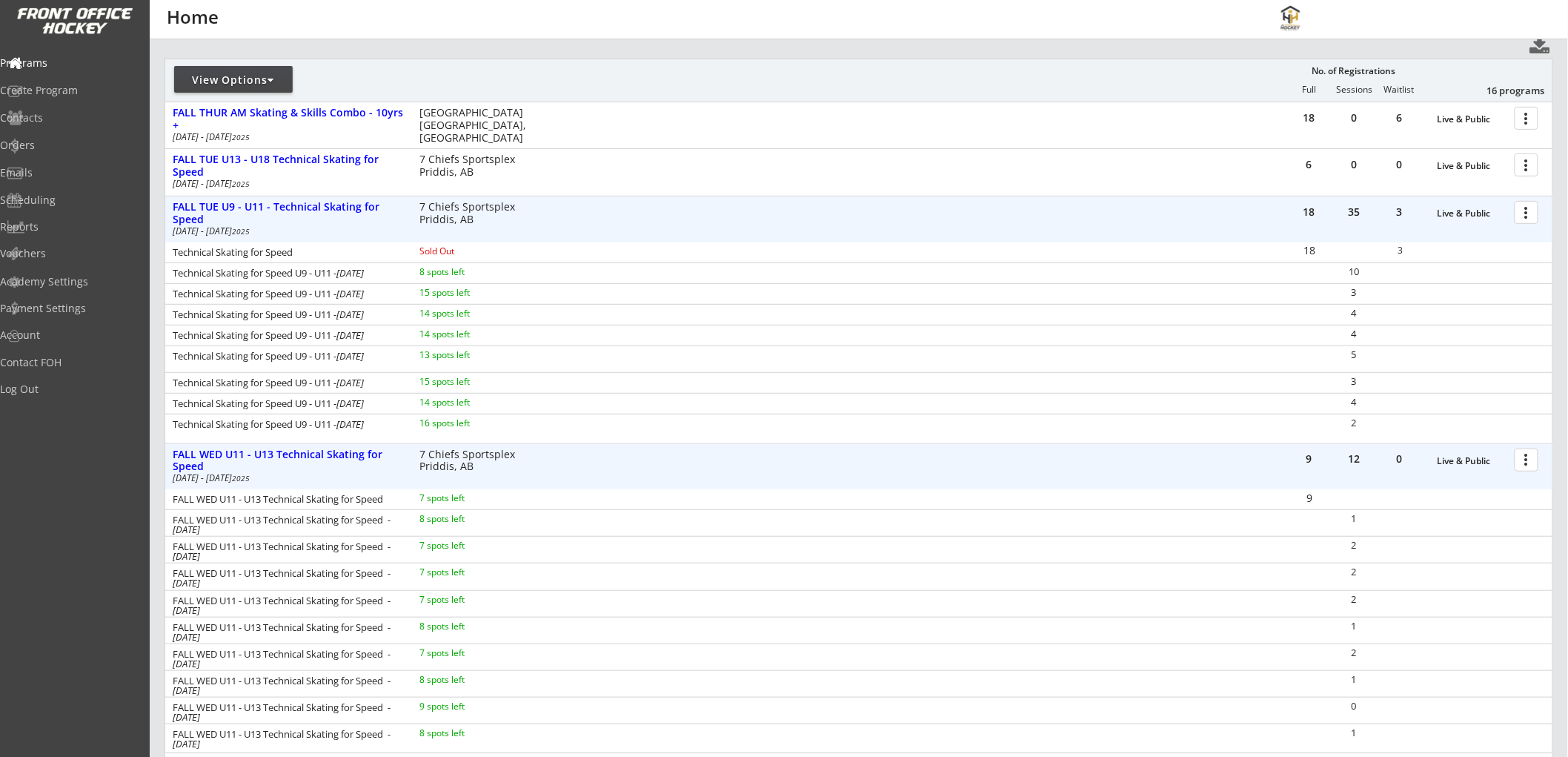
click at [1529, 211] on div at bounding box center [1529, 211] width 26 height 26
click at [1425, 279] on div "Registration Page" at bounding box center [1475, 284] width 106 height 11
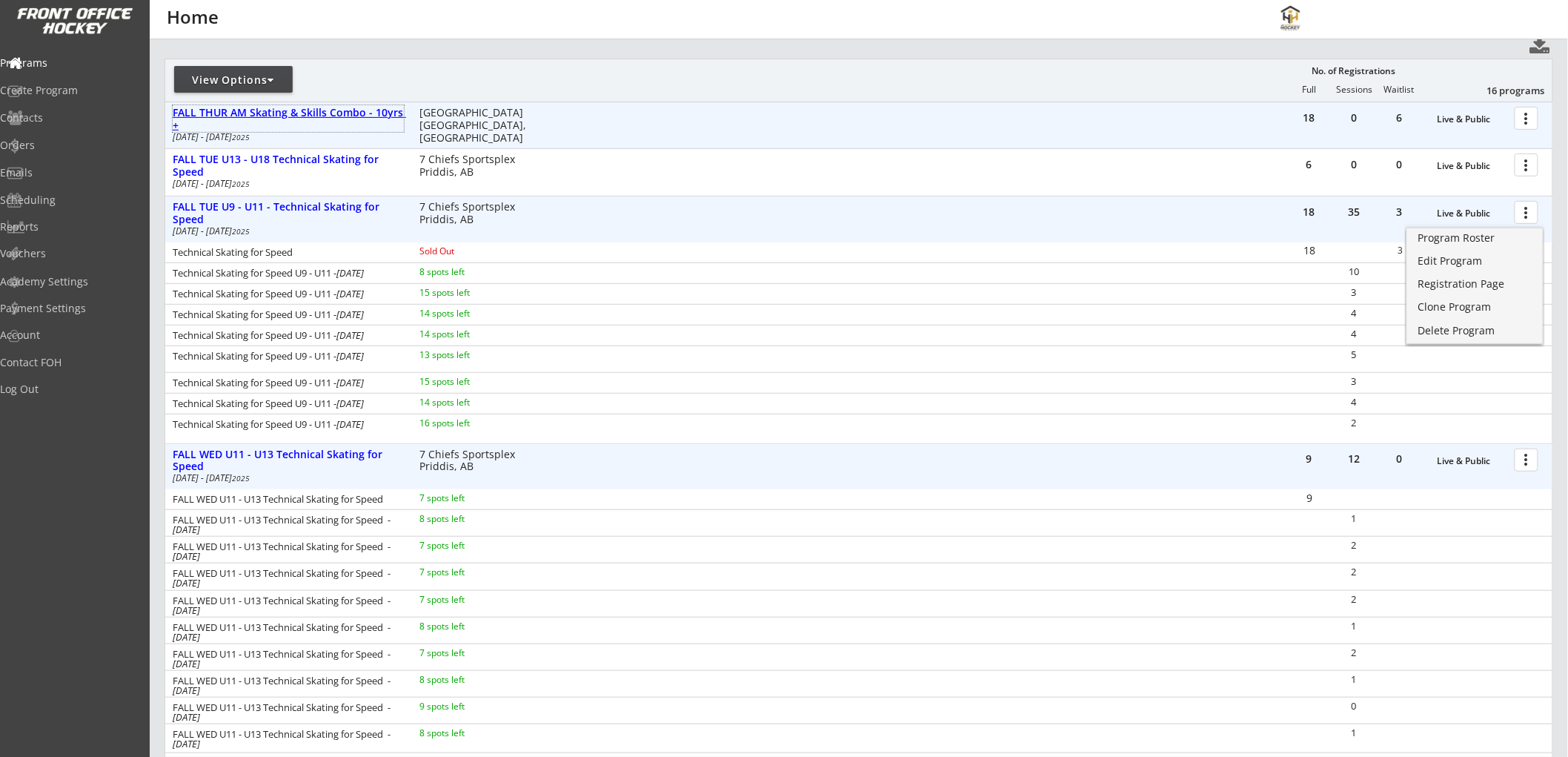
click at [327, 120] on div "FALL THUR AM Skating & Skills Combo - 10yrs +" at bounding box center [289, 120] width 231 height 26
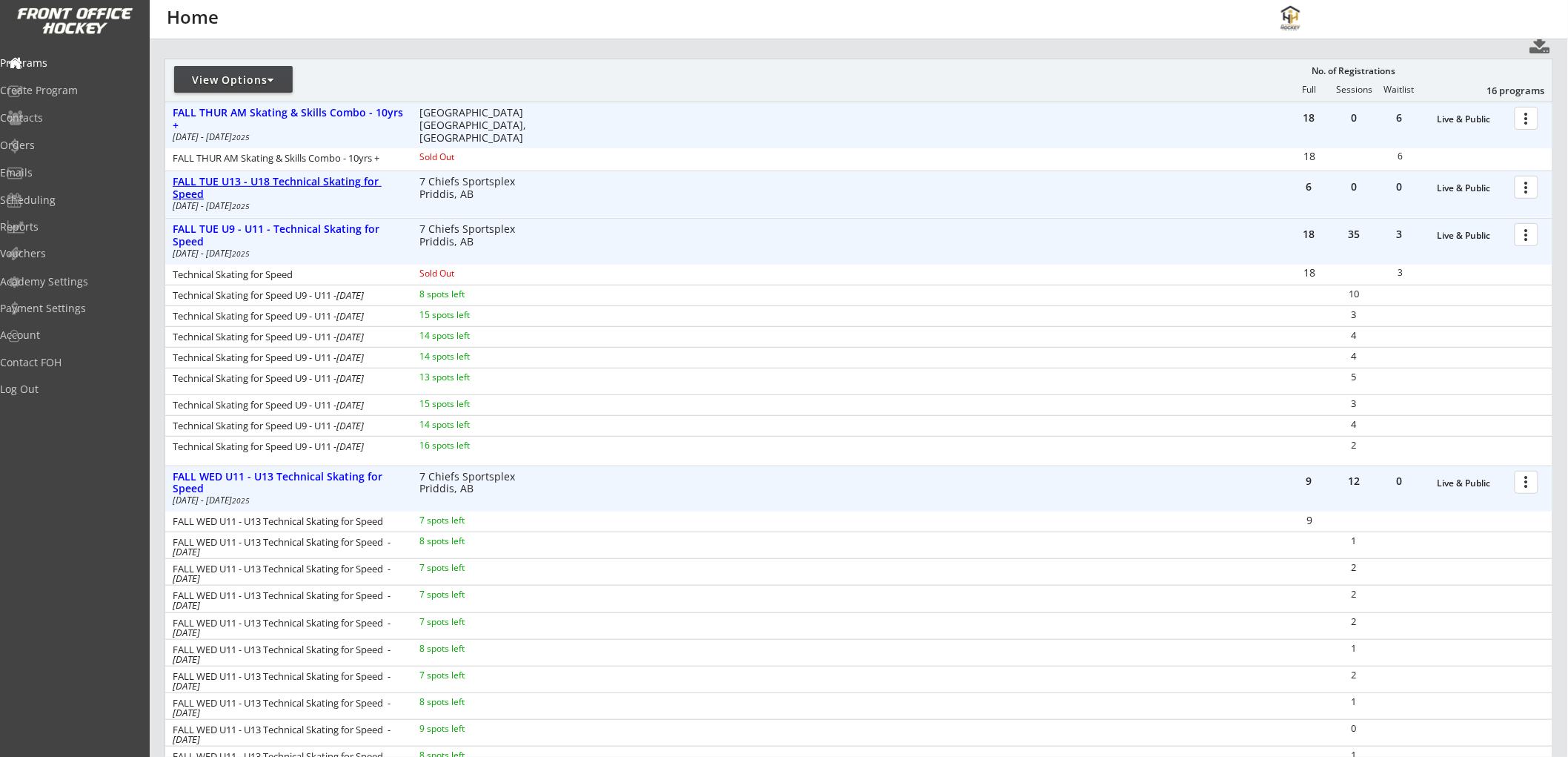
click at [328, 180] on div "FALL TUE U13 - U18 Technical Skating for Speed" at bounding box center [289, 189] width 231 height 26
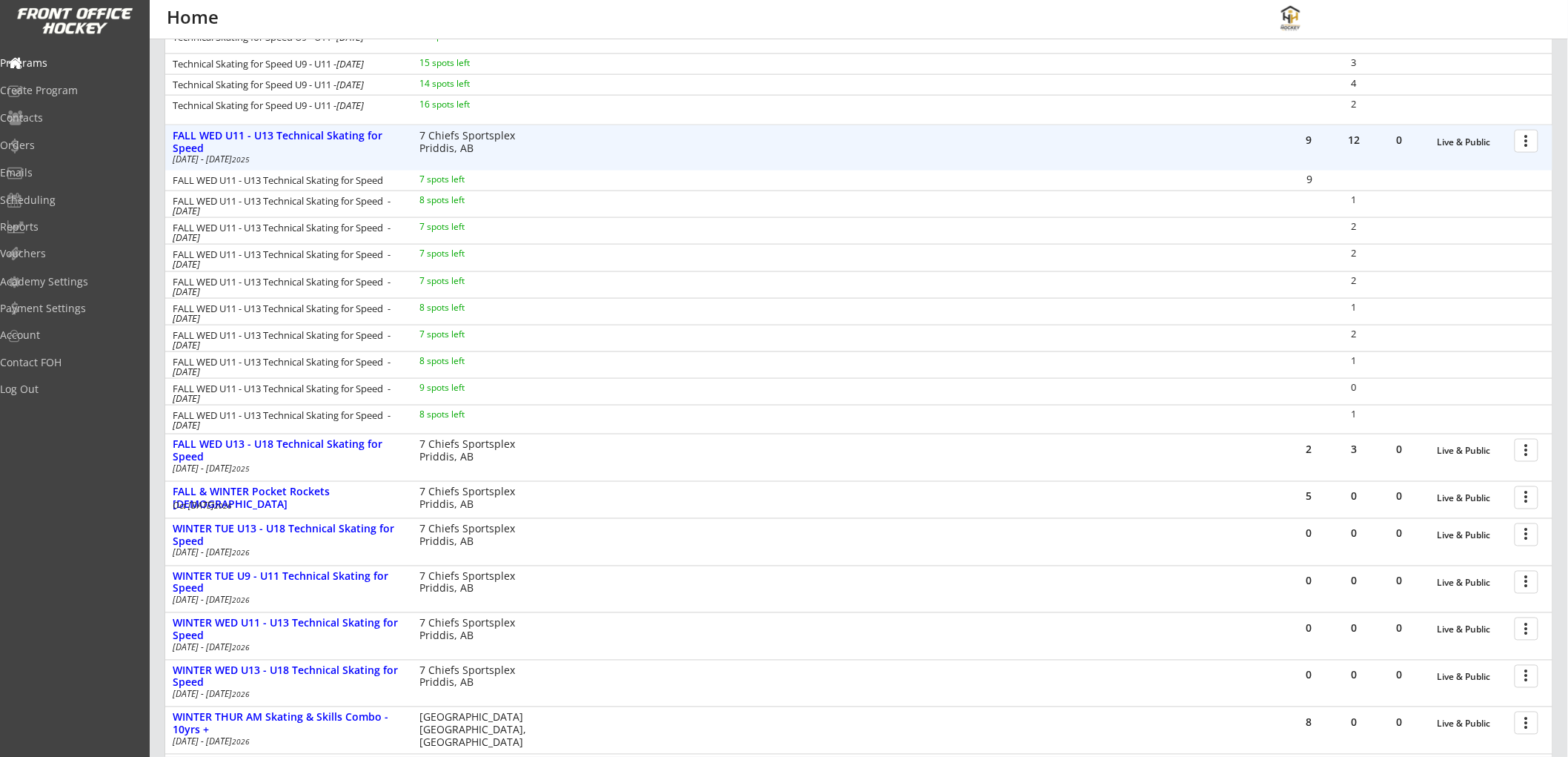
scroll to position [824, 0]
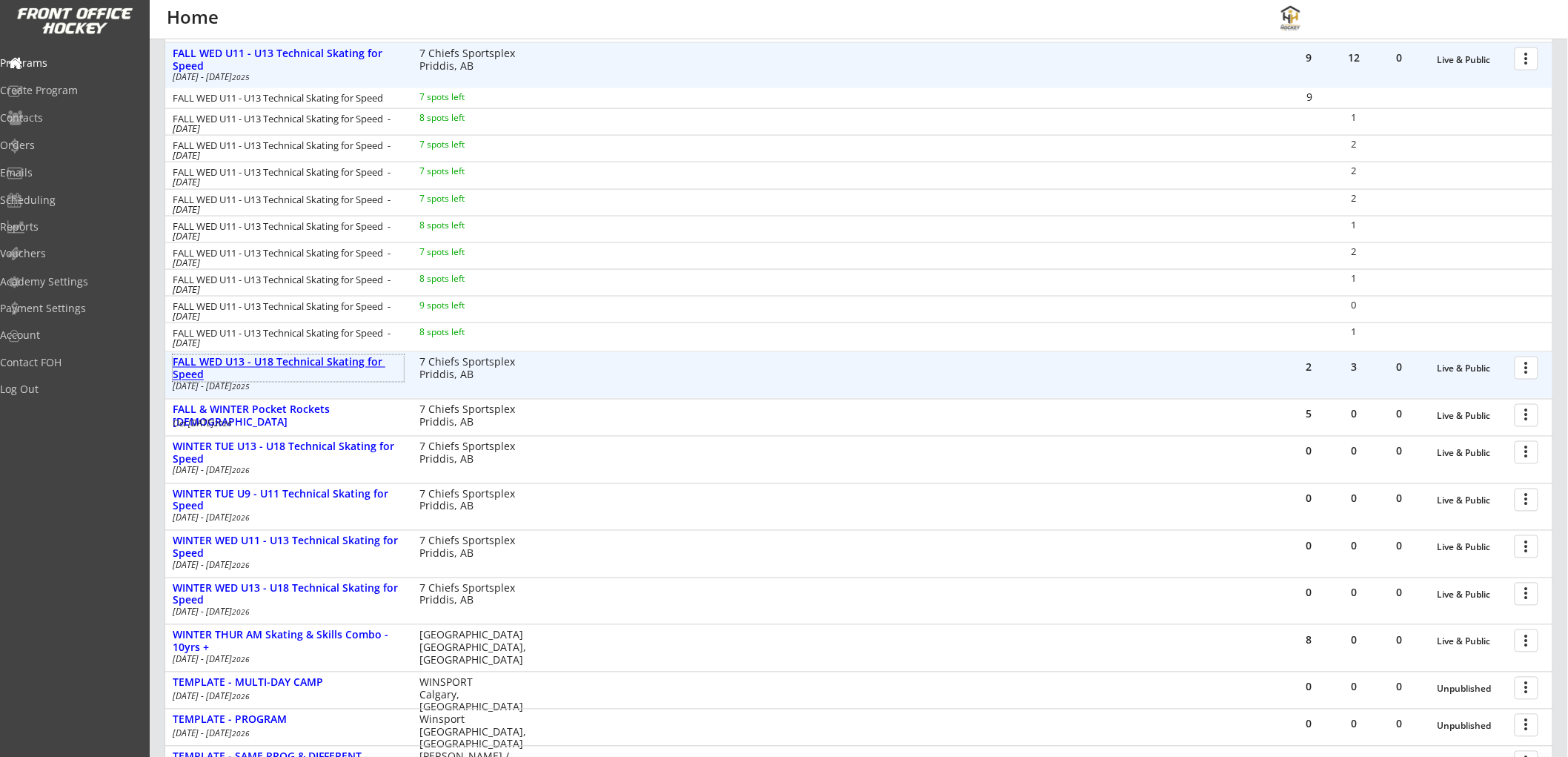
click at [307, 357] on div "FALL WED U13 - U18 Technical Skating for Speed" at bounding box center [289, 370] width 231 height 26
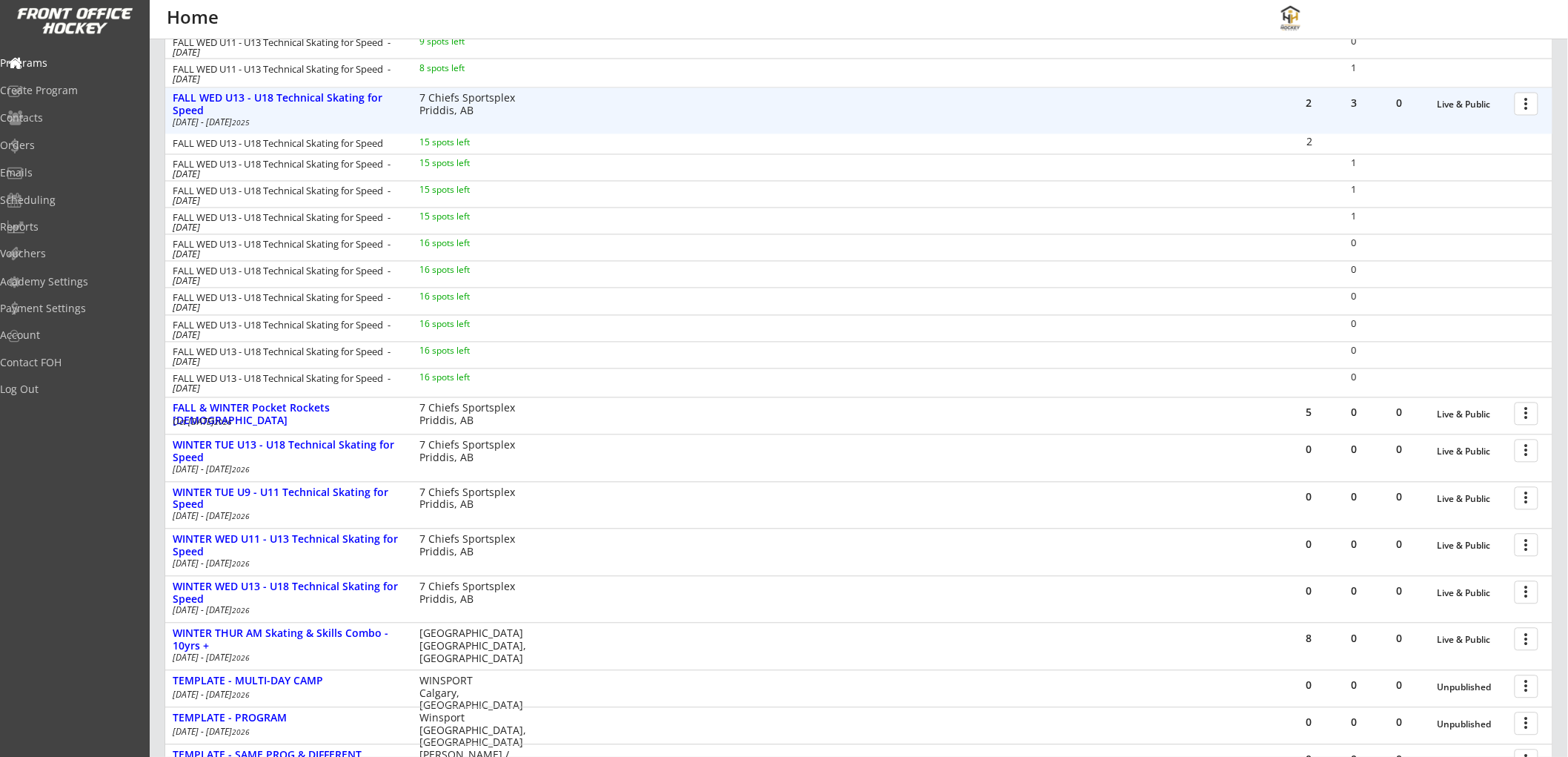
scroll to position [1153, 0]
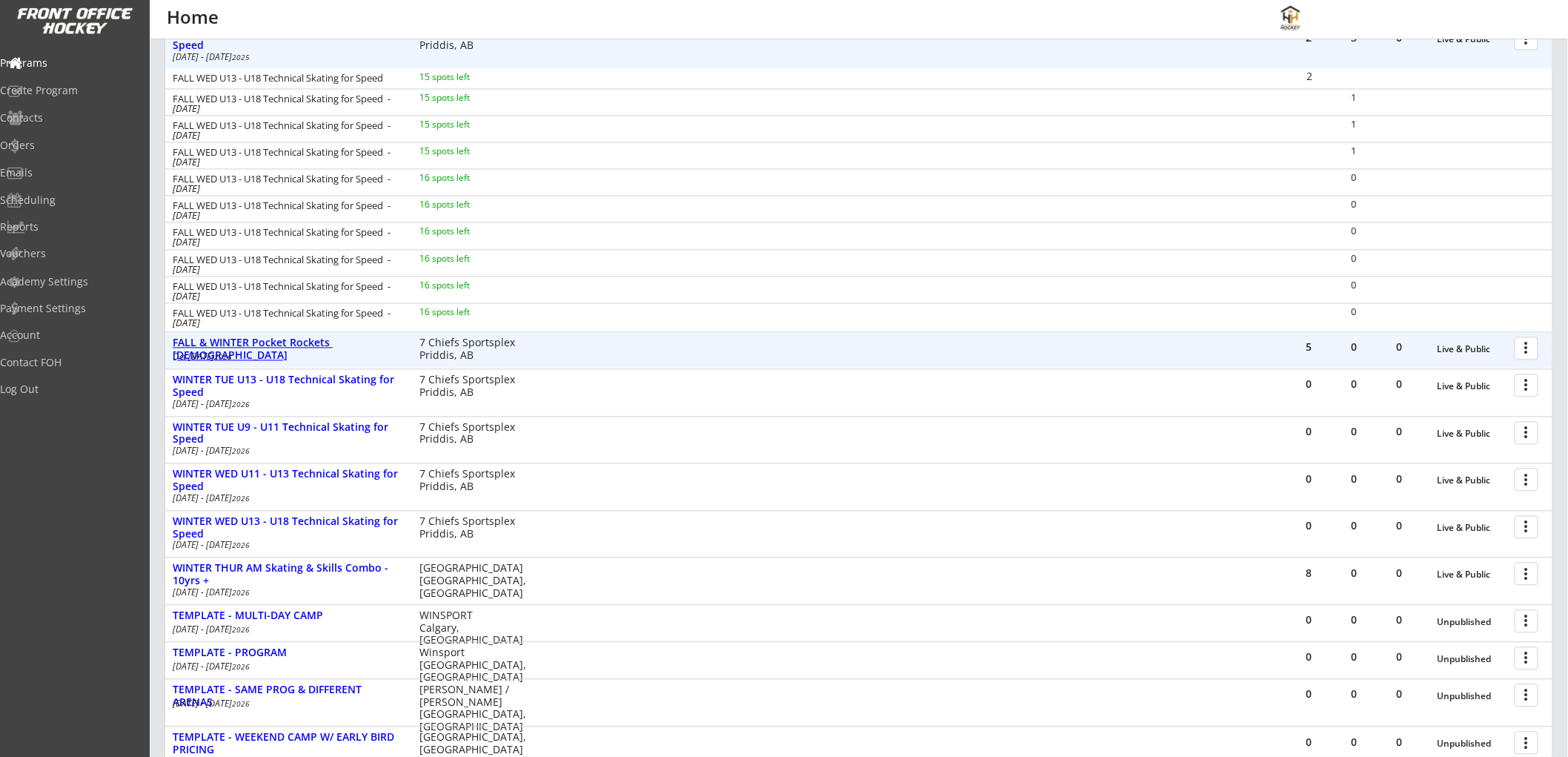
click at [322, 347] on div "FALL & WINTER Pocket Rockets 4 - 6 yrs old" at bounding box center [289, 350] width 231 height 26
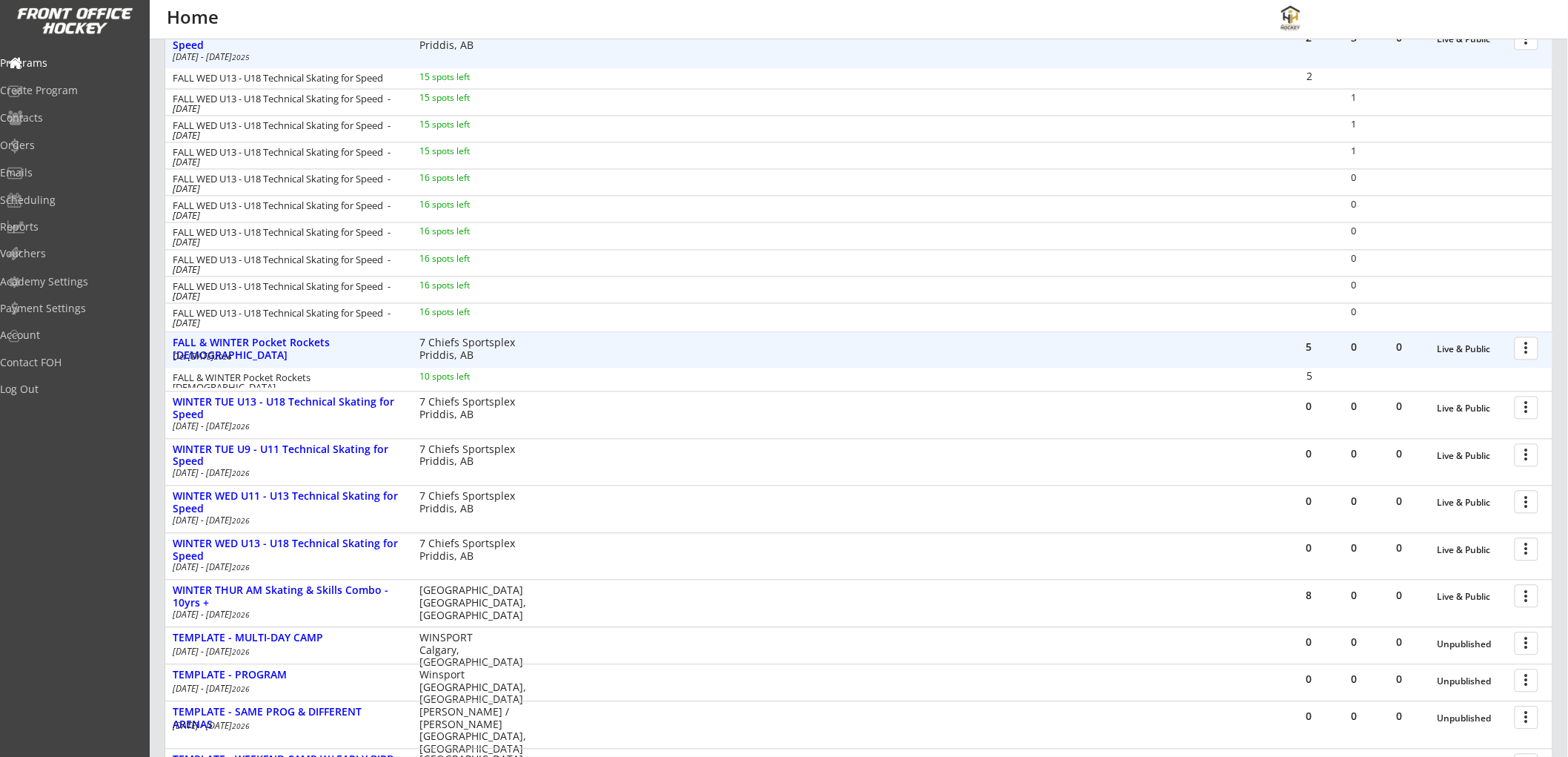
scroll to position [1070, 0]
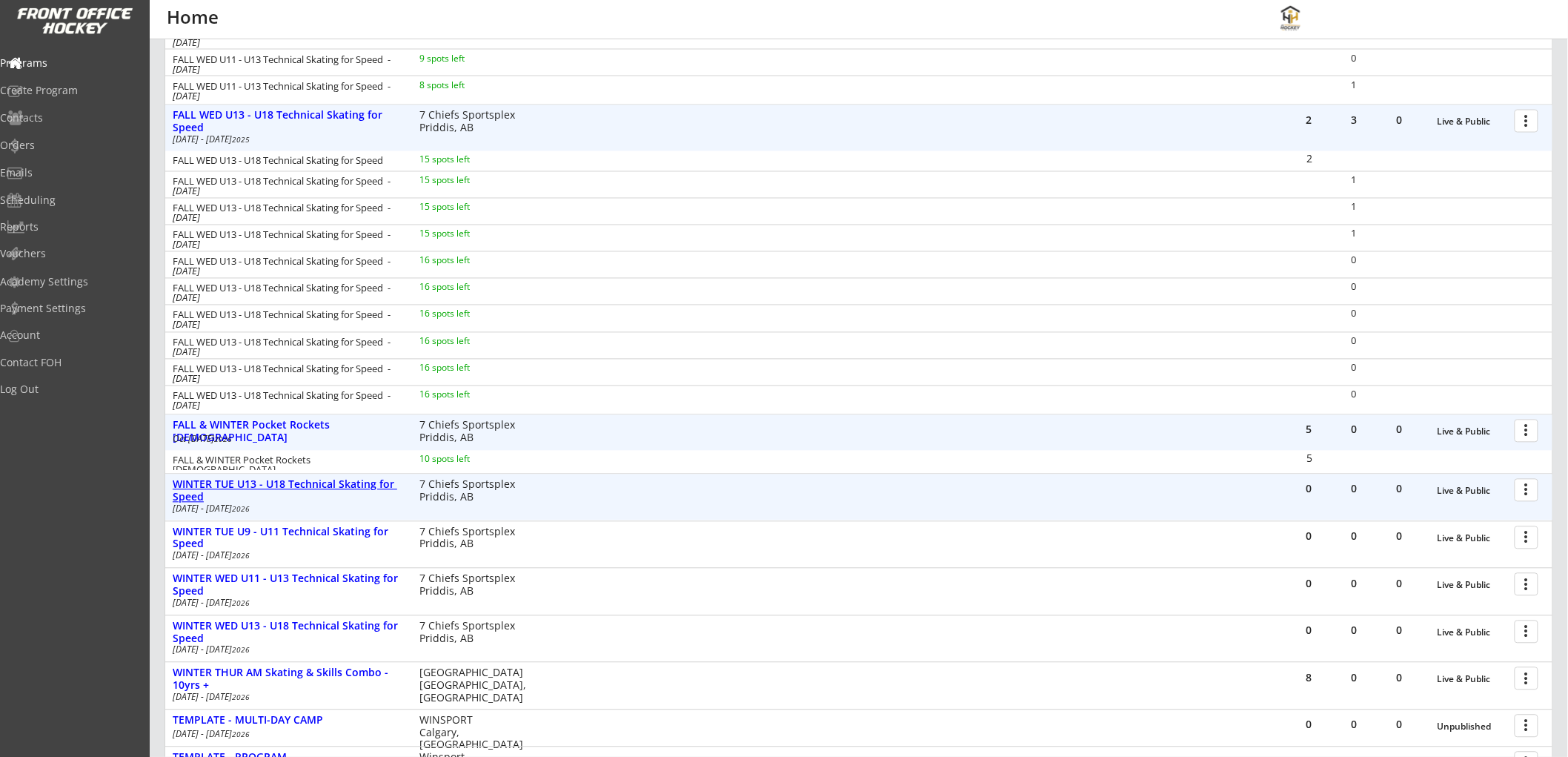
click at [350, 479] on div "WINTER TUE U13 - U18 Technical Skating for Speed" at bounding box center [289, 492] width 231 height 26
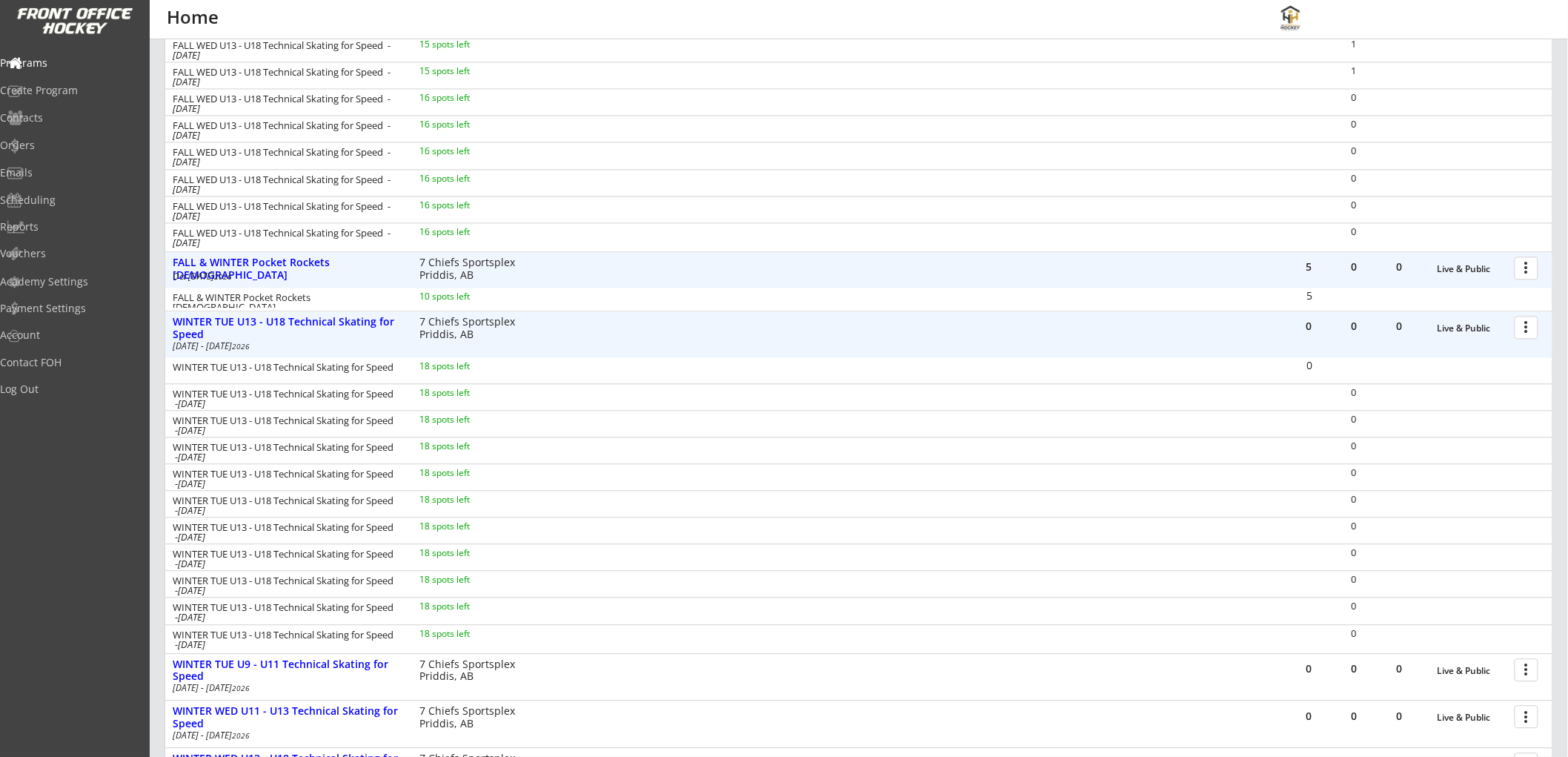
scroll to position [1236, 0]
click at [1520, 326] on div at bounding box center [1529, 325] width 26 height 26
click at [1428, 387] on link "Registration Page" at bounding box center [1475, 398] width 136 height 23
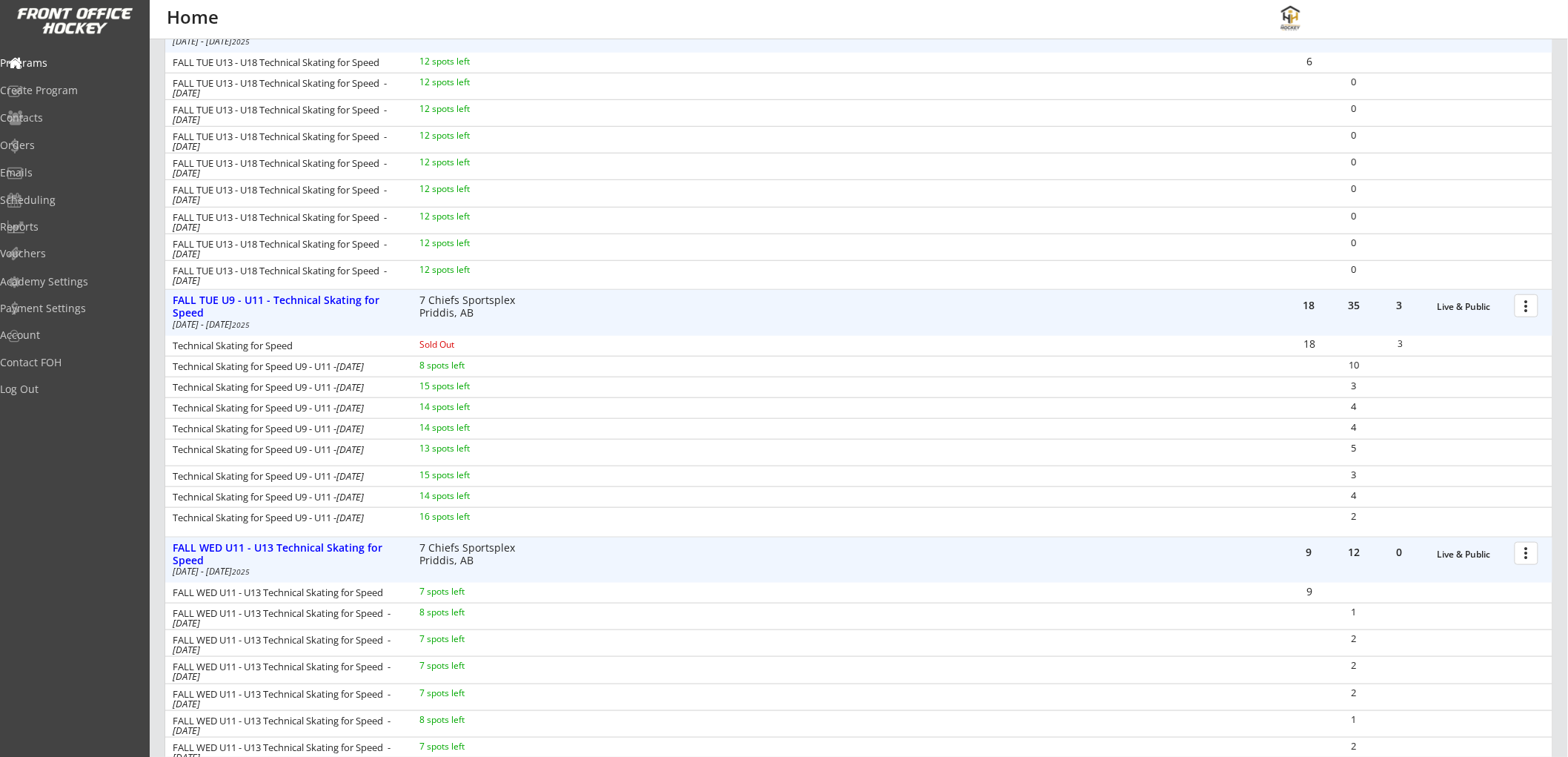
scroll to position [412, 0]
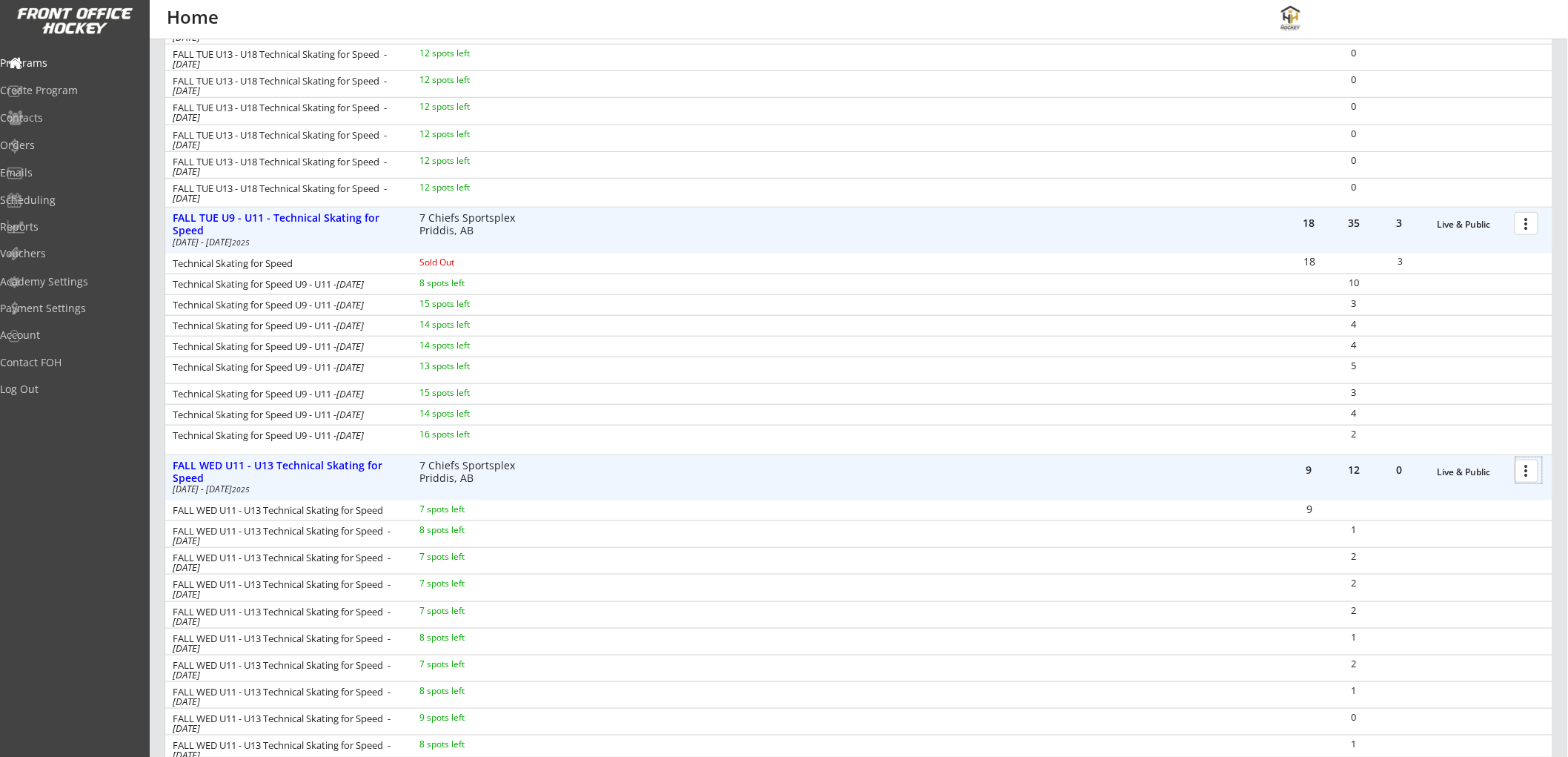
click at [1529, 465] on div at bounding box center [1529, 471] width 26 height 26
click at [1454, 545] on div "Registration Page" at bounding box center [1475, 542] width 106 height 11
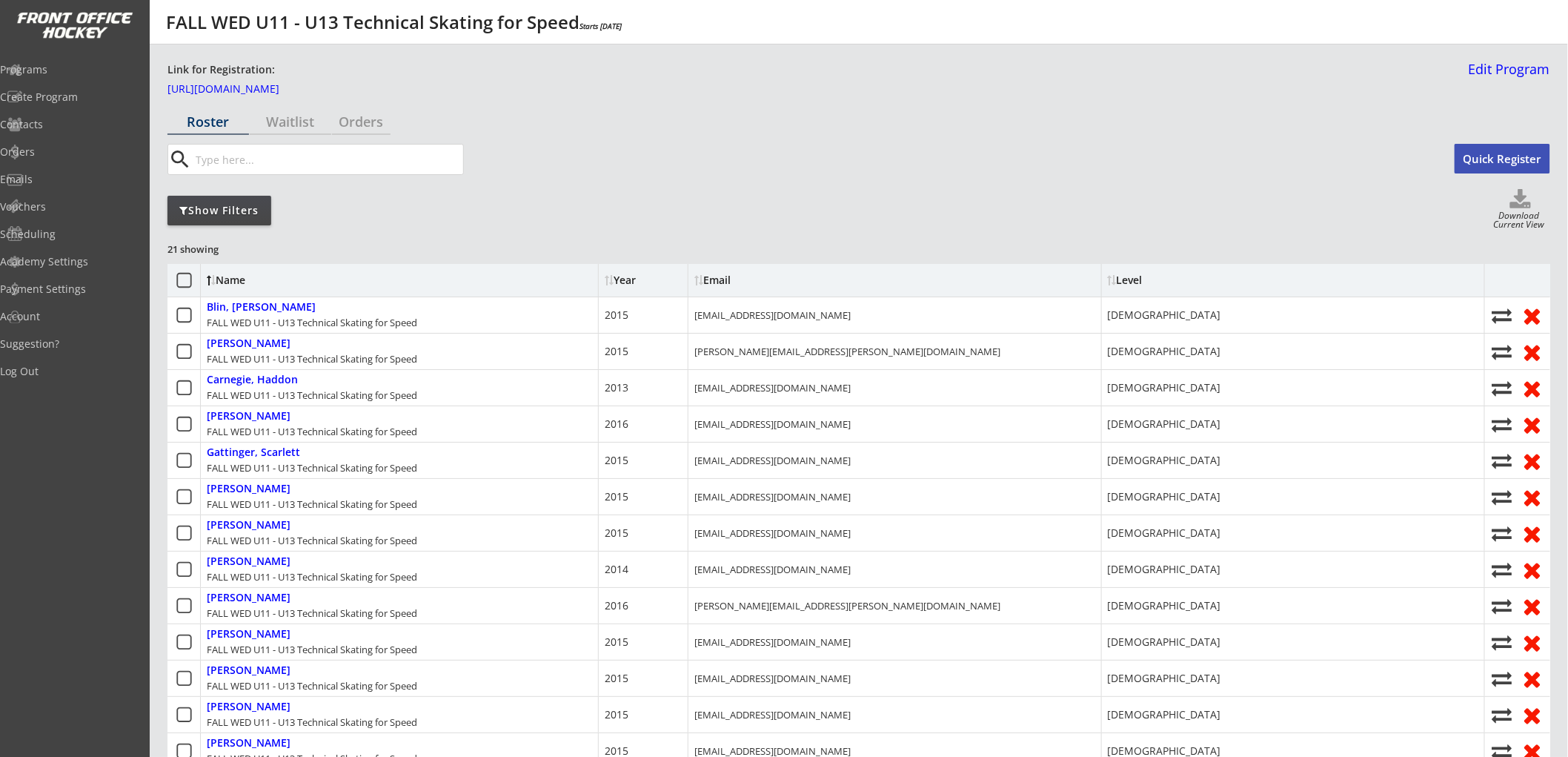
click at [243, 213] on div "Show Filters" at bounding box center [219, 210] width 104 height 15
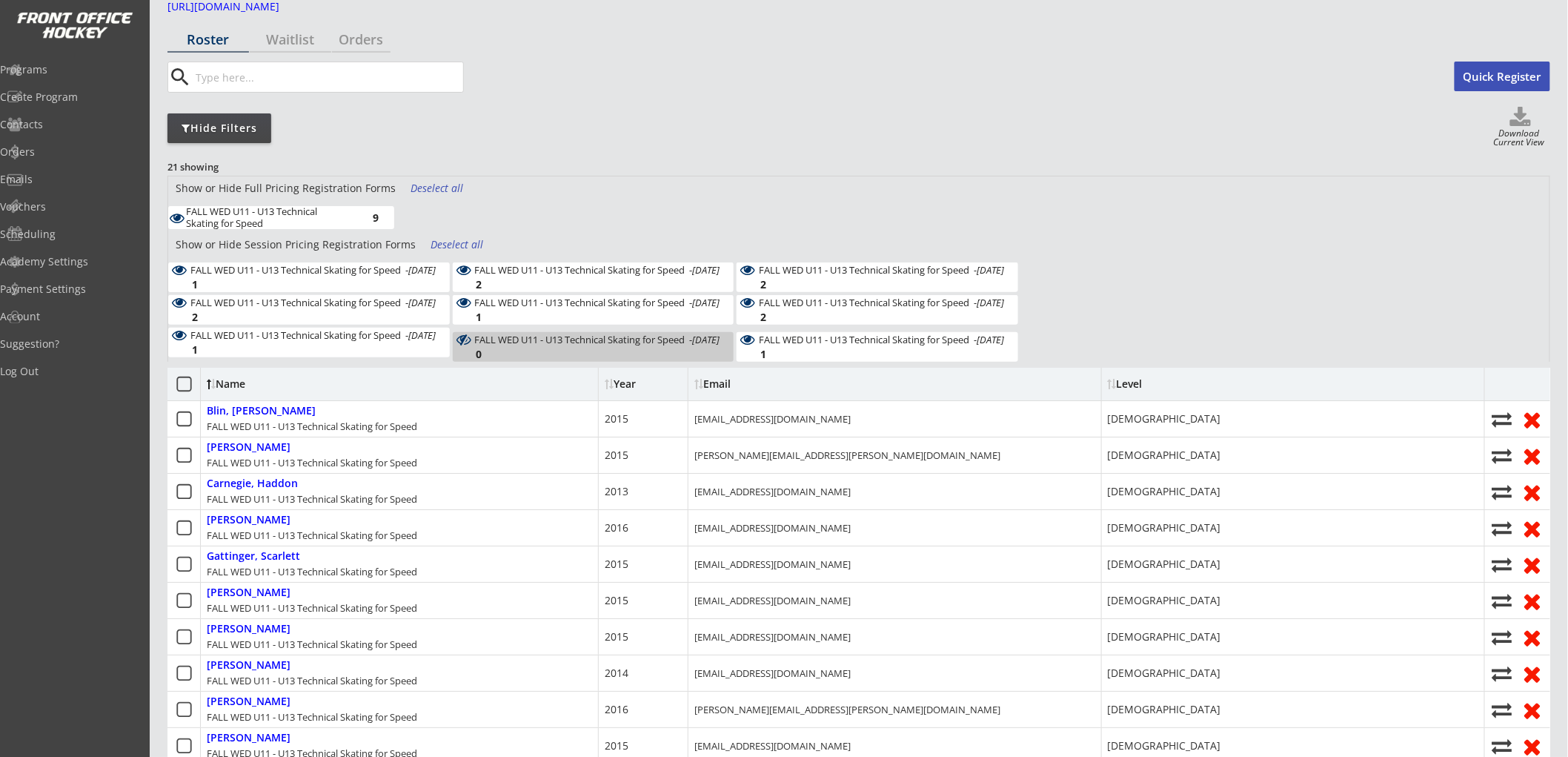
scroll to position [165, 0]
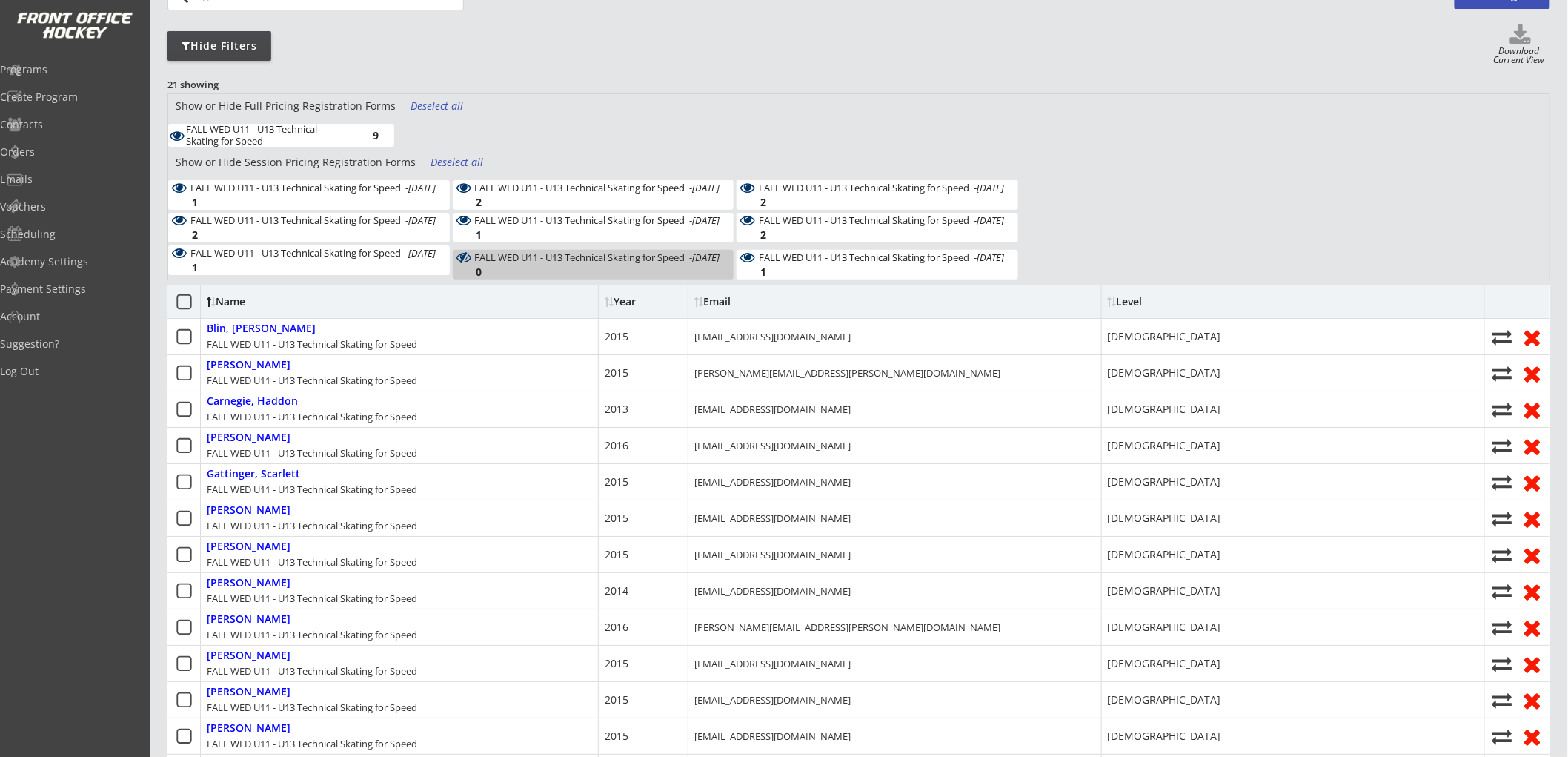
click at [790, 226] on div "FALL WED U11 - U13 Technical Skating for Speed - [DATE]" at bounding box center [881, 220] width 246 height 11
click at [462, 161] on div "Deselect all" at bounding box center [458, 162] width 55 height 15
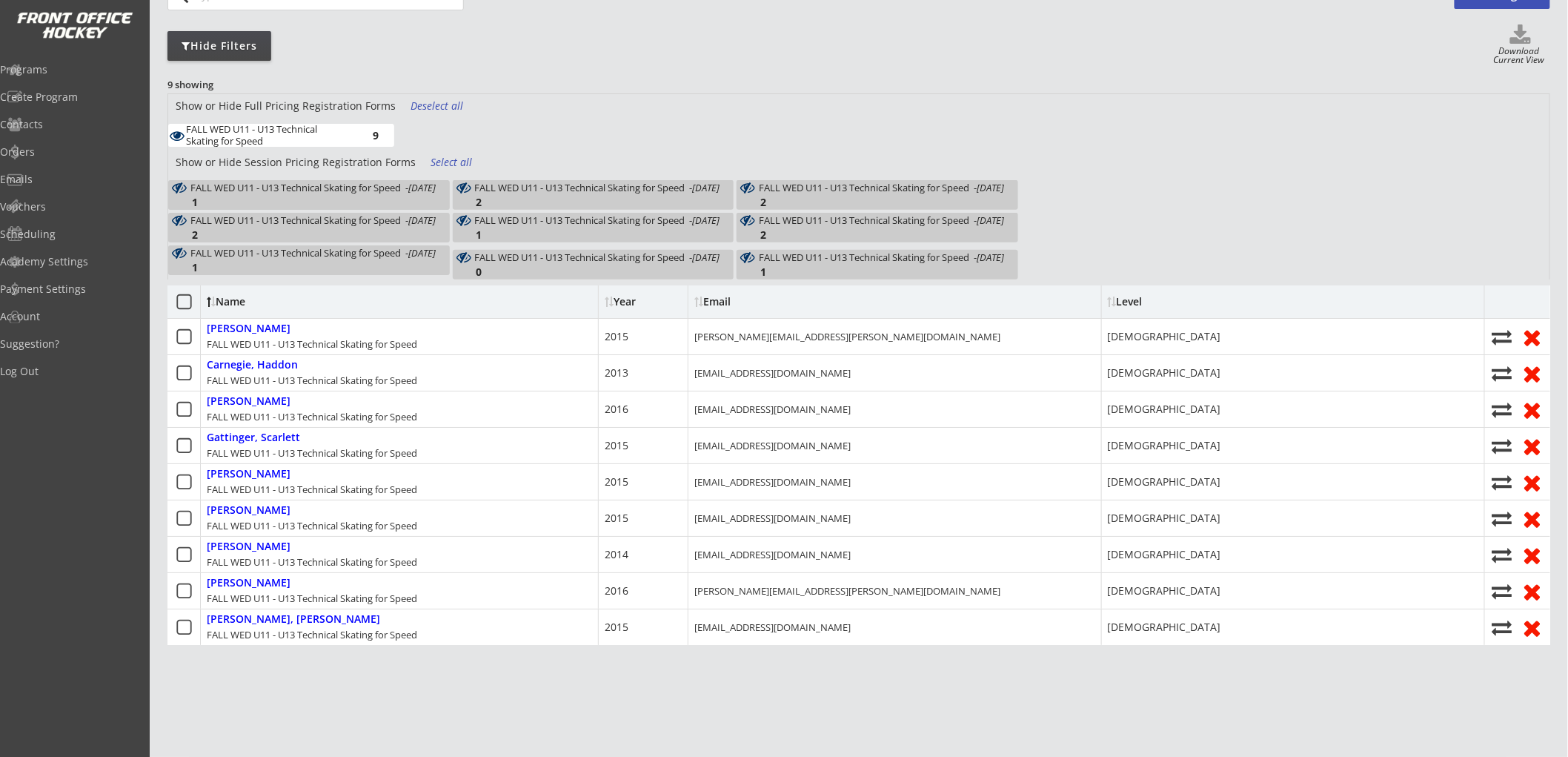
click at [820, 226] on div "FALL WED U11 - U13 Technical Skating for Speed - [DATE]" at bounding box center [881, 220] width 246 height 11
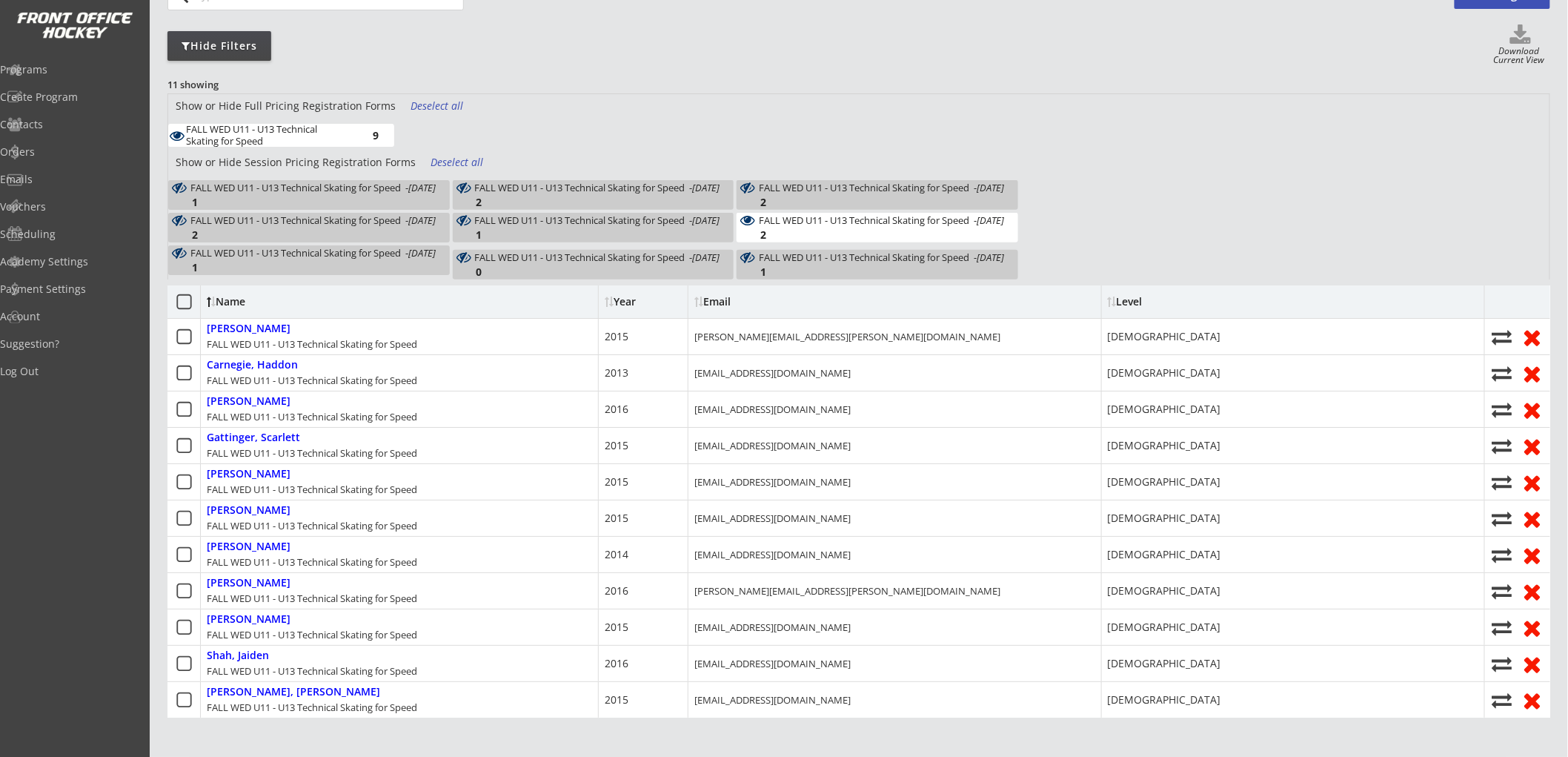
click at [355, 130] on div "9" at bounding box center [364, 135] width 29 height 11
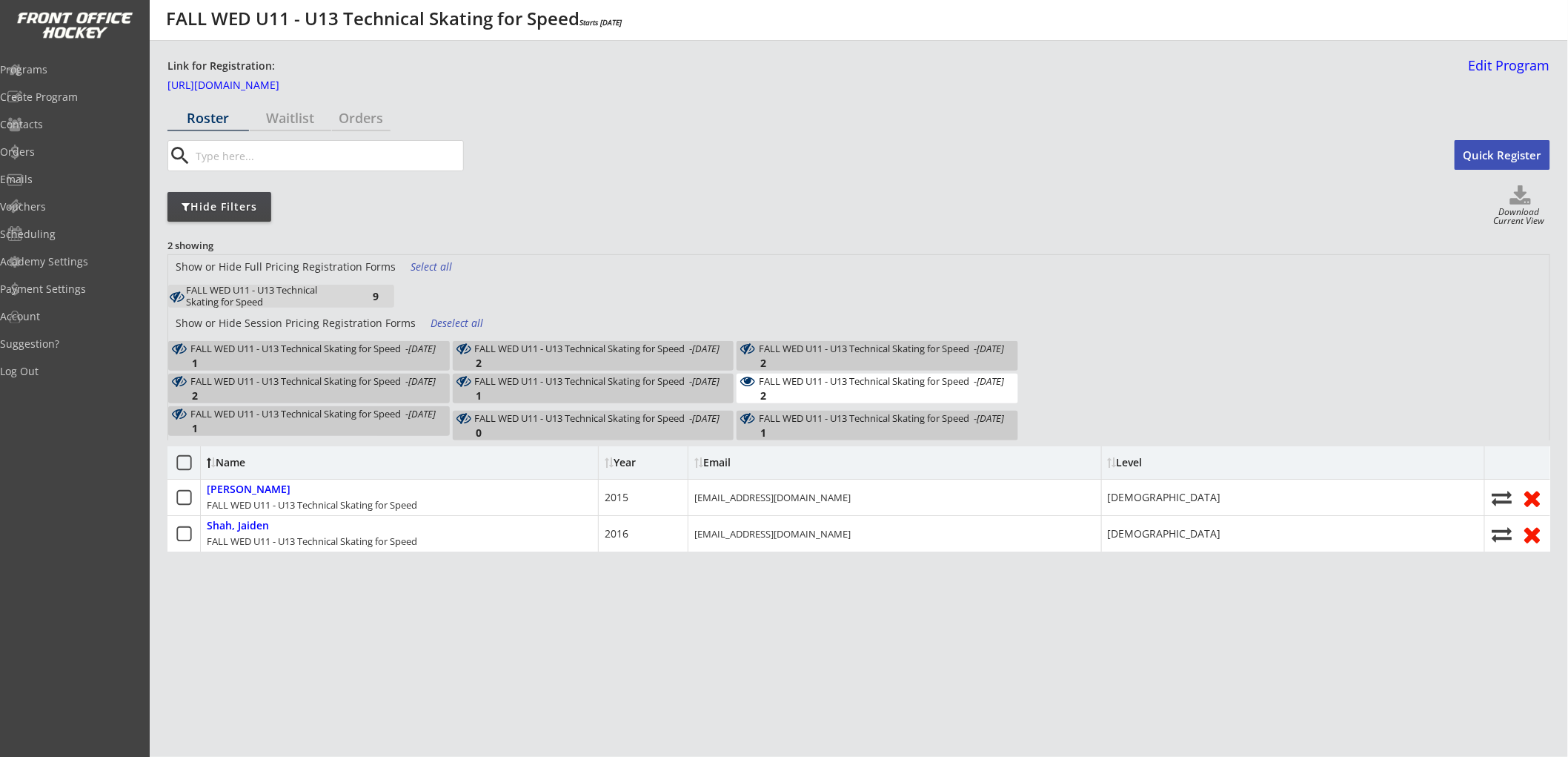
scroll to position [63, 0]
click at [442, 316] on div "Deselect all" at bounding box center [458, 323] width 55 height 15
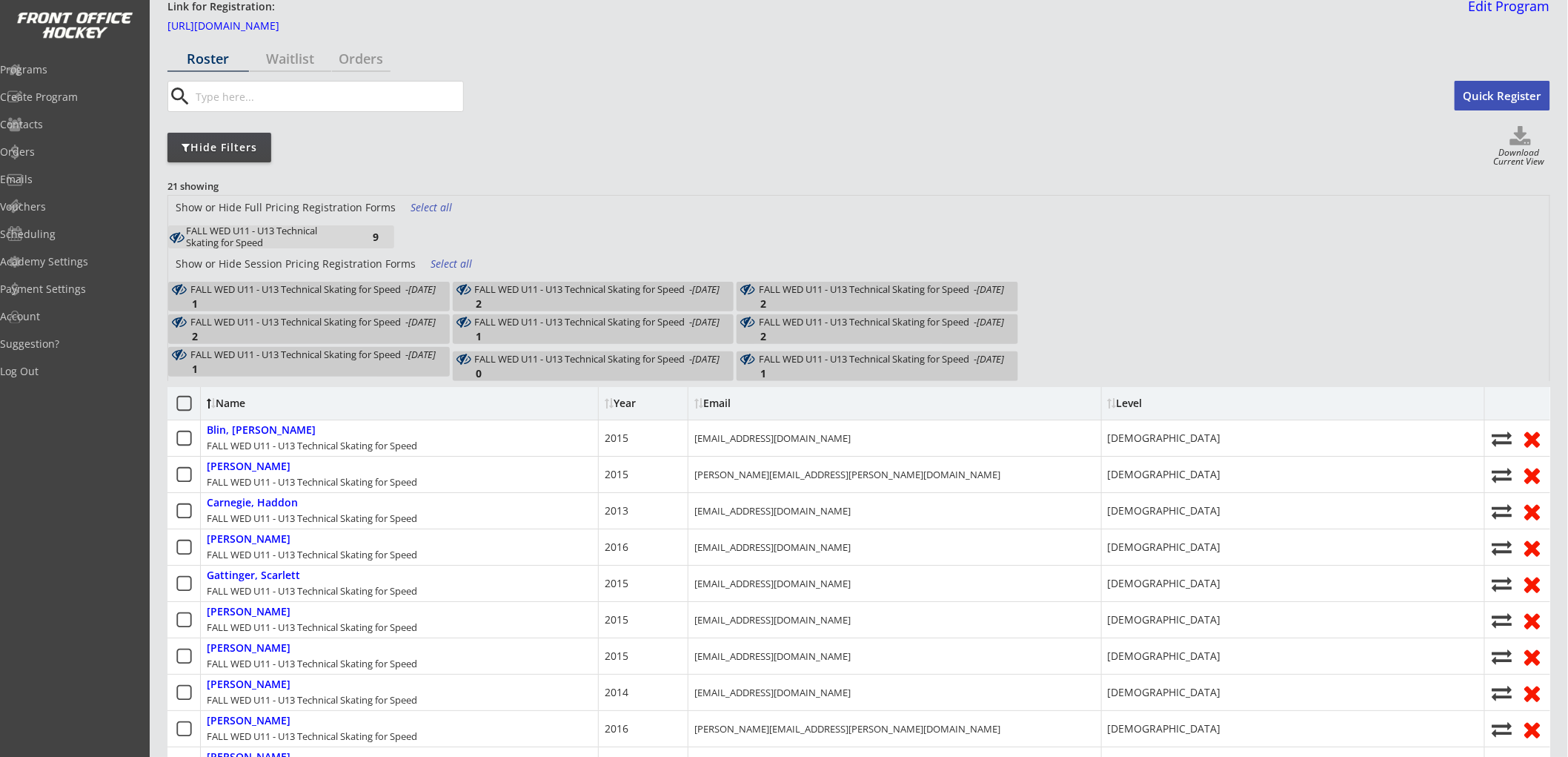
scroll to position [165, 0]
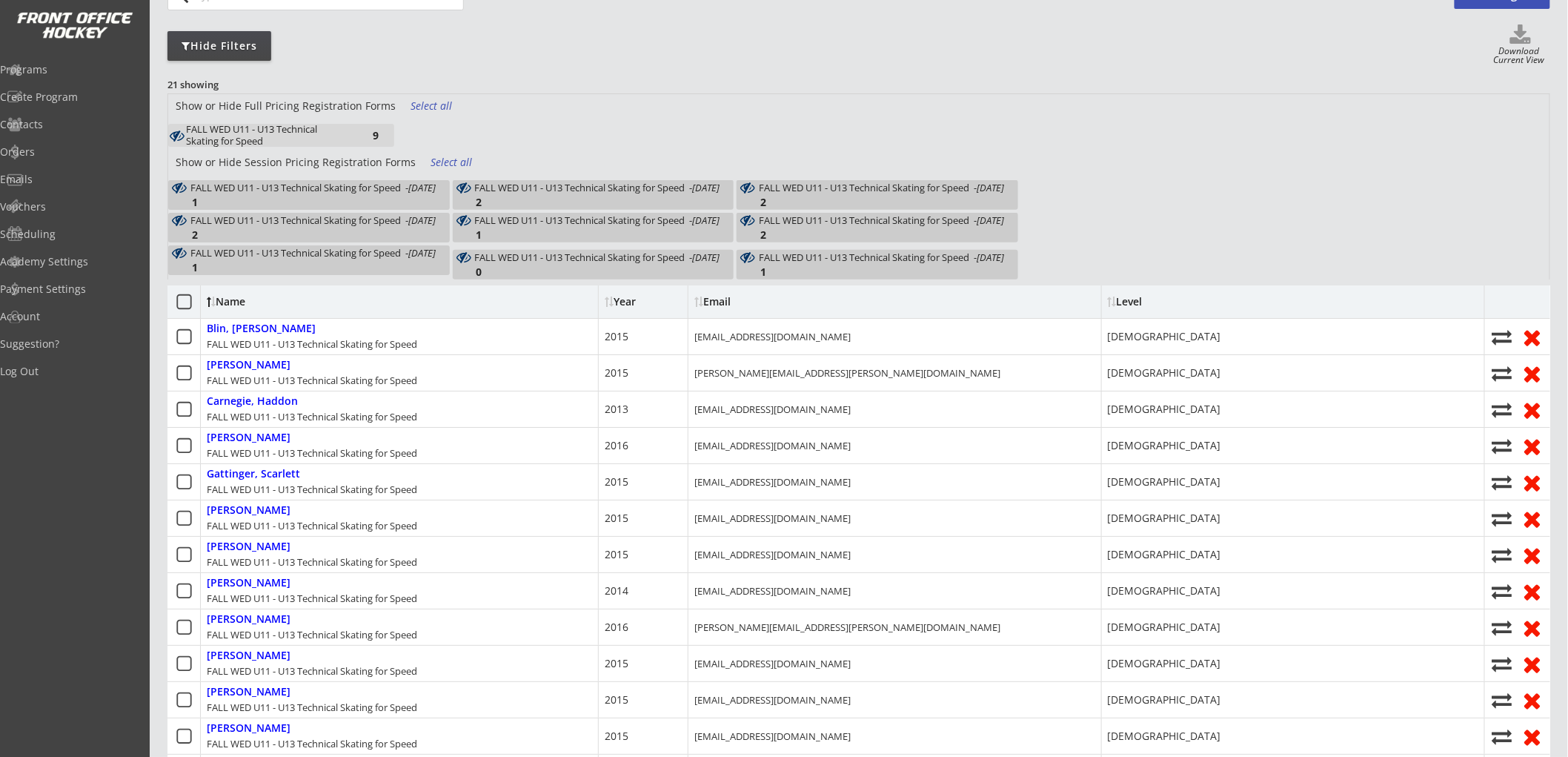
click at [390, 192] on div "FALL WED U11 - U13 Technical Skating for Speed - [DATE] 1" at bounding box center [309, 195] width 282 height 29
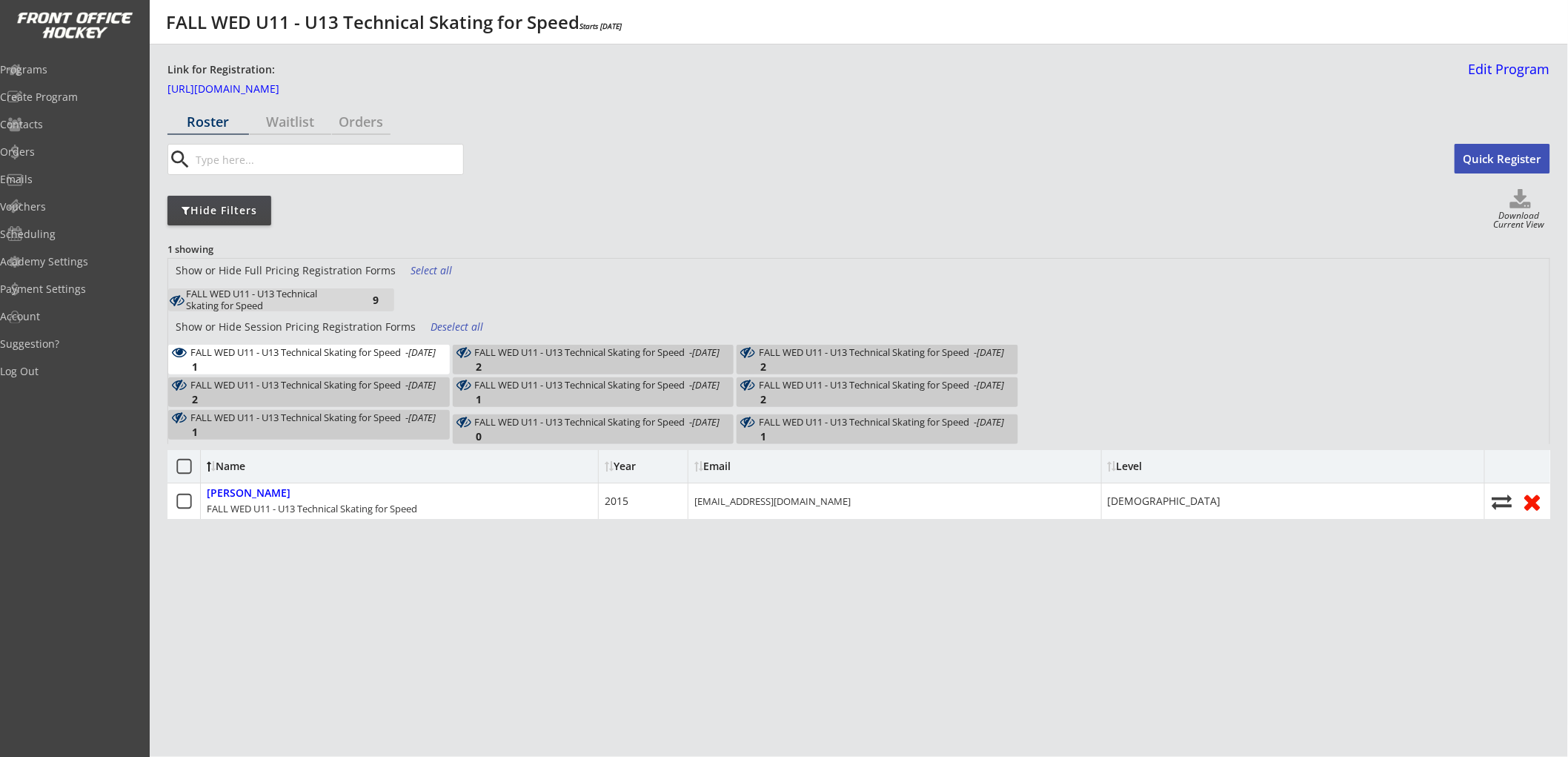
scroll to position [27, 0]
click at [420, 263] on div "Select all" at bounding box center [438, 271] width 55 height 15
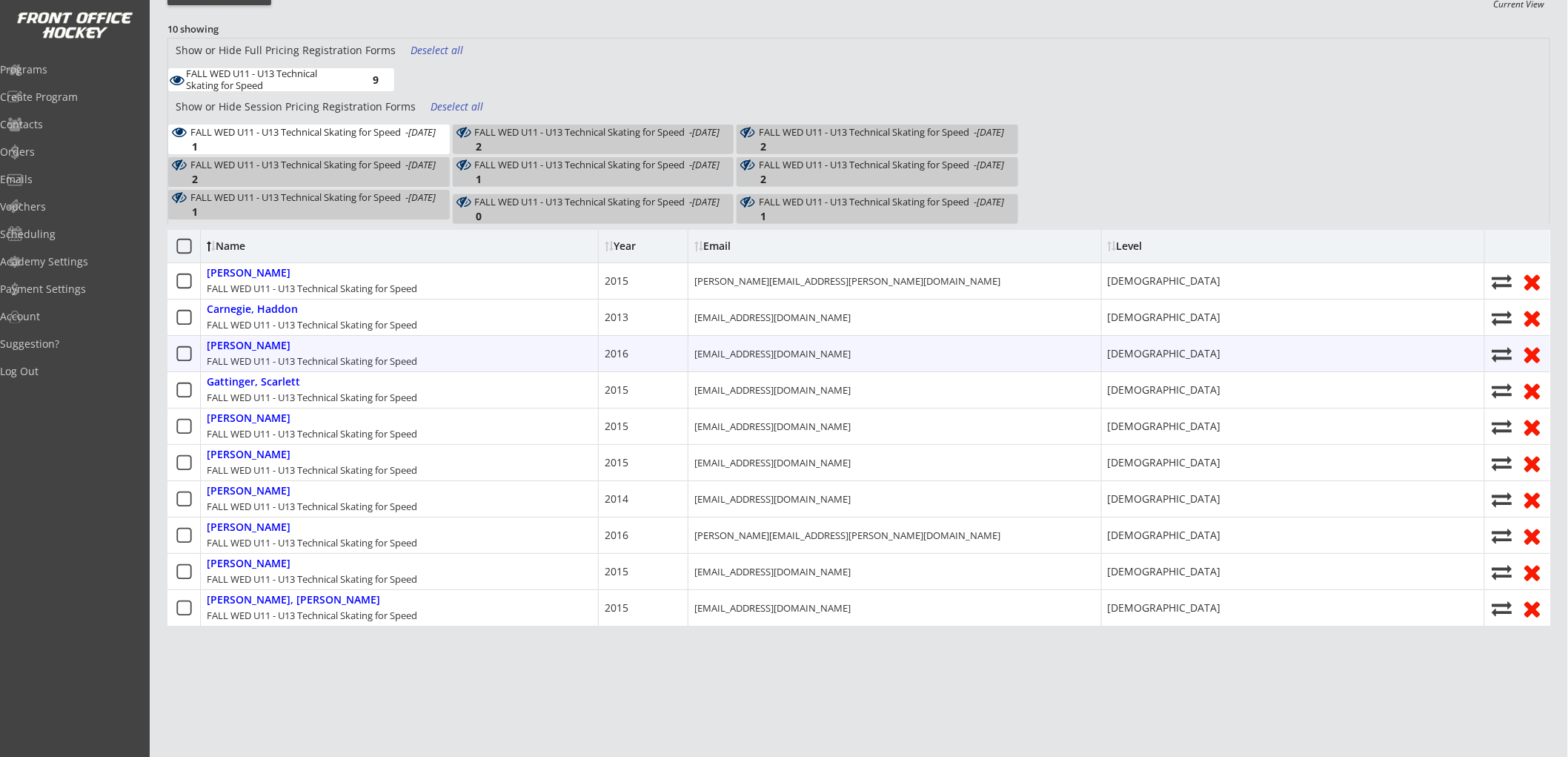
scroll to position [247, 0]
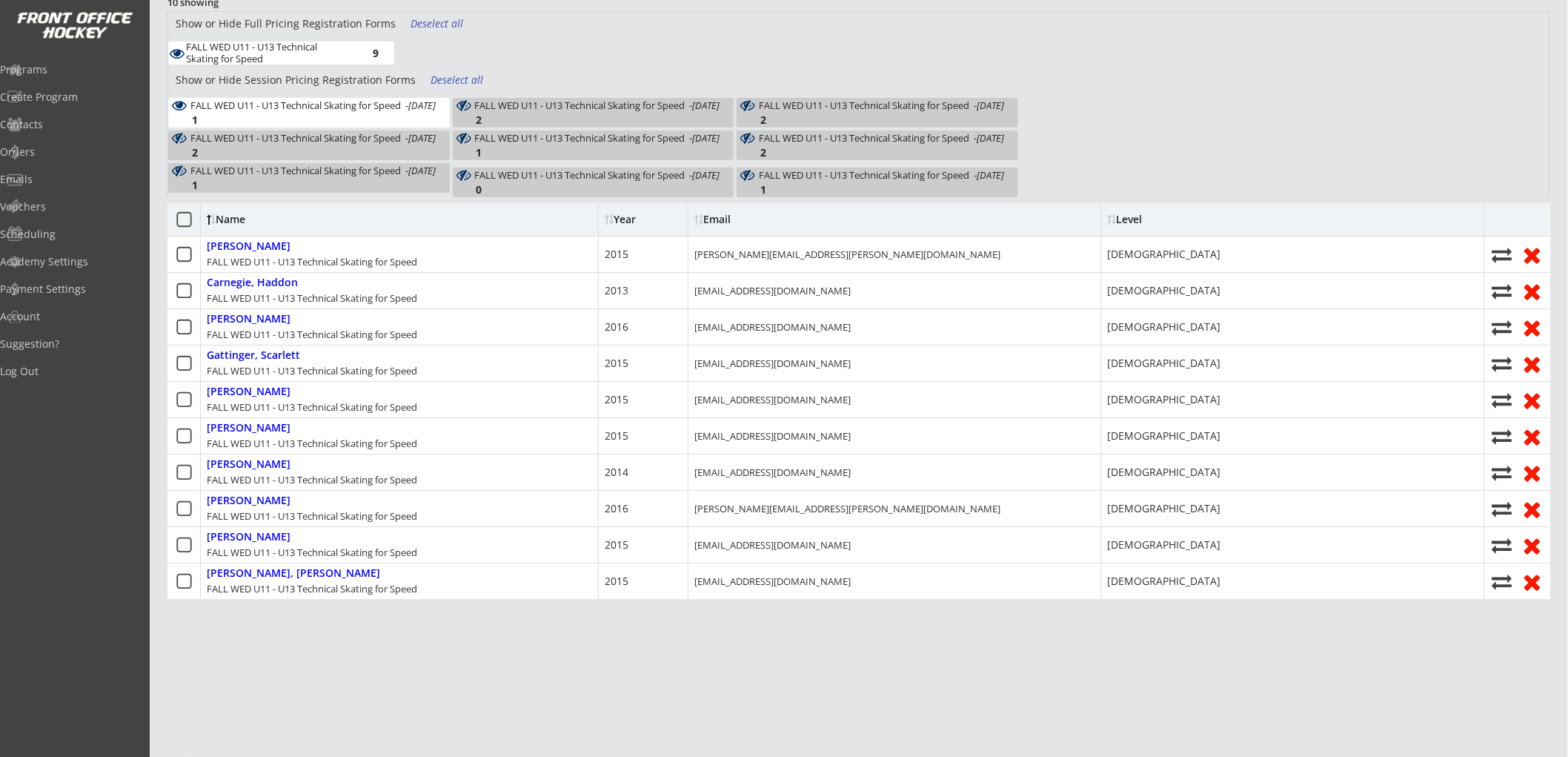
click at [409, 112] on em "[DATE]" at bounding box center [422, 105] width 28 height 14
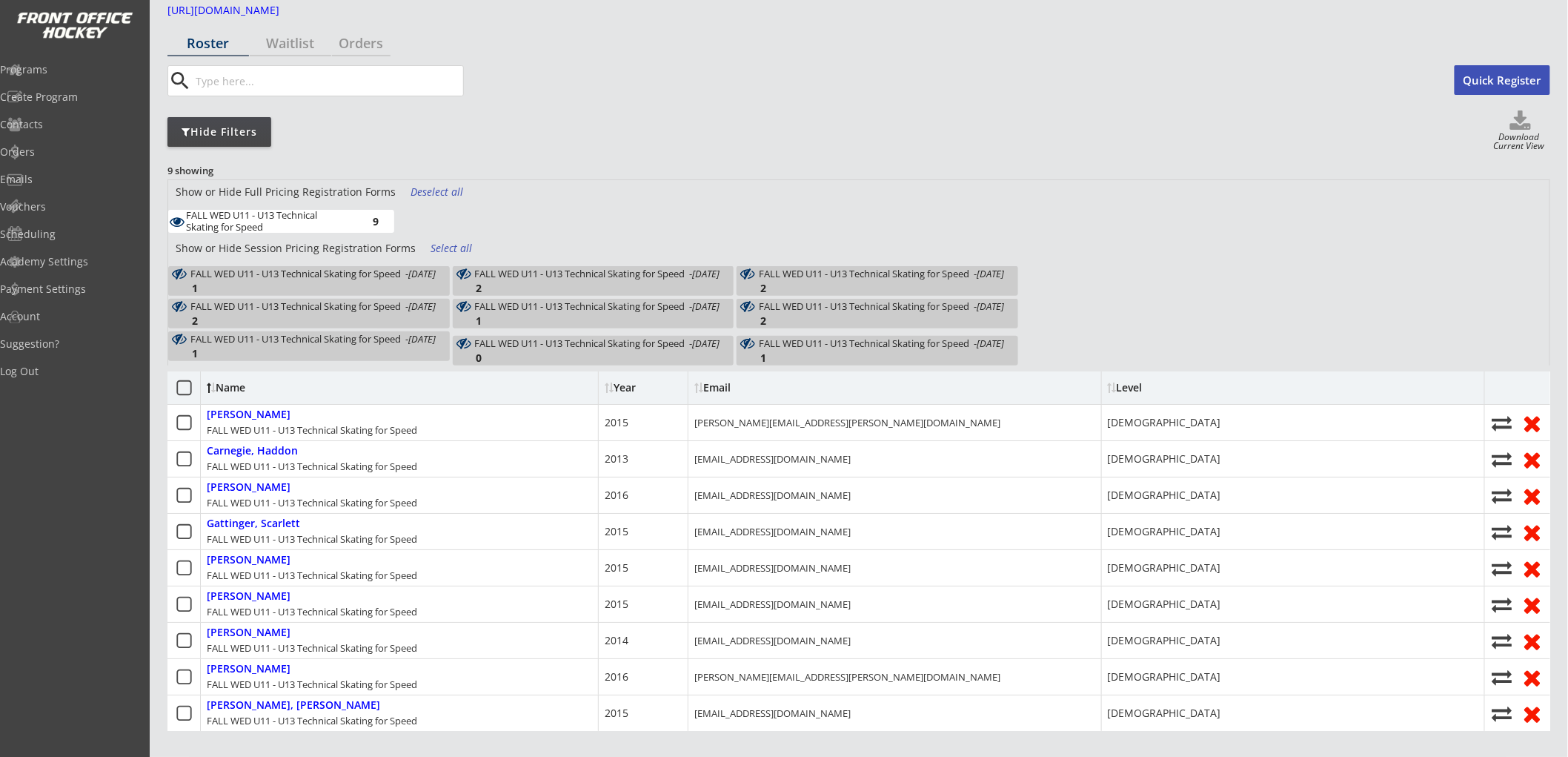
scroll to position [0, 0]
